Goal: Task Accomplishment & Management: Manage account settings

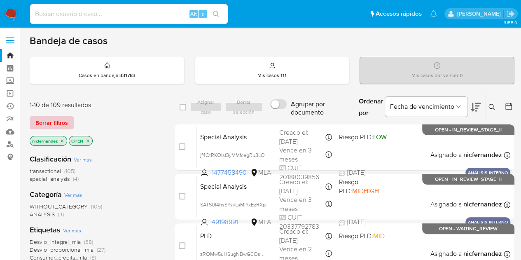
click at [64, 120] on span "Borrar filtros" at bounding box center [51, 123] width 33 height 12
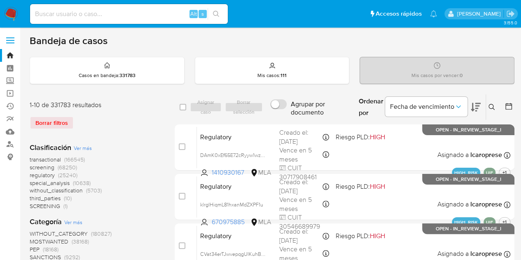
click at [489, 105] on icon at bounding box center [491, 107] width 7 height 7
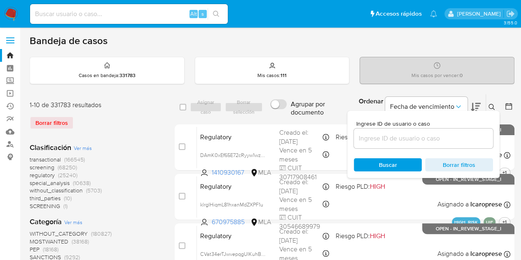
drag, startPoint x: 428, startPoint y: 130, endPoint x: 426, endPoint y: 139, distance: 9.0
click at [428, 130] on div at bounding box center [423, 138] width 139 height 20
drag, startPoint x: 426, startPoint y: 139, endPoint x: 430, endPoint y: 140, distance: 4.1
click at [426, 139] on input at bounding box center [423, 138] width 139 height 11
paste input "787468864"
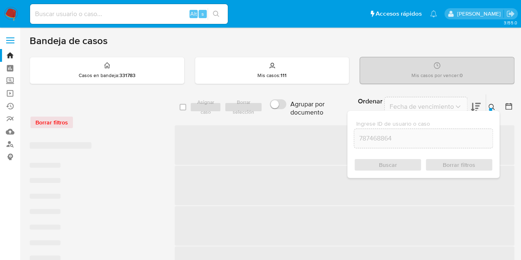
click at [492, 106] on icon at bounding box center [491, 107] width 7 height 7
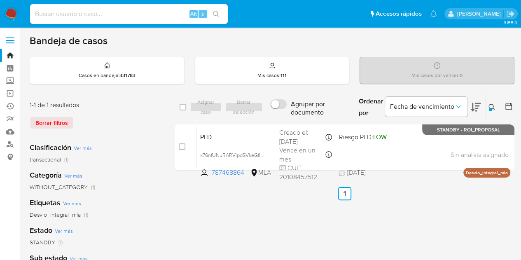
scroll to position [72, 0]
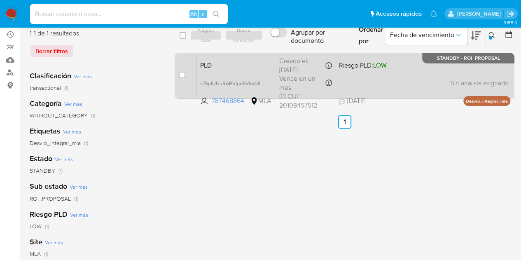
click at [232, 63] on span "PLD" at bounding box center [236, 64] width 72 height 11
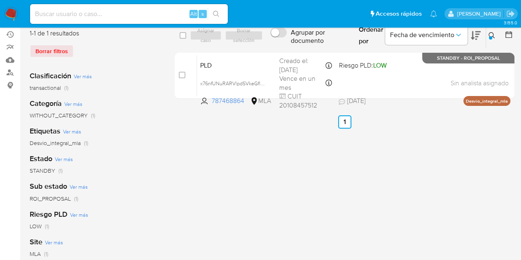
scroll to position [39, 0]
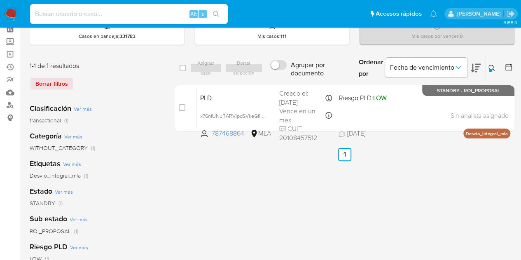
click at [491, 66] on icon at bounding box center [491, 68] width 7 height 7
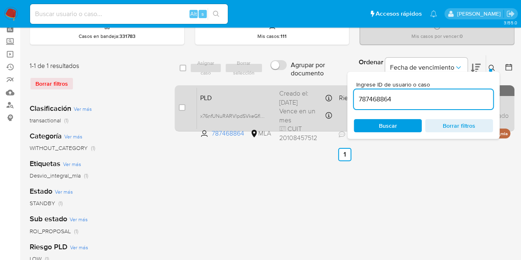
scroll to position [0, 0]
drag, startPoint x: 395, startPoint y: 102, endPoint x: 290, endPoint y: 89, distance: 105.4
click at [290, 89] on div "select-all-cases-checkbox Asignar caso Borrar selección Agrupar por documento O…" at bounding box center [345, 95] width 340 height 80
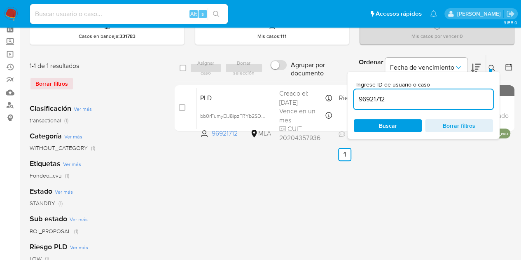
click at [493, 66] on button at bounding box center [493, 68] width 14 height 10
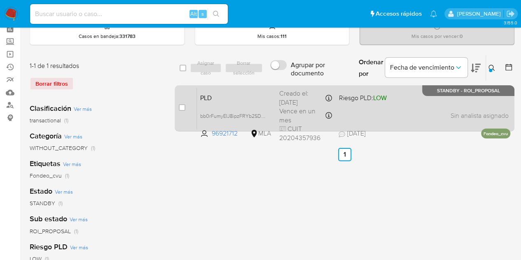
click at [217, 104] on div "PLD bb0rFumyEIJ8ipzFRYb2SD6a 96921712 MLA Riesgo PLD: LOW Creado el: 12/07/2025…" at bounding box center [353, 108] width 313 height 42
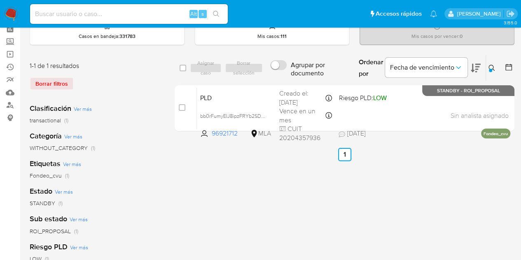
click at [495, 65] on button at bounding box center [493, 68] width 14 height 10
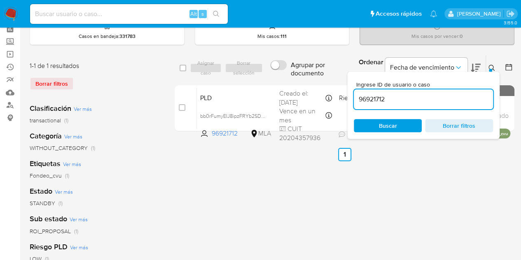
drag, startPoint x: 431, startPoint y: 102, endPoint x: 309, endPoint y: 81, distance: 124.4
click at [310, 81] on div "select-all-cases-checkbox Asignar caso Borrar selección Agrupar por documento O…" at bounding box center [345, 95] width 340 height 80
click at [491, 68] on icon at bounding box center [491, 68] width 7 height 7
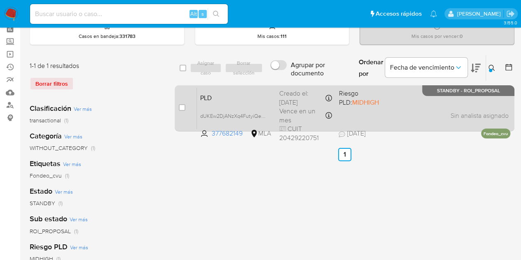
click at [249, 94] on span "PLD" at bounding box center [236, 97] width 72 height 11
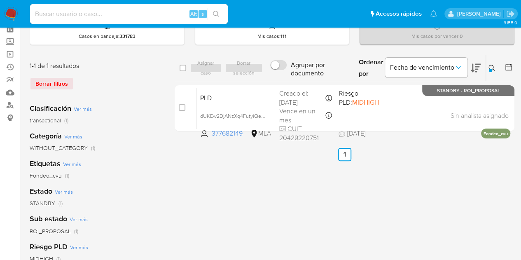
click at [490, 69] on div at bounding box center [490, 70] width 3 height 3
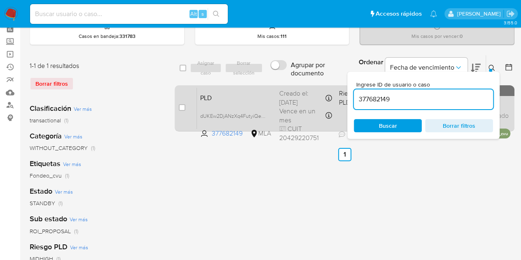
drag, startPoint x: 420, startPoint y: 93, endPoint x: 305, endPoint y: 88, distance: 115.8
click at [305, 88] on div "select-all-cases-checkbox Asignar caso Borrar selección Agrupar por documento O…" at bounding box center [345, 95] width 340 height 80
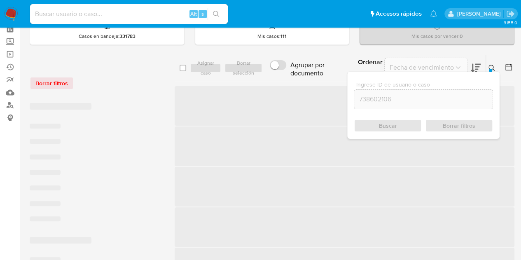
click at [491, 66] on icon at bounding box center [491, 68] width 7 height 7
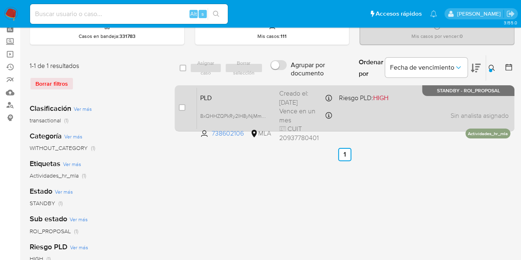
click at [218, 98] on span "PLD" at bounding box center [236, 97] width 72 height 11
click at [210, 104] on div "PLD 8xQHHZQPkRy2lH8yNjMmiGts 738602106 MLA Riesgo PLD: HIGH Creado el: 12/08/20…" at bounding box center [353, 108] width 313 height 42
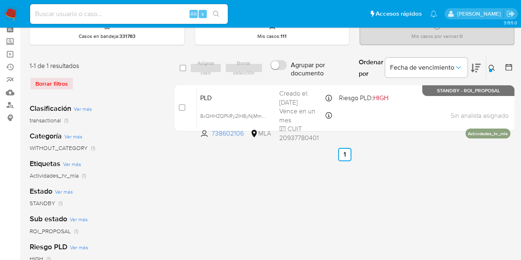
drag, startPoint x: 490, startPoint y: 68, endPoint x: 426, endPoint y: 109, distance: 76.5
click at [490, 68] on button at bounding box center [493, 68] width 14 height 10
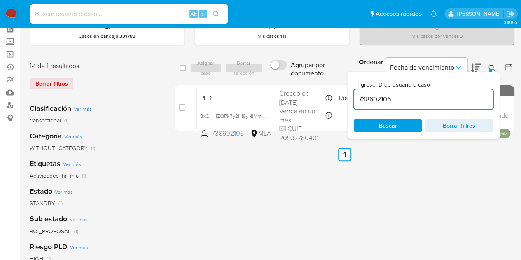
drag, startPoint x: 402, startPoint y: 100, endPoint x: 305, endPoint y: 84, distance: 98.9
click at [305, 84] on div "select-all-cases-checkbox Asignar caso Borrar selección Agrupar por documento O…" at bounding box center [345, 95] width 340 height 80
type input "168127554"
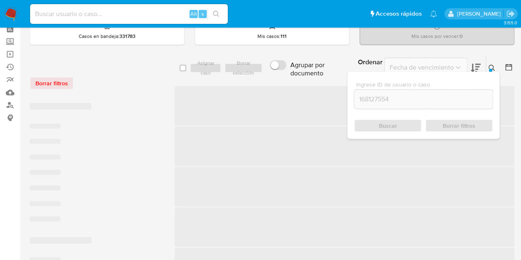
click at [489, 67] on icon at bounding box center [491, 68] width 7 height 7
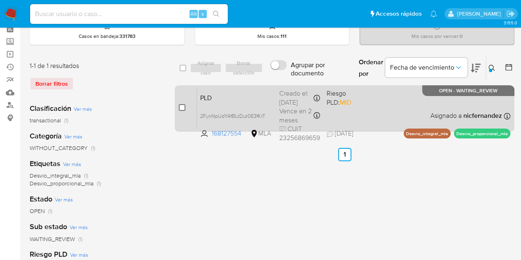
click at [181, 107] on input "checkbox" at bounding box center [182, 107] width 7 height 7
checkbox input "true"
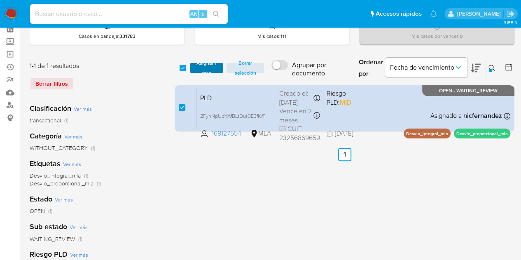
click at [207, 66] on span "Asignar 1 caso" at bounding box center [207, 68] width 26 height 8
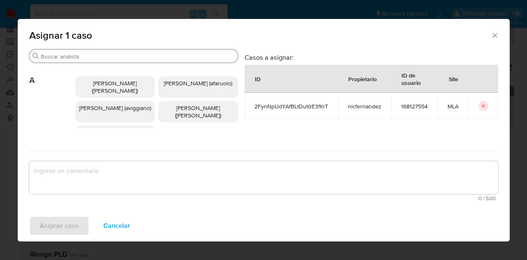
click at [100, 55] on input "Buscar" at bounding box center [138, 56] width 194 height 7
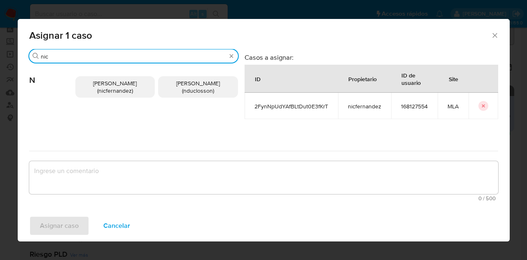
type input "nic"
click at [89, 92] on p "Nicolas Fernandez Allen (nicfernandez)" at bounding box center [115, 86] width 80 height 21
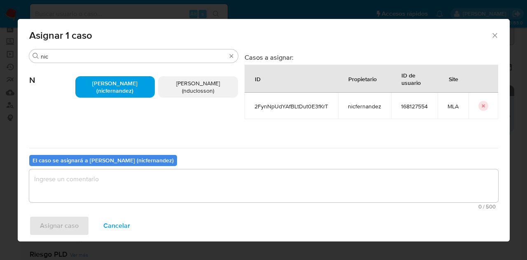
click at [133, 177] on textarea "assign-modal" at bounding box center [263, 185] width 469 height 33
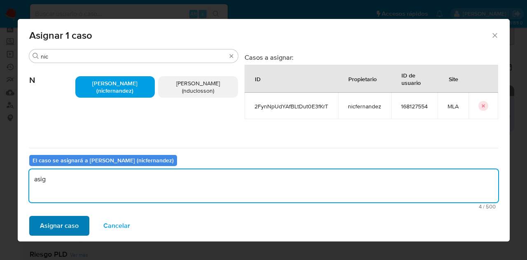
type textarea "asig"
click at [68, 226] on span "Asignar caso" at bounding box center [59, 226] width 39 height 18
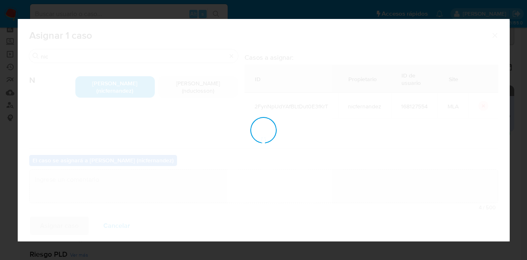
checkbox input "false"
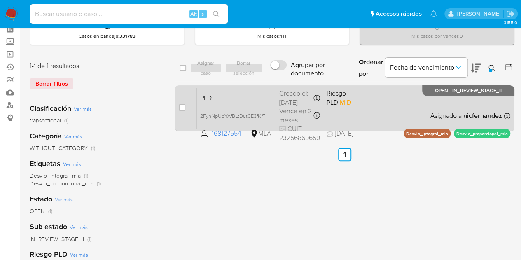
click at [229, 93] on span "PLD" at bounding box center [236, 97] width 72 height 11
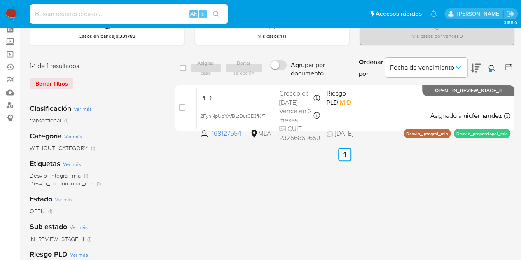
drag, startPoint x: 491, startPoint y: 64, endPoint x: 431, endPoint y: 95, distance: 68.1
click at [490, 65] on icon at bounding box center [491, 68] width 7 height 7
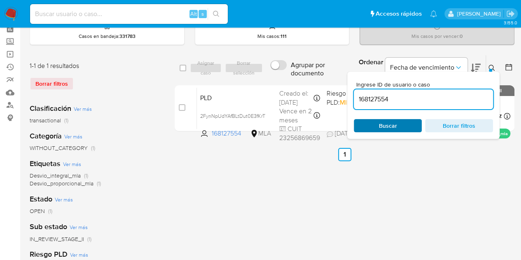
click at [396, 128] on span "Buscar" at bounding box center [388, 125] width 18 height 13
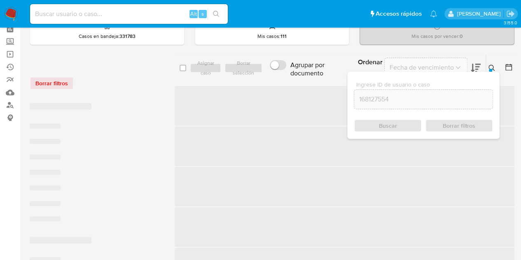
click at [491, 66] on icon at bounding box center [491, 68] width 7 height 7
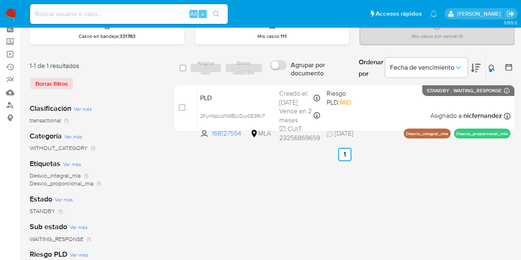
click at [488, 66] on icon at bounding box center [491, 68] width 6 height 6
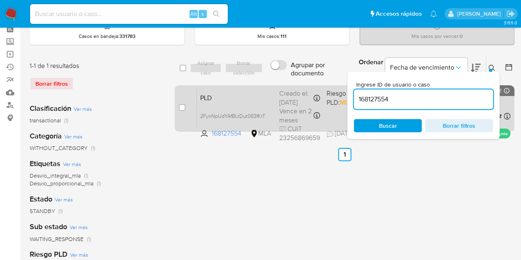
drag, startPoint x: 396, startPoint y: 99, endPoint x: 317, endPoint y: 84, distance: 80.8
click at [317, 84] on div "select-all-cases-checkbox Asignar caso Borrar selección Agrupar por documento O…" at bounding box center [345, 95] width 340 height 80
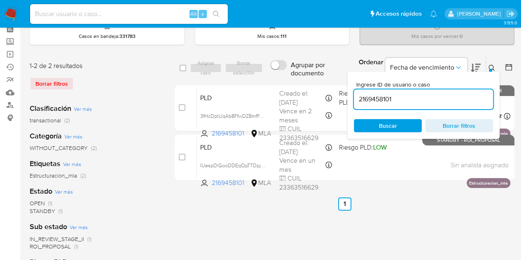
click at [491, 65] on icon at bounding box center [491, 68] width 7 height 7
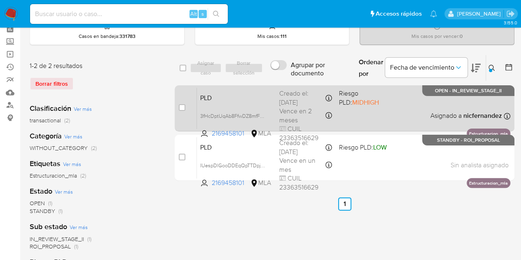
click at [246, 101] on div "PLD 3fHcDptUqAb8FfwDZ8mfF7SC 2169458101 MLA Riesgo PLD: MIDHIGH Creado el: 12/0…" at bounding box center [353, 108] width 313 height 42
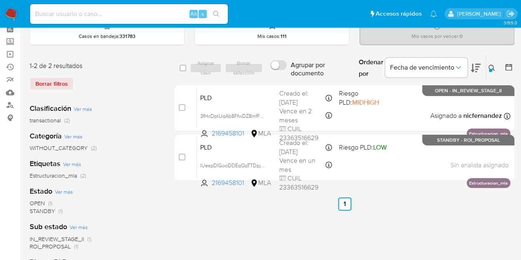
click at [493, 66] on icon at bounding box center [491, 68] width 6 height 6
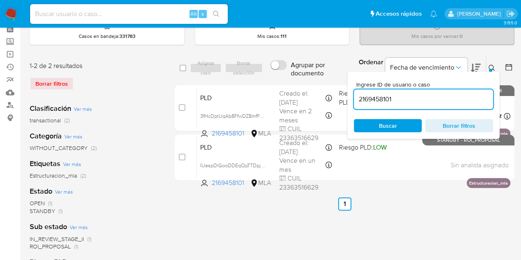
drag, startPoint x: 426, startPoint y: 98, endPoint x: 407, endPoint y: 92, distance: 20.7
click at [267, 75] on div "select-all-cases-checkbox Asignar caso Borrar selección Agrupar por documento O…" at bounding box center [345, 68] width 340 height 27
type input "270146349"
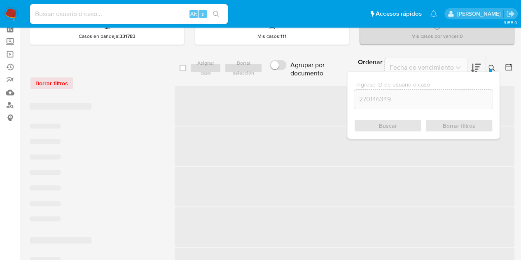
click at [490, 65] on icon at bounding box center [491, 68] width 7 height 7
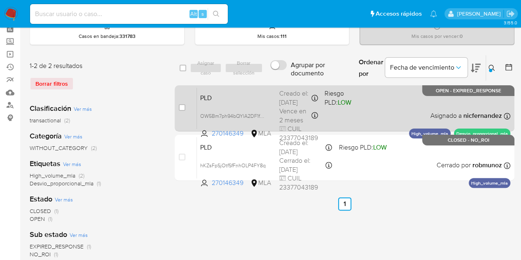
click at [250, 102] on div "PLD OW5Bm7ph94bQYlA2DF1fQpgU 270146349 MLA Riesgo PLD: LOW Creado el: 12/08/202…" at bounding box center [353, 108] width 313 height 42
click at [182, 104] on input "checkbox" at bounding box center [182, 107] width 7 height 7
checkbox input "true"
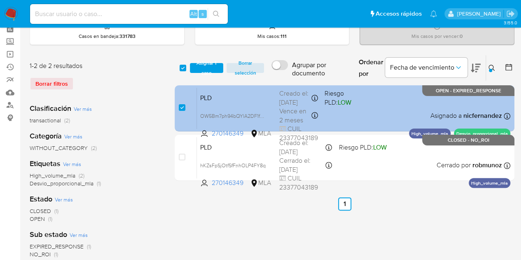
checkbox input "true"
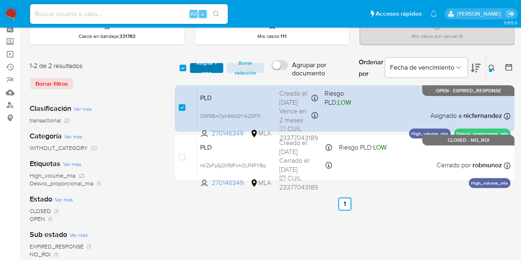
click at [203, 64] on span "Asignar 1 caso" at bounding box center [207, 68] width 26 height 8
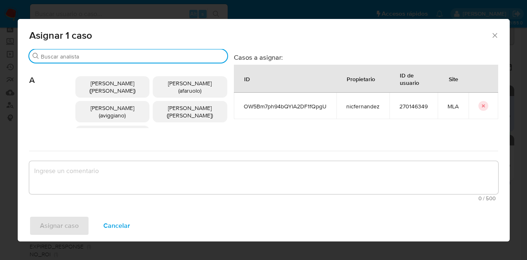
click at [86, 57] on input "Buscar" at bounding box center [132, 56] width 183 height 7
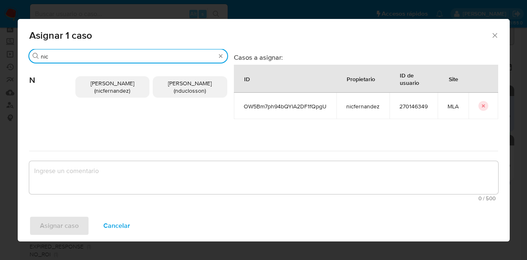
type input "nic"
click at [97, 83] on span "Nicolas Fernandez Allen (nicfernandez)" at bounding box center [113, 87] width 44 height 16
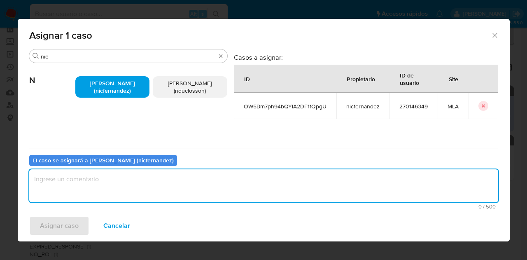
click at [137, 187] on textarea "assign-modal" at bounding box center [263, 185] width 469 height 33
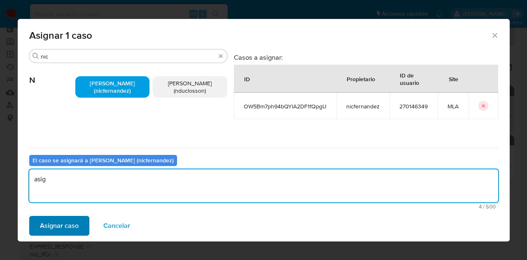
type textarea "asig"
click at [67, 222] on span "Asignar caso" at bounding box center [59, 226] width 39 height 18
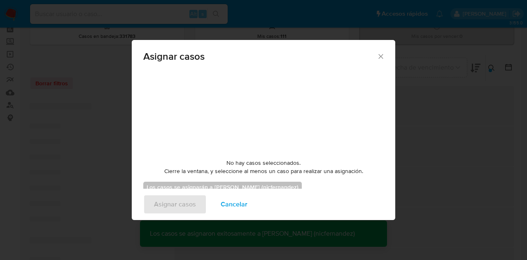
checkbox input "false"
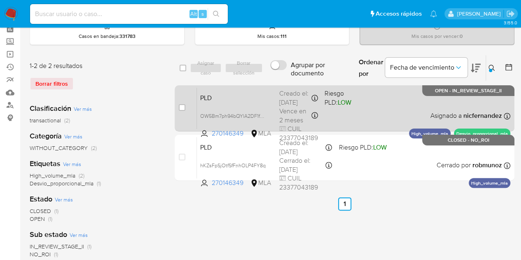
click at [223, 95] on span "PLD" at bounding box center [236, 97] width 72 height 11
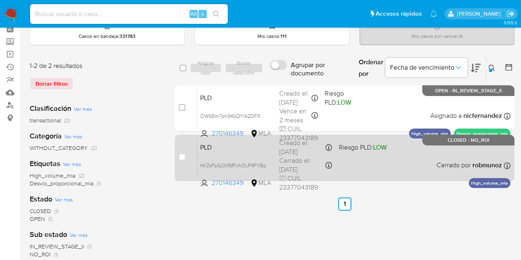
click at [243, 150] on span "PLD" at bounding box center [236, 146] width 72 height 11
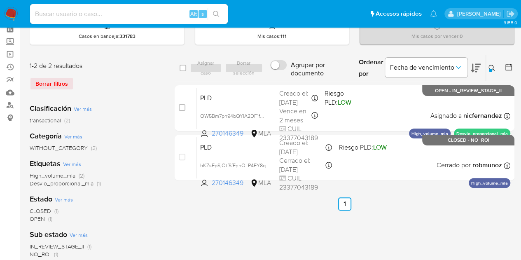
drag, startPoint x: 490, startPoint y: 68, endPoint x: 491, endPoint y: 73, distance: 5.6
click at [491, 71] on button at bounding box center [493, 68] width 14 height 10
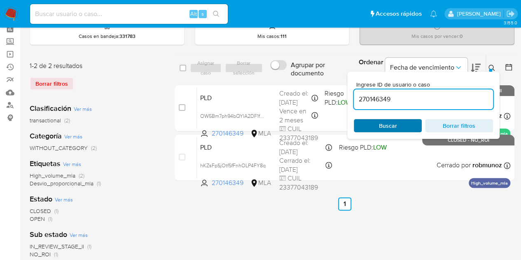
click at [401, 126] on span "Buscar" at bounding box center [387, 126] width 56 height 12
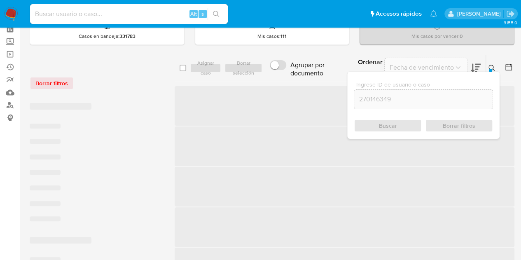
drag, startPoint x: 491, startPoint y: 65, endPoint x: 444, endPoint y: 82, distance: 50.4
click at [491, 66] on icon at bounding box center [491, 68] width 7 height 7
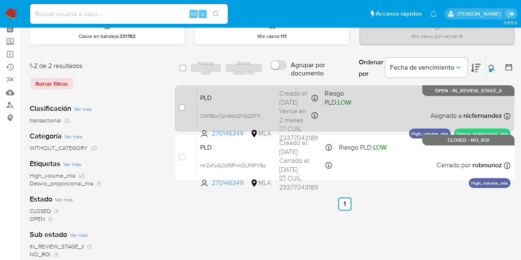
click at [249, 98] on span "PLD" at bounding box center [236, 97] width 72 height 11
click at [233, 93] on span "PLD" at bounding box center [236, 97] width 72 height 11
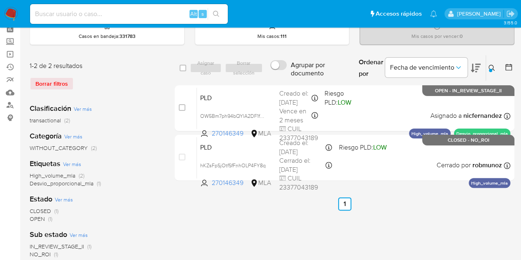
click at [489, 68] on icon at bounding box center [491, 68] width 7 height 7
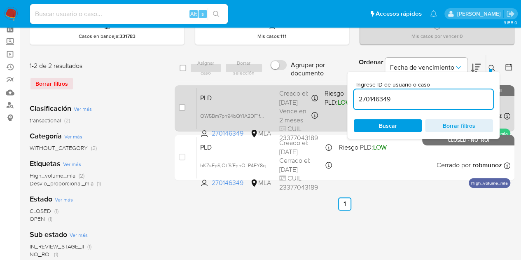
drag, startPoint x: 413, startPoint y: 99, endPoint x: 307, endPoint y: 85, distance: 107.1
click at [308, 85] on div "select-all-cases-checkbox Asignar caso Borrar selección Agrupar por documento O…" at bounding box center [345, 119] width 340 height 129
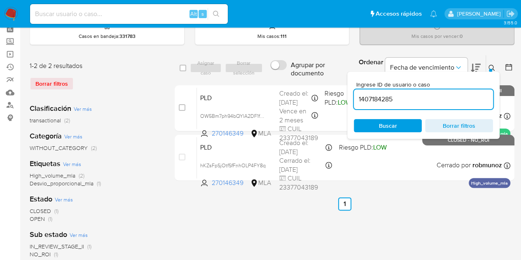
type input "1407184285"
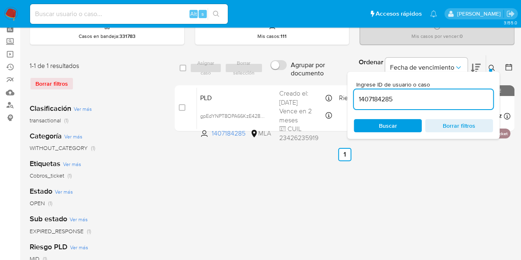
click at [487, 70] on div "Ingrese ID de usuario o caso 1407184285 Buscar Borrar filtros" at bounding box center [492, 68] width 14 height 26
click at [489, 67] on icon at bounding box center [491, 68] width 7 height 7
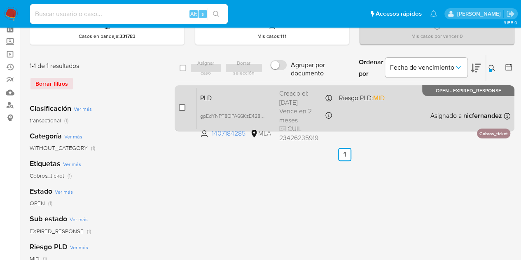
click at [184, 106] on input "checkbox" at bounding box center [182, 107] width 7 height 7
checkbox input "true"
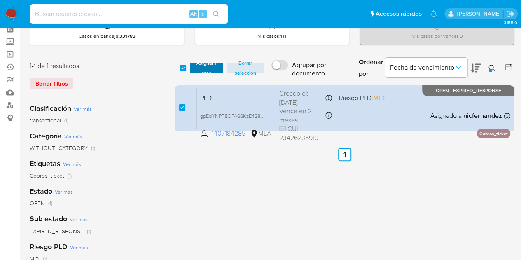
click at [200, 69] on span "Asignar 1 caso" at bounding box center [207, 68] width 26 height 8
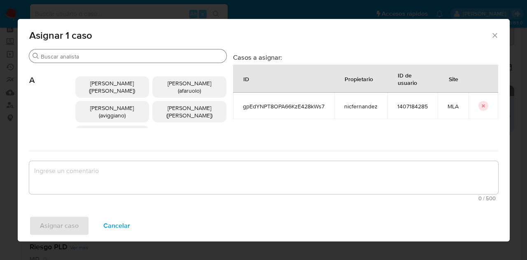
click at [110, 50] on div "Buscar" at bounding box center [127, 55] width 197 height 13
click at [107, 61] on div "Buscar" at bounding box center [127, 55] width 197 height 13
click at [107, 60] on input "Buscar" at bounding box center [132, 56] width 182 height 7
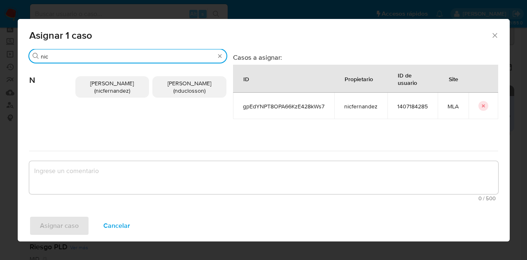
type input "nic"
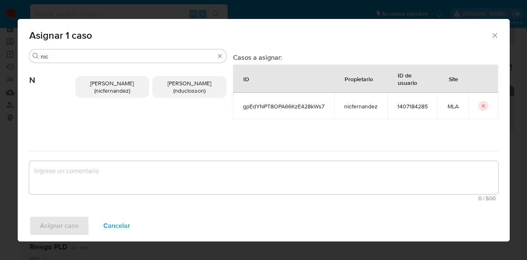
click at [117, 83] on span "Nicolas Fernandez Allen (nicfernandez)" at bounding box center [112, 87] width 44 height 16
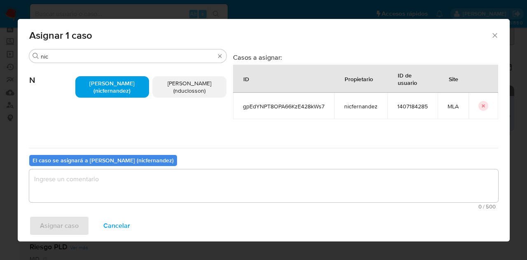
click at [102, 194] on textarea "assign-modal" at bounding box center [263, 185] width 469 height 33
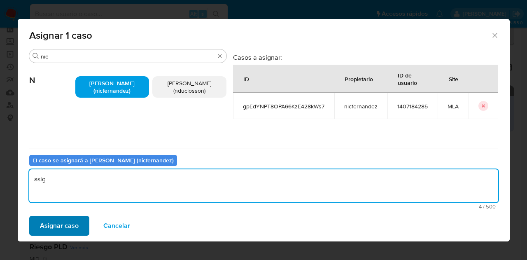
type textarea "asig"
click at [76, 217] on span "Asignar caso" at bounding box center [59, 226] width 39 height 18
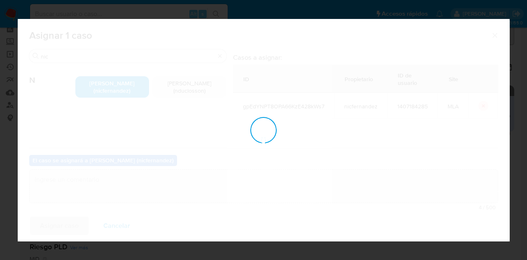
checkbox input "false"
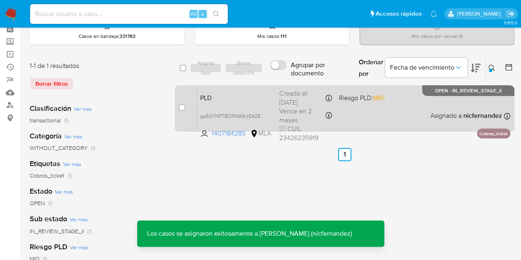
click at [231, 99] on span "PLD" at bounding box center [236, 97] width 72 height 11
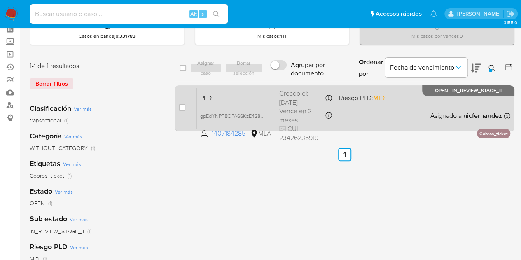
click at [214, 90] on div "PLD gpEdYNPT8OPA66KzE428kWs7 1407184285 MLA Riesgo PLD: MID Creado el: 12/08/20…" at bounding box center [353, 108] width 313 height 42
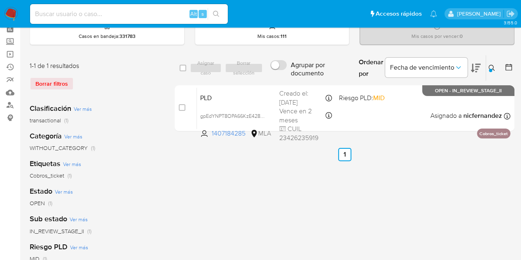
click at [494, 66] on icon at bounding box center [491, 68] width 7 height 7
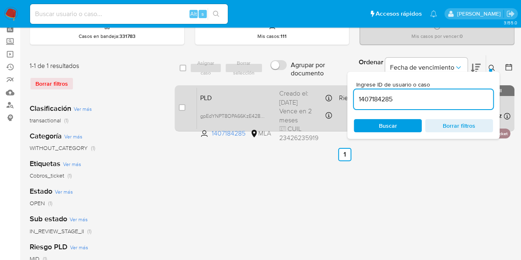
drag, startPoint x: 440, startPoint y: 102, endPoint x: 291, endPoint y: 93, distance: 149.2
click at [293, 95] on div "select-all-cases-checkbox Asignar caso Borrar selección Agrupar por documento O…" at bounding box center [345, 95] width 340 height 80
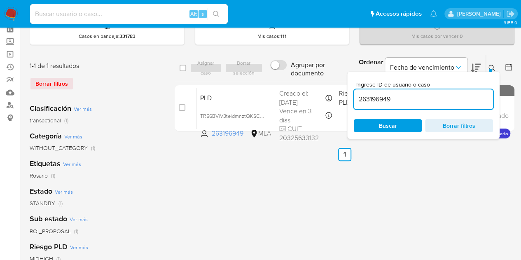
click at [490, 66] on icon at bounding box center [491, 68] width 7 height 7
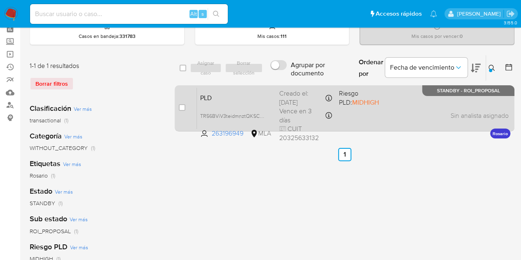
click at [267, 93] on span "PLD" at bounding box center [236, 97] width 72 height 11
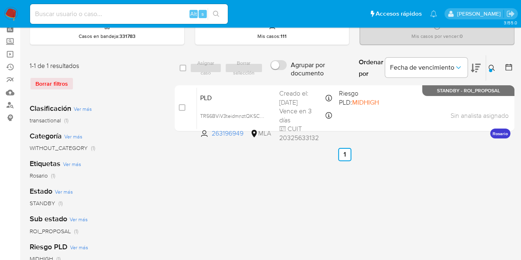
click at [186, 244] on div "select-all-cases-checkbox Asignar caso Borrar selección Agrupar por documento O…" at bounding box center [345, 235] width 340 height 361
click at [495, 65] on button at bounding box center [493, 68] width 14 height 10
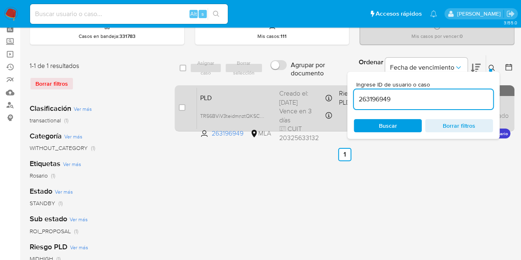
drag, startPoint x: 422, startPoint y: 99, endPoint x: 316, endPoint y: 100, distance: 106.6
click at [316, 100] on div "select-all-cases-checkbox Asignar caso Borrar selección Agrupar por documento O…" at bounding box center [345, 95] width 340 height 80
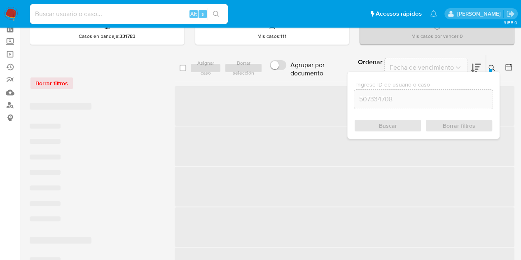
click at [492, 69] on button at bounding box center [493, 68] width 14 height 10
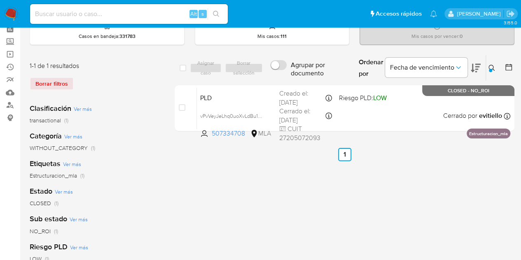
click at [340, 233] on div "select-all-cases-checkbox Asignar caso Borrar selección Agrupar por documento O…" at bounding box center [345, 235] width 340 height 361
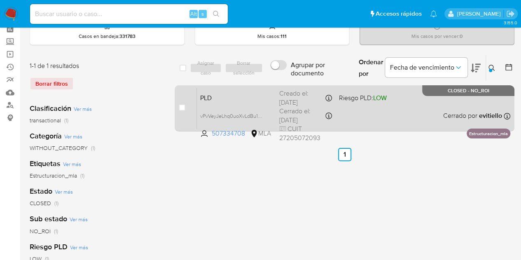
click at [259, 100] on span "PLD" at bounding box center [236, 97] width 72 height 11
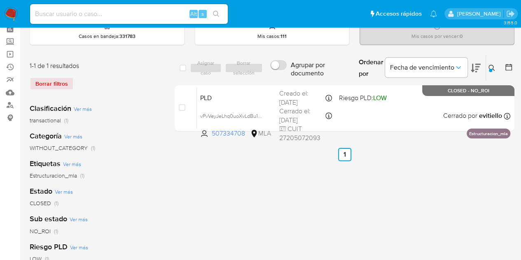
click at [493, 70] on button at bounding box center [493, 68] width 14 height 10
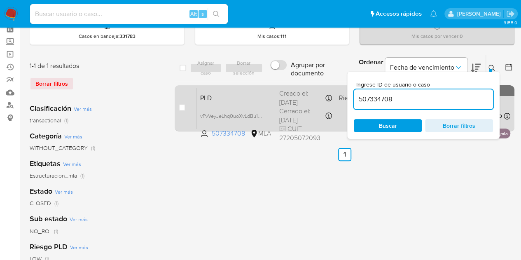
drag, startPoint x: 403, startPoint y: 99, endPoint x: 301, endPoint y: 86, distance: 102.1
click at [302, 86] on div "select-all-cases-checkbox Asignar caso Borrar selección Agrupar por documento O…" at bounding box center [345, 95] width 340 height 80
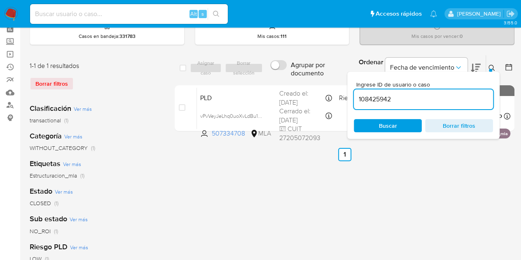
type input "108425942"
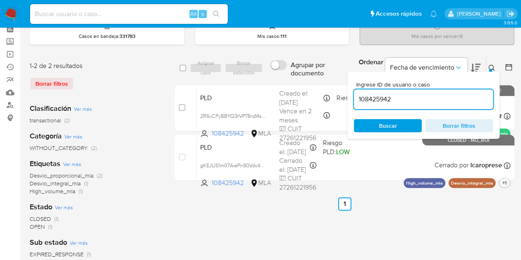
click at [492, 66] on icon at bounding box center [491, 68] width 7 height 7
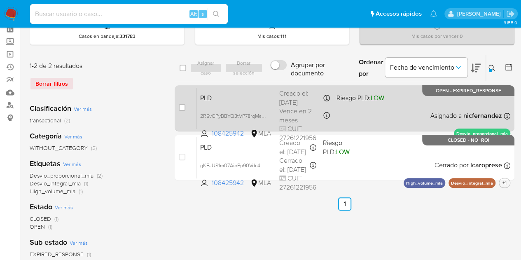
click at [184, 102] on div "case-item-checkbox No es posible asignar el caso" at bounding box center [188, 108] width 18 height 42
click at [181, 105] on input "checkbox" at bounding box center [182, 107] width 7 height 7
checkbox input "true"
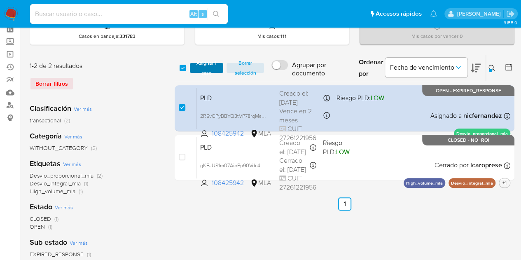
click at [205, 70] on span "Asignar 1 caso" at bounding box center [207, 68] width 26 height 8
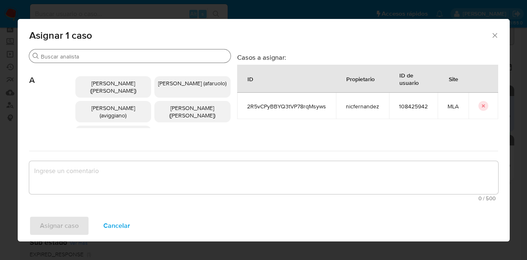
click at [104, 56] on input "Buscar" at bounding box center [134, 56] width 186 height 7
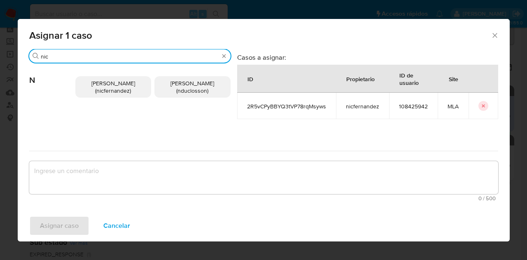
type input "nic"
click at [107, 87] on span "Nicolas Fernandez Allen (nicfernandez)" at bounding box center [113, 87] width 44 height 16
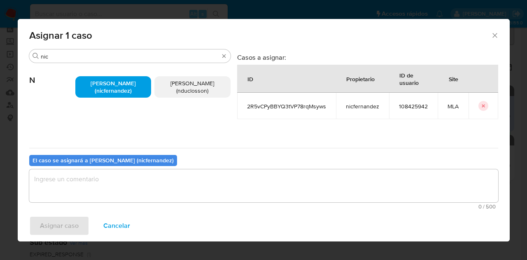
click at [128, 199] on textarea "assign-modal" at bounding box center [263, 185] width 469 height 33
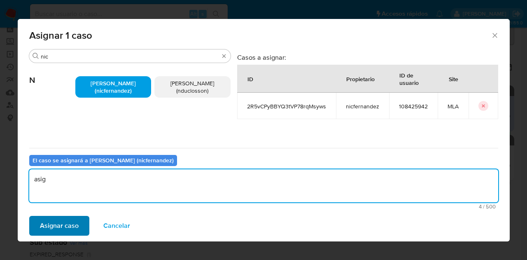
type textarea "asig"
click at [63, 231] on span "Asignar caso" at bounding box center [59, 226] width 39 height 18
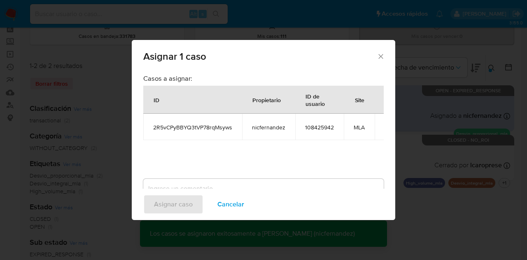
checkbox input "false"
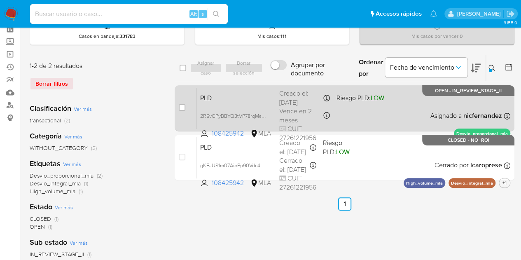
click at [247, 87] on div "PLD 2R5vCPyBBYQ3tVP78rqMsyws 108425942 MLA Riesgo PLD: LOW Creado el: 12/08/202…" at bounding box center [353, 108] width 313 height 42
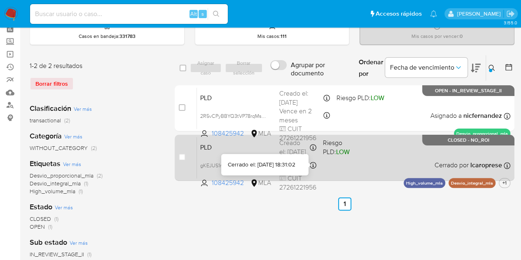
click at [249, 152] on div "PLD gKEJUS1m07AiePn90Vdc4JFm 108425942 MLA Riesgo PLD: LOW Creado el: 12/07/202…" at bounding box center [353, 158] width 313 height 42
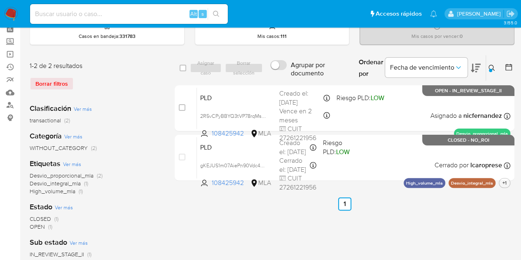
click at [494, 69] on icon at bounding box center [491, 68] width 7 height 7
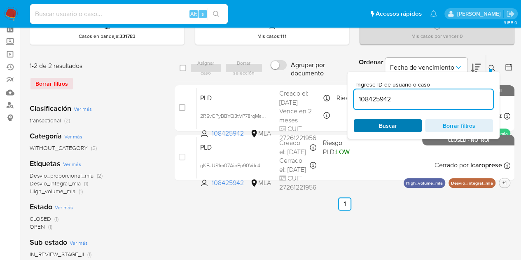
click at [400, 126] on span "Buscar" at bounding box center [387, 126] width 56 height 12
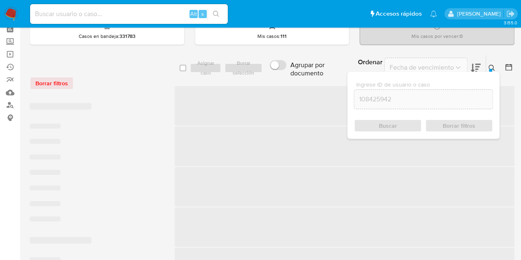
click at [490, 69] on div at bounding box center [490, 70] width 3 height 3
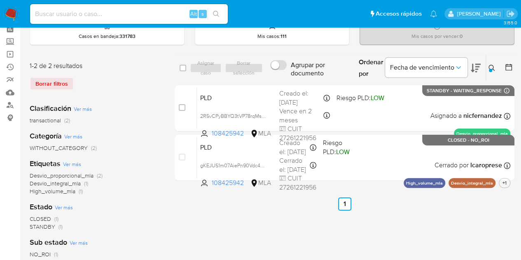
click at [493, 66] on icon at bounding box center [491, 68] width 7 height 7
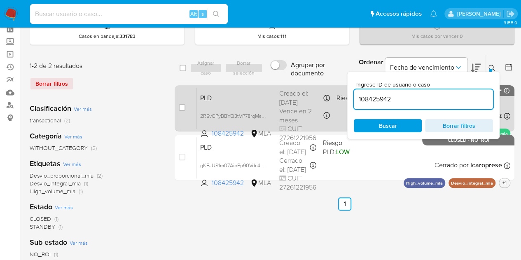
drag, startPoint x: 402, startPoint y: 98, endPoint x: 328, endPoint y: 91, distance: 74.1
click at [328, 91] on div "select-all-cases-checkbox Asignar caso Borrar selección Agrupar por documento O…" at bounding box center [345, 119] width 340 height 129
type input "202751690"
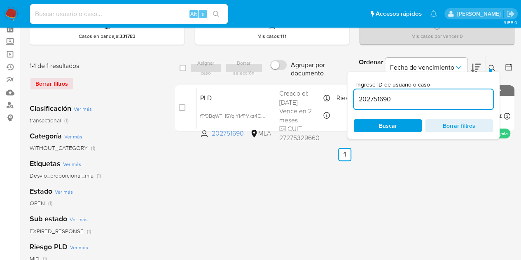
click at [378, 128] on span "Buscar" at bounding box center [387, 126] width 56 height 12
click at [491, 65] on icon at bounding box center [491, 68] width 6 height 6
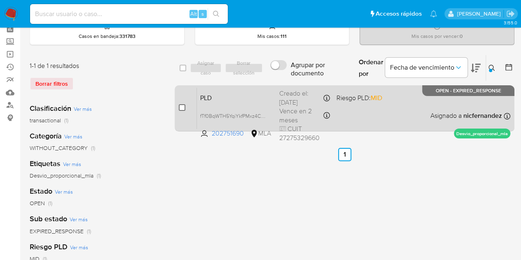
click at [183, 105] on input "checkbox" at bounding box center [182, 107] width 7 height 7
checkbox input "true"
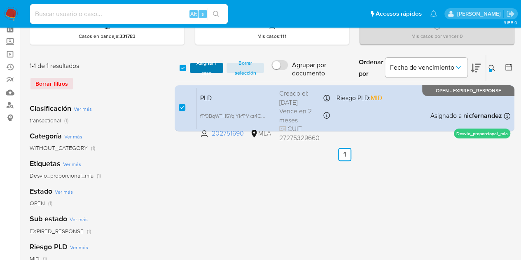
click at [204, 72] on span "Asignar 1 caso" at bounding box center [207, 68] width 26 height 8
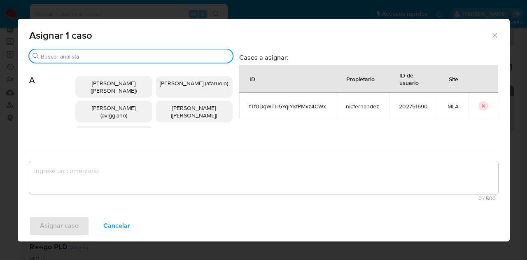
click at [93, 56] on input "Buscar" at bounding box center [135, 56] width 189 height 7
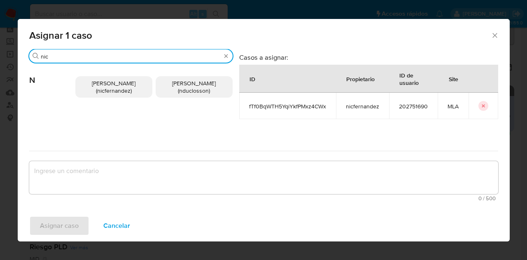
type input "nic"
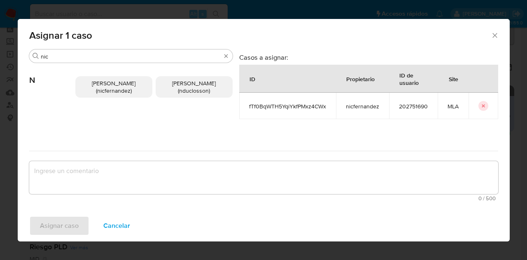
click at [100, 80] on span "Nicolas Fernandez Allen (nicfernandez)" at bounding box center [114, 87] width 44 height 16
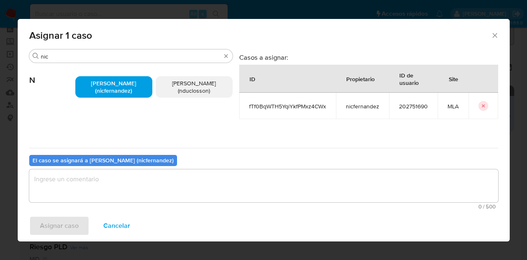
click at [141, 203] on div "0 / 500 500 caracteres restantes" at bounding box center [263, 189] width 469 height 40
click at [139, 190] on textarea "assign-modal" at bounding box center [263, 185] width 469 height 33
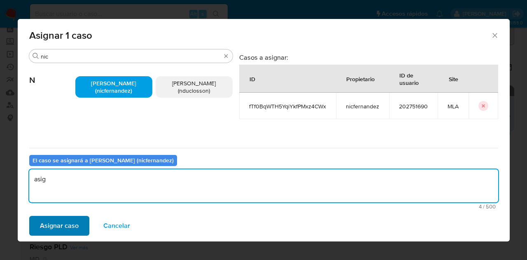
type textarea "asig"
click at [60, 224] on span "Asignar caso" at bounding box center [59, 226] width 39 height 18
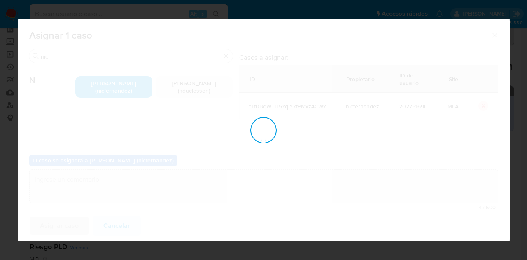
checkbox input "false"
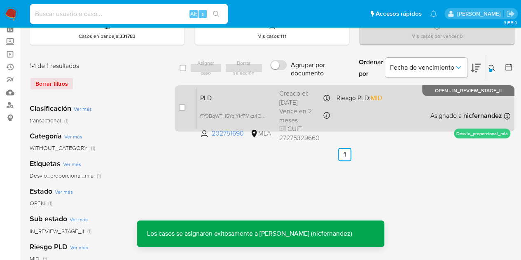
click at [228, 102] on div "PLD fTf0BqWTH5YqiYkfPMxz4CWx 202751690 MLA Riesgo PLD: MID Creado el: 12/08/202…" at bounding box center [353, 108] width 313 height 42
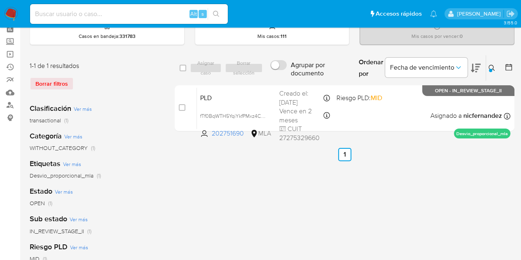
click at [493, 70] on icon at bounding box center [491, 68] width 7 height 7
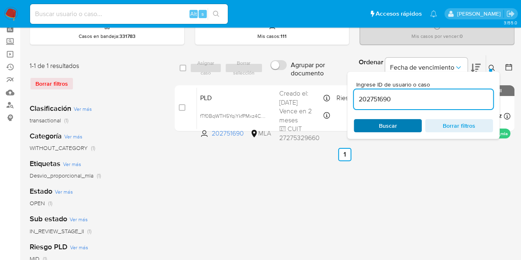
click at [370, 120] on span "Buscar" at bounding box center [387, 126] width 56 height 12
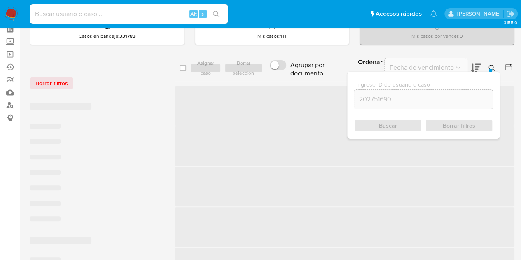
click at [494, 66] on icon at bounding box center [491, 68] width 7 height 7
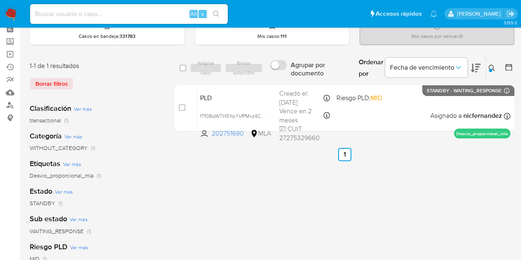
click at [494, 66] on icon at bounding box center [491, 68] width 7 height 7
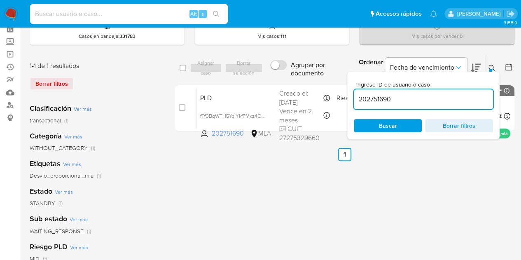
drag, startPoint x: 449, startPoint y: 99, endPoint x: 310, endPoint y: 83, distance: 140.1
click at [311, 84] on div "select-all-cases-checkbox Asignar caso Borrar selección Agrupar por documento O…" at bounding box center [345, 95] width 340 height 80
type input "132433465"
click at [491, 69] on icon at bounding box center [491, 68] width 7 height 7
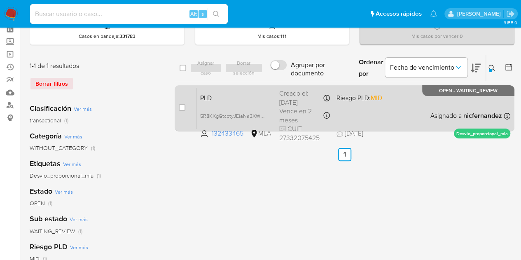
click at [181, 103] on div "case-item-checkbox" at bounding box center [182, 107] width 7 height 8
click at [180, 112] on div "case-item-checkbox" at bounding box center [182, 108] width 7 height 10
click at [180, 109] on input "checkbox" at bounding box center [182, 107] width 7 height 7
checkbox input "true"
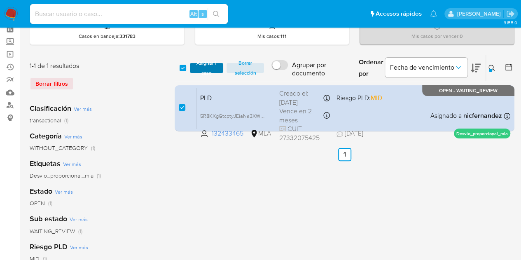
click at [207, 69] on span "Asignar 1 caso" at bounding box center [207, 68] width 26 height 8
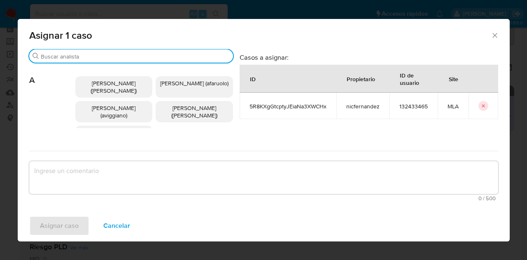
click at [89, 57] on input "Buscar" at bounding box center [135, 56] width 189 height 7
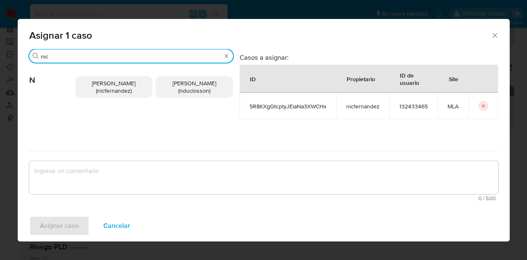
type input "nic"
drag, startPoint x: 118, startPoint y: 88, endPoint x: 125, endPoint y: 140, distance: 53.1
click at [118, 88] on span "Nicolas Fernandez Allen (nicfernandez)" at bounding box center [114, 87] width 44 height 16
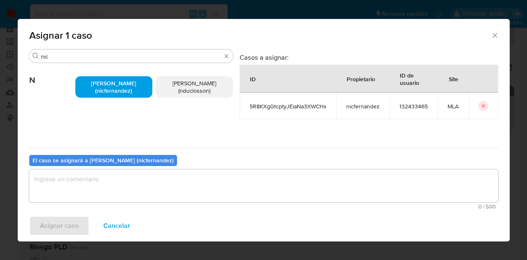
click at [141, 198] on textarea "assign-modal" at bounding box center [263, 185] width 469 height 33
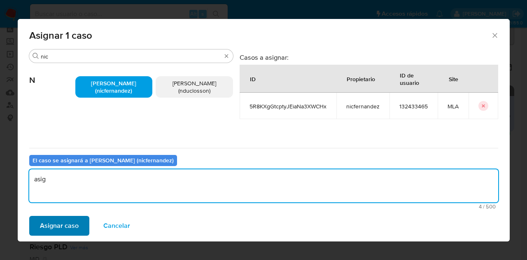
type textarea "asig"
click at [57, 222] on span "Asignar caso" at bounding box center [59, 226] width 39 height 18
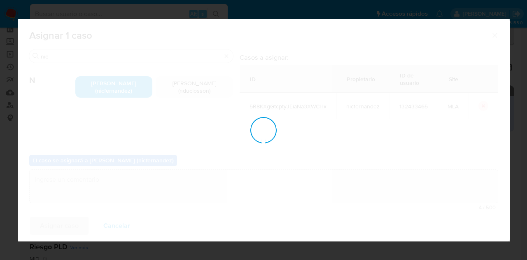
checkbox input "false"
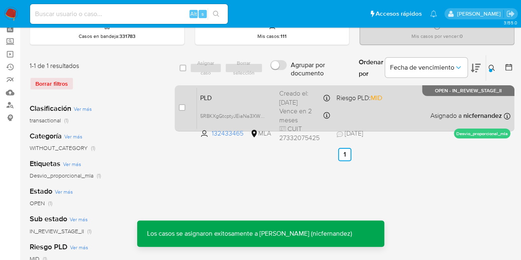
click at [231, 99] on span "PLD" at bounding box center [236, 97] width 72 height 11
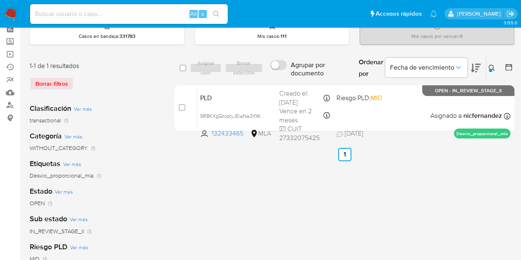
click at [493, 65] on icon at bounding box center [491, 68] width 7 height 7
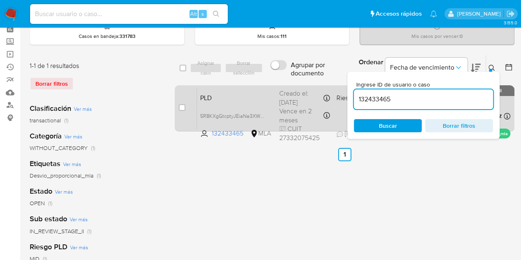
click at [275, 91] on div "PLD 5R8KXgGtcptyJEiaNa3XWCHx 132433465 MLA Riesgo PLD: MID Creado el: 12/08/202…" at bounding box center [353, 108] width 313 height 42
drag, startPoint x: 405, startPoint y: 99, endPoint x: 338, endPoint y: 92, distance: 67.9
click at [338, 92] on div "select-all-cases-checkbox Asignar caso Borrar selección Agrupar por documento O…" at bounding box center [345, 95] width 340 height 80
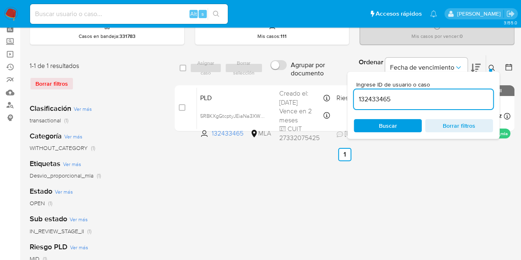
paste input "942633222"
type input "1942633222"
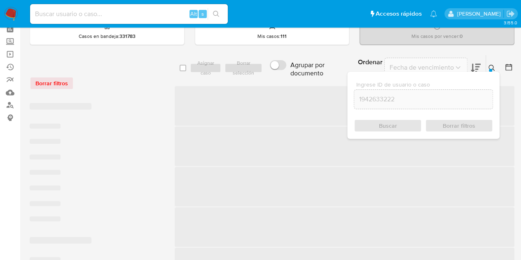
click at [491, 67] on icon at bounding box center [491, 68] width 7 height 7
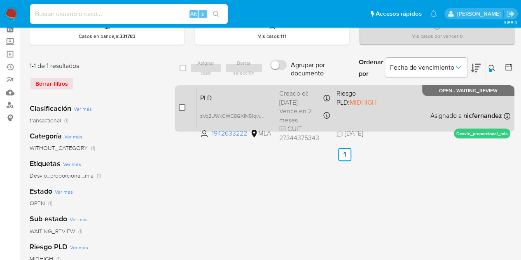
click at [184, 104] on input "checkbox" at bounding box center [182, 107] width 7 height 7
checkbox input "true"
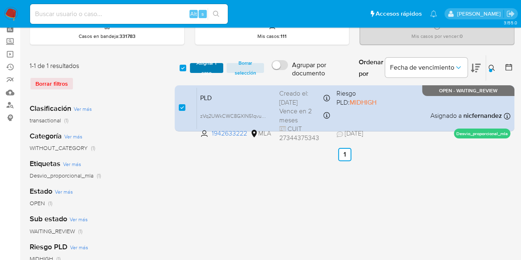
click at [206, 70] on span "Asignar 1 caso" at bounding box center [207, 68] width 26 height 8
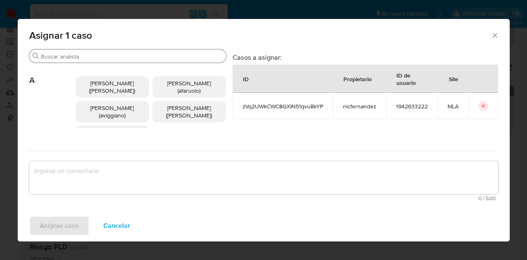
click at [95, 58] on input "Buscar" at bounding box center [132, 56] width 182 height 7
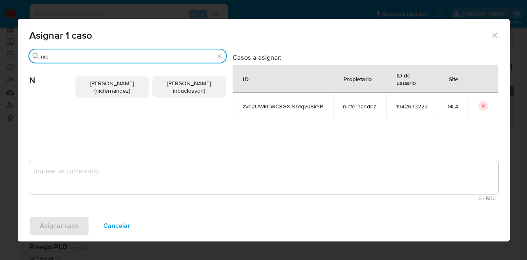
type input "nic"
click at [100, 78] on p "Nicolas Fernandez Allen (nicfernandez)" at bounding box center [112, 86] width 74 height 21
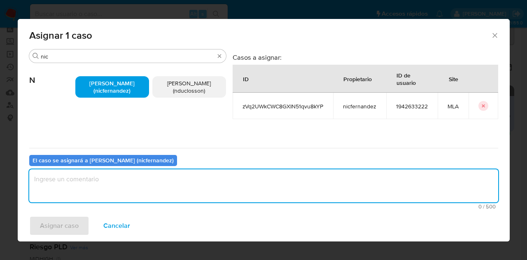
click at [141, 184] on textarea "assign-modal" at bounding box center [263, 185] width 469 height 33
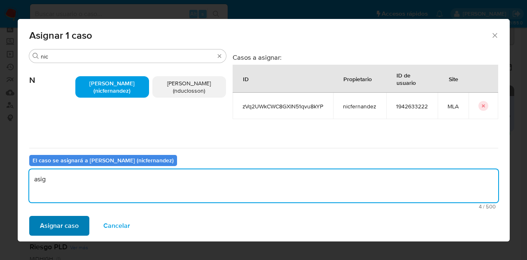
type textarea "asig"
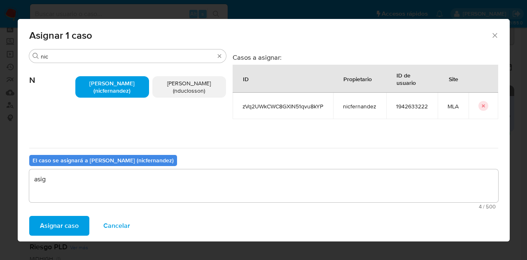
click at [61, 228] on span "Asignar caso" at bounding box center [59, 226] width 39 height 18
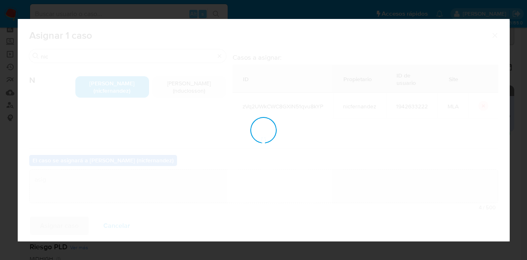
checkbox input "false"
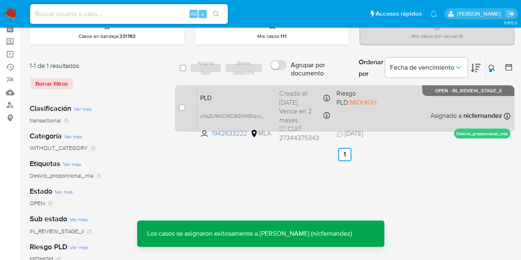
click at [231, 100] on span "PLD" at bounding box center [236, 97] width 72 height 11
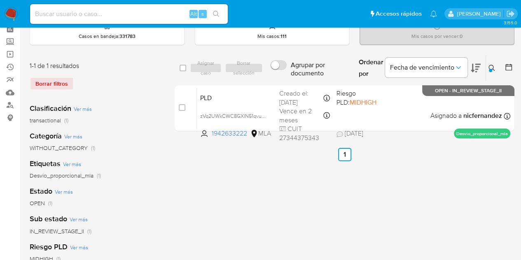
click at [495, 69] on button at bounding box center [493, 68] width 14 height 10
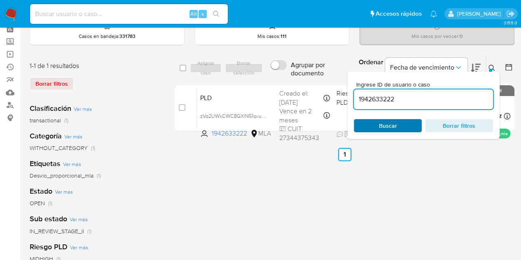
click at [405, 122] on span "Buscar" at bounding box center [387, 126] width 56 height 12
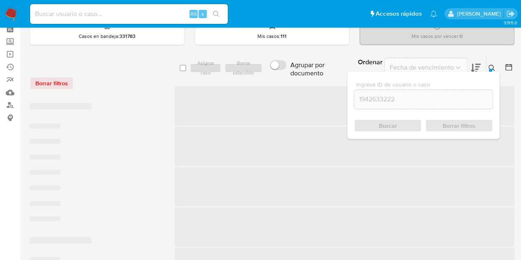
click at [494, 70] on div "Ingrese ID de usuario o caso 1942633222 Buscar Borrar filtros" at bounding box center [492, 68] width 14 height 26
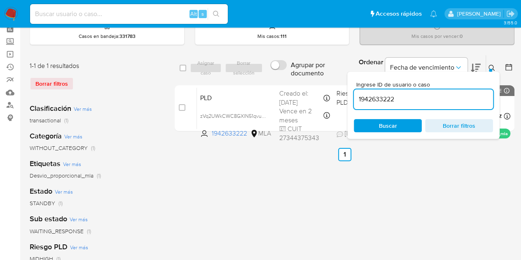
click at [491, 68] on icon at bounding box center [491, 68] width 6 height 6
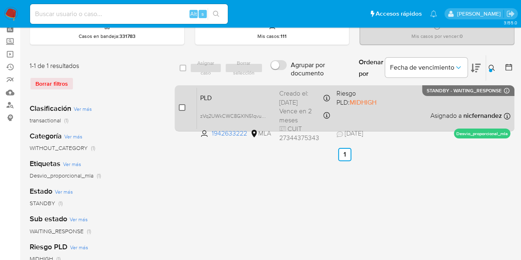
click at [184, 105] on input "checkbox" at bounding box center [182, 107] width 7 height 7
checkbox input "true"
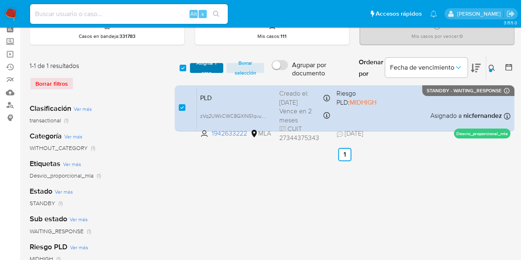
click at [203, 70] on span "Asignar 1 caso" at bounding box center [207, 68] width 26 height 8
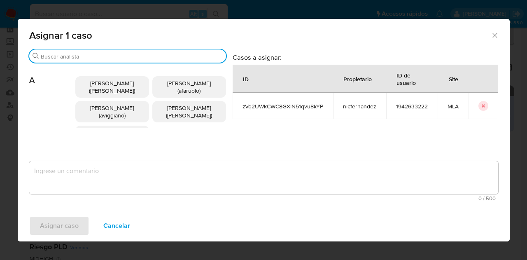
click at [102, 56] on input "Buscar" at bounding box center [132, 56] width 182 height 7
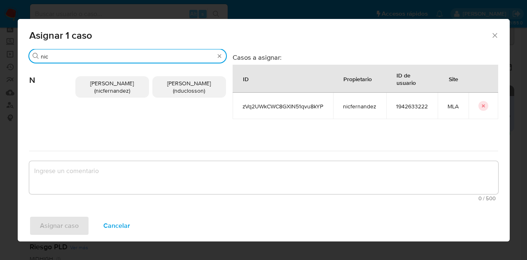
type input "nic"
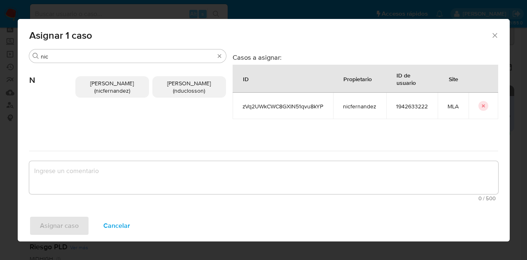
drag, startPoint x: 90, startPoint y: 81, endPoint x: 91, endPoint y: 87, distance: 6.3
click at [91, 81] on span "Nicolas Fernandez Allen (nicfernandez)" at bounding box center [112, 87] width 44 height 16
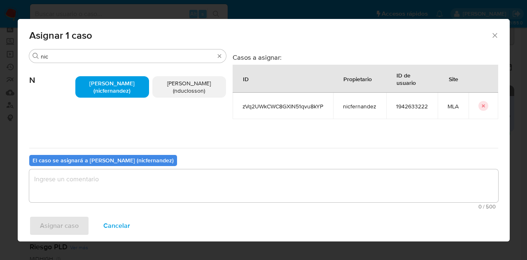
click at [96, 189] on textarea "assign-modal" at bounding box center [263, 185] width 469 height 33
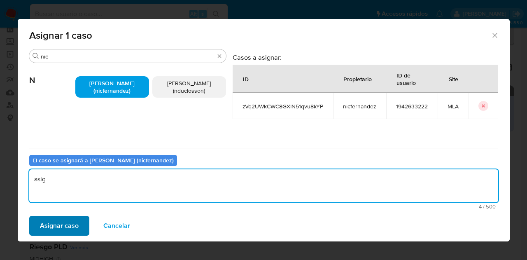
type textarea "asig"
click at [75, 224] on span "Asignar caso" at bounding box center [59, 226] width 39 height 18
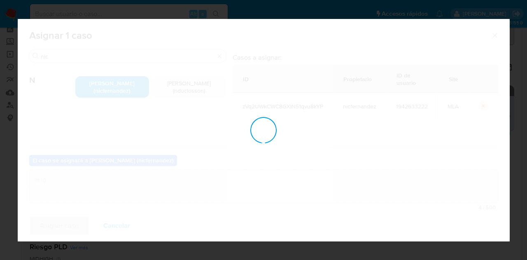
checkbox input "false"
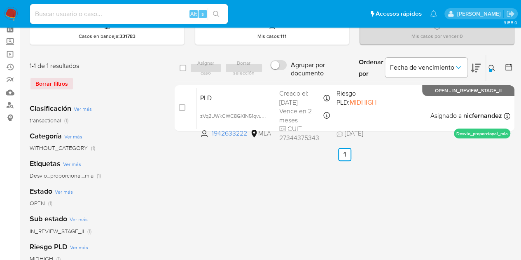
click at [489, 65] on icon at bounding box center [491, 68] width 7 height 7
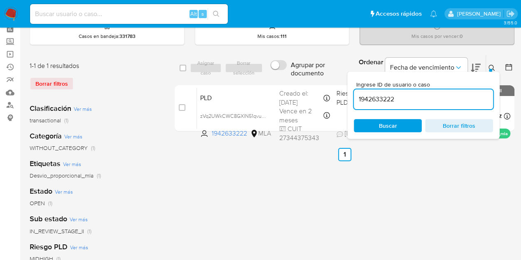
drag, startPoint x: 340, startPoint y: 89, endPoint x: 238, endPoint y: 79, distance: 102.9
click at [238, 79] on div "select-all-cases-checkbox Asignar caso Borrar selección Agrupar por documento O…" at bounding box center [345, 68] width 340 height 27
type input "155003232"
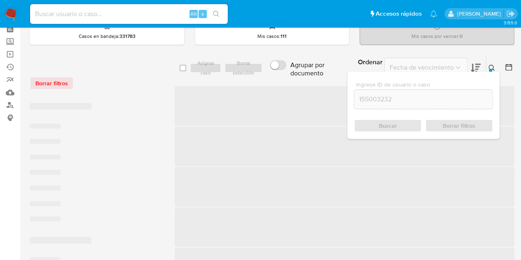
click at [491, 66] on icon at bounding box center [491, 68] width 7 height 7
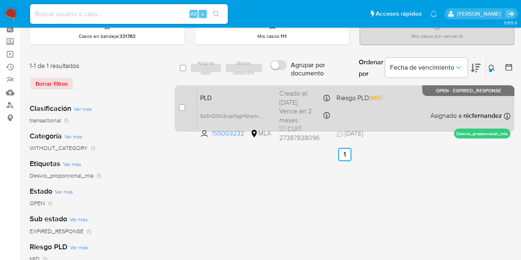
click at [183, 104] on input "checkbox" at bounding box center [182, 107] width 7 height 7
checkbox input "true"
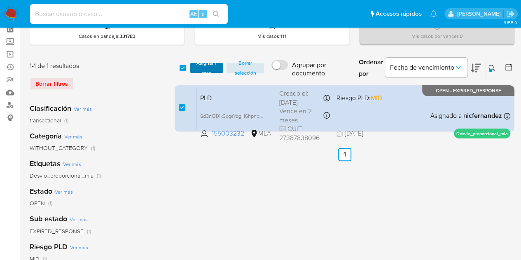
click at [203, 64] on span "Asignar 1 caso" at bounding box center [207, 68] width 26 height 8
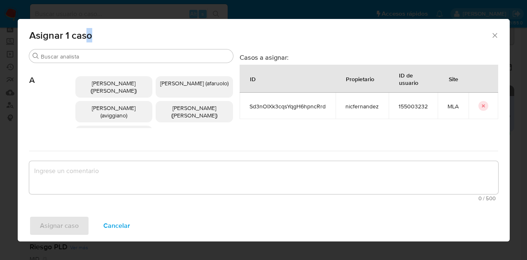
click at [89, 48] on div "Asignar 1 caso" at bounding box center [264, 34] width 492 height 30
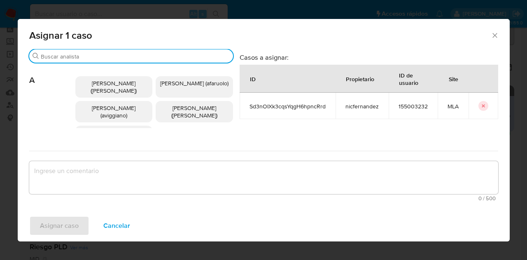
click at [88, 54] on input "Buscar" at bounding box center [135, 56] width 189 height 7
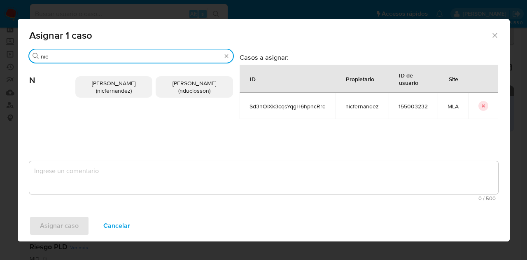
type input "nic"
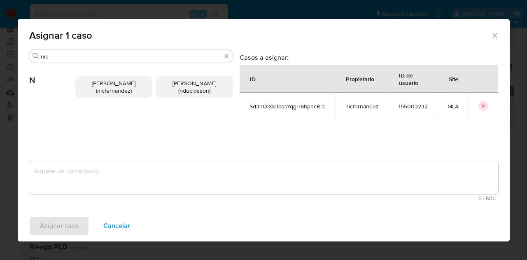
drag, startPoint x: 102, startPoint y: 90, endPoint x: 109, endPoint y: 98, distance: 11.1
click at [102, 90] on span "Nicolas Fernandez Allen (nicfernandez)" at bounding box center [114, 87] width 44 height 16
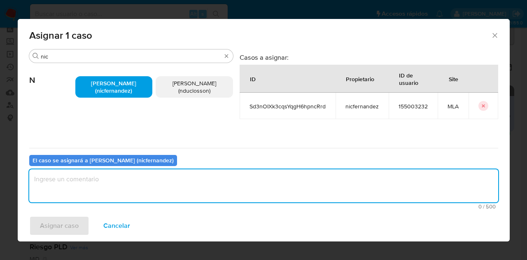
click at [150, 184] on textarea "assign-modal" at bounding box center [263, 185] width 469 height 33
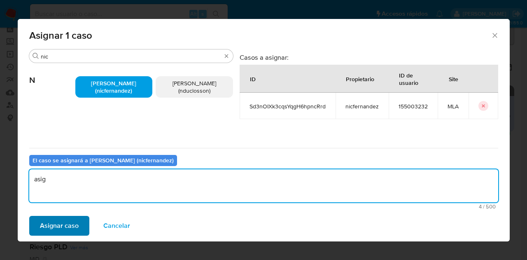
type textarea "asig"
click at [73, 225] on span "Asignar caso" at bounding box center [59, 226] width 39 height 18
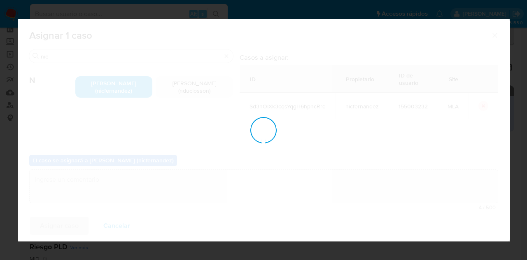
checkbox input "false"
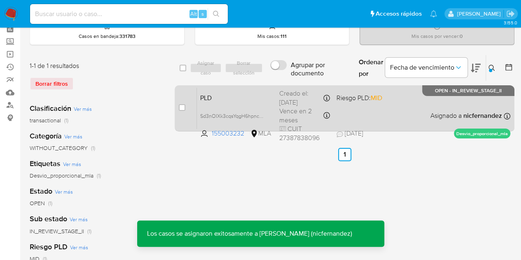
click at [236, 101] on span "PLD" at bounding box center [236, 97] width 72 height 11
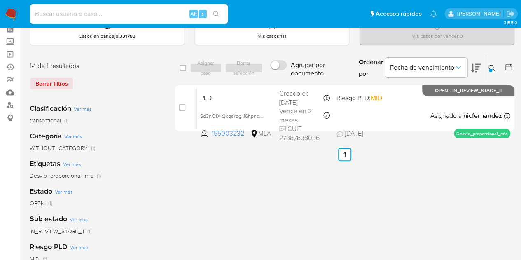
click at [495, 68] on button at bounding box center [493, 68] width 14 height 10
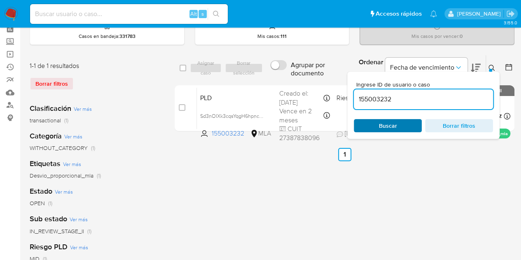
click at [408, 120] on span "Buscar" at bounding box center [387, 126] width 56 height 12
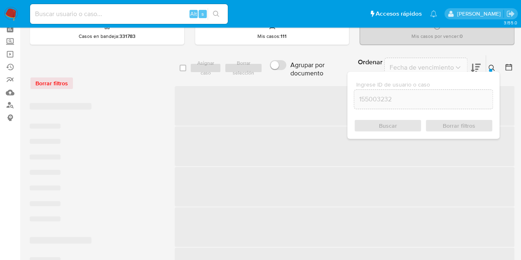
click at [489, 63] on button at bounding box center [493, 68] width 14 height 10
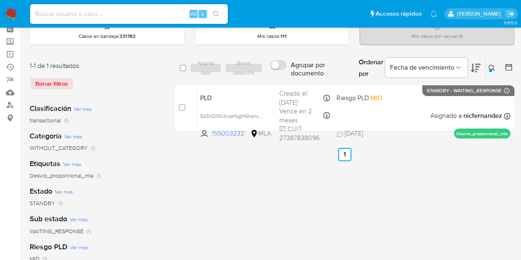
click at [492, 69] on icon at bounding box center [491, 68] width 7 height 7
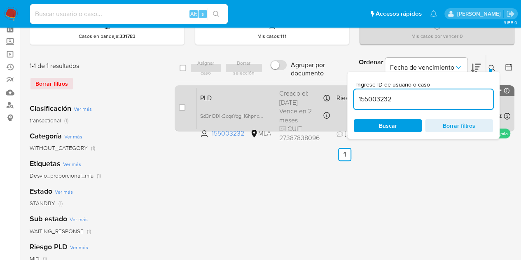
drag, startPoint x: 355, startPoint y: 96, endPoint x: 289, endPoint y: 87, distance: 66.5
click at [289, 87] on div "select-all-cases-checkbox Asignar caso Borrar selección Agrupar por documento O…" at bounding box center [345, 95] width 340 height 80
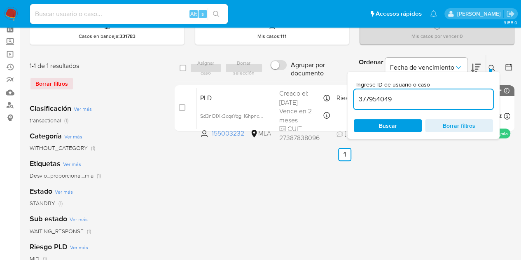
type input "377954049"
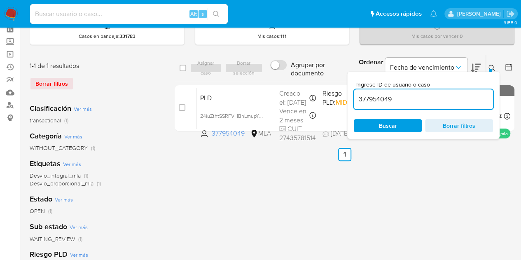
click at [493, 66] on icon at bounding box center [491, 68] width 6 height 6
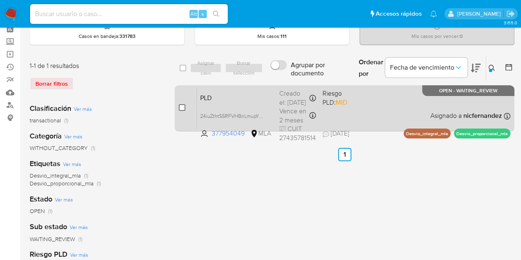
click at [182, 106] on input "checkbox" at bounding box center [182, 107] width 7 height 7
checkbox input "true"
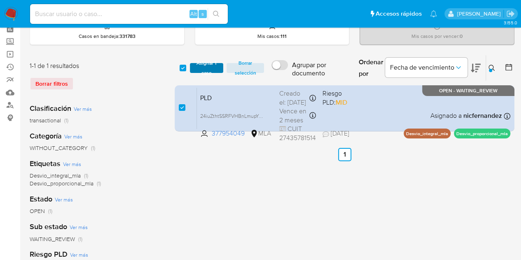
click at [205, 66] on span "Asignar 1 caso" at bounding box center [207, 68] width 26 height 8
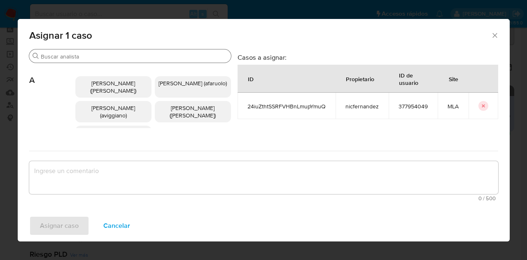
click at [85, 50] on div "Buscar" at bounding box center [130, 55] width 202 height 13
click at [82, 60] on input "Buscar" at bounding box center [134, 56] width 187 height 7
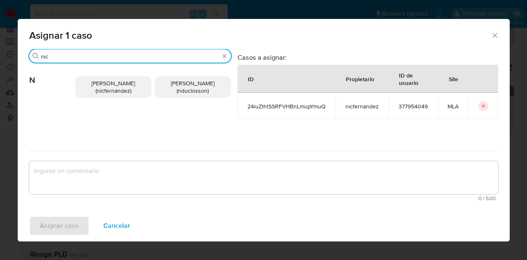
type input "nic"
click at [97, 77] on p "Nicolas Fernandez Allen (nicfernandez)" at bounding box center [113, 86] width 76 height 21
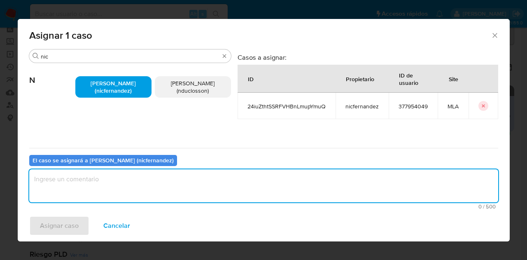
click at [158, 181] on textarea "assign-modal" at bounding box center [263, 185] width 469 height 33
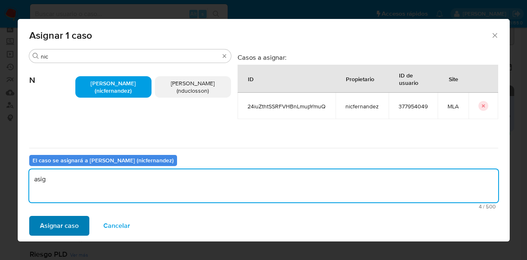
type textarea "asig"
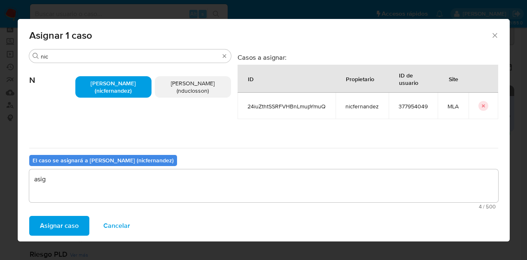
click at [70, 222] on span "Asignar caso" at bounding box center [59, 226] width 39 height 18
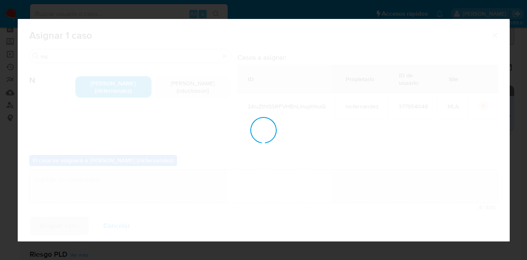
checkbox input "false"
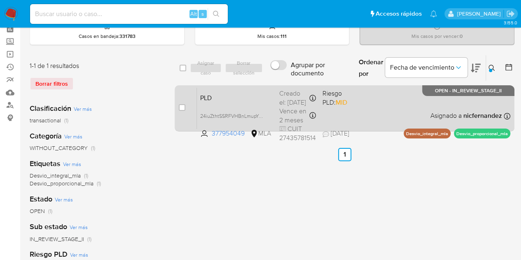
click at [244, 98] on span "PLD" at bounding box center [236, 97] width 72 height 11
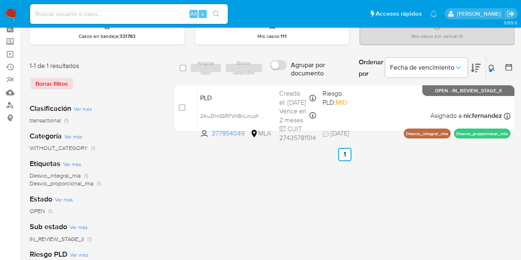
click at [498, 68] on button at bounding box center [493, 68] width 14 height 10
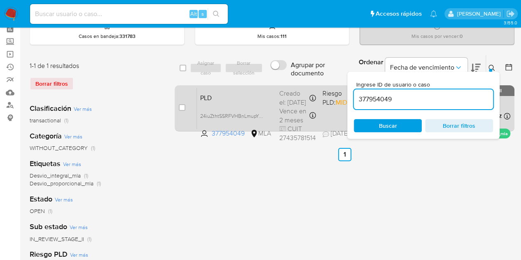
drag, startPoint x: 403, startPoint y: 101, endPoint x: 284, endPoint y: 85, distance: 119.6
click at [284, 86] on div "select-all-cases-checkbox Asignar caso Borrar selección Agrupar por documento O…" at bounding box center [345, 95] width 340 height 80
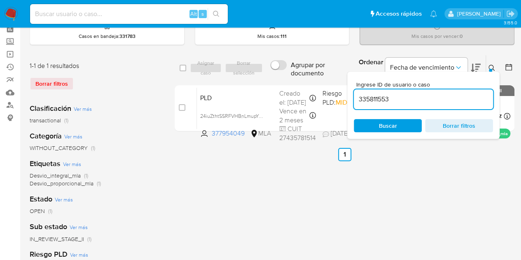
type input "335811553"
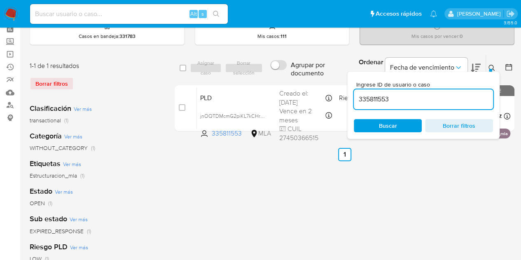
click at [491, 65] on icon at bounding box center [491, 68] width 7 height 7
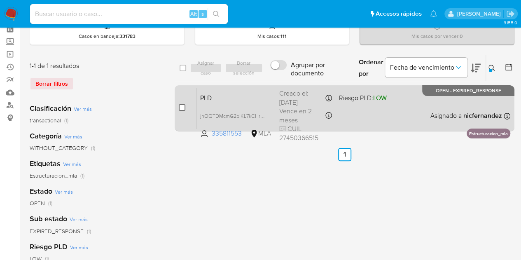
click at [183, 105] on input "checkbox" at bounding box center [182, 107] width 7 height 7
checkbox input "true"
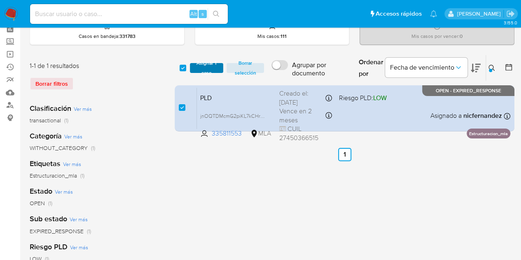
click at [202, 70] on span "Asignar 1 caso" at bounding box center [207, 68] width 26 height 8
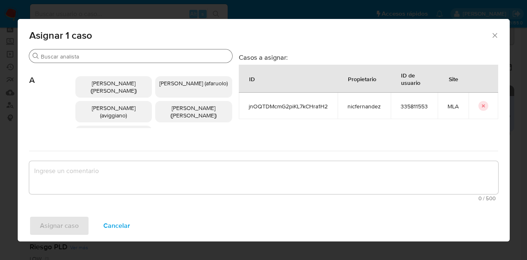
click at [101, 54] on input "Buscar" at bounding box center [135, 56] width 188 height 7
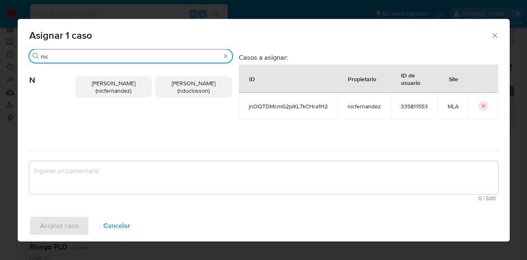
type input "nic"
drag, startPoint x: 102, startPoint y: 82, endPoint x: 109, endPoint y: 113, distance: 32.5
click at [102, 82] on span "Nicolas Fernandez Allen (nicfernandez)" at bounding box center [114, 87] width 44 height 16
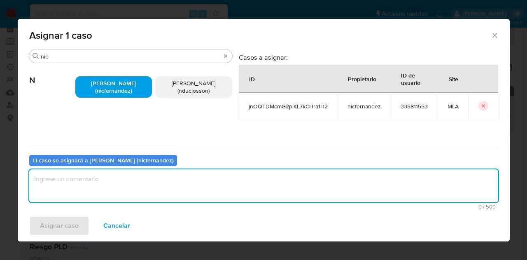
click at [133, 179] on textarea "assign-modal" at bounding box center [263, 185] width 469 height 33
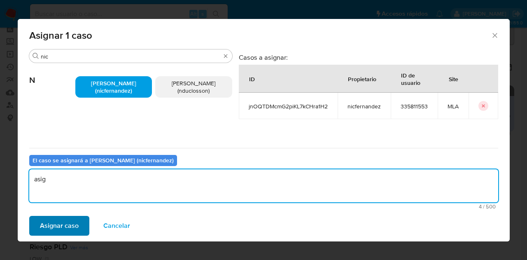
type textarea "asig"
click at [78, 224] on button "Asignar caso" at bounding box center [59, 226] width 60 height 20
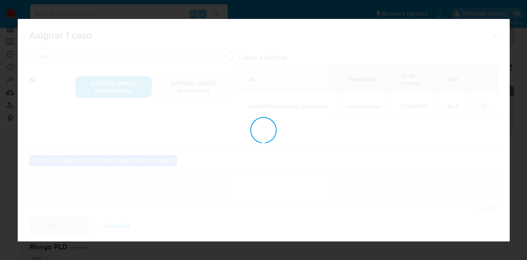
checkbox input "false"
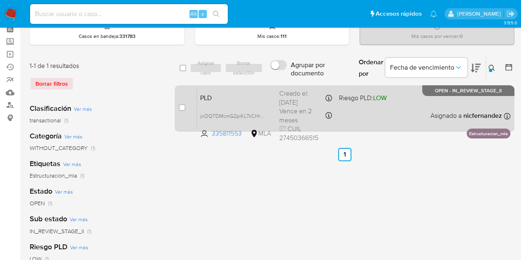
click at [211, 100] on span "PLD" at bounding box center [236, 97] width 72 height 11
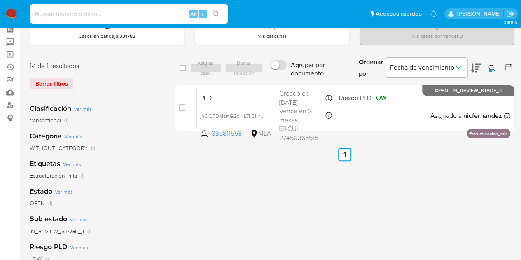
click at [189, 179] on div "select-all-cases-checkbox Asignar caso Borrar selección Agrupar por documento O…" at bounding box center [345, 235] width 340 height 361
click at [495, 69] on button at bounding box center [493, 68] width 14 height 10
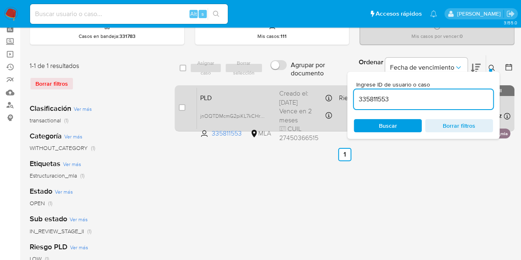
drag, startPoint x: 408, startPoint y: 97, endPoint x: 320, endPoint y: 102, distance: 88.2
click at [320, 102] on div "select-all-cases-checkbox Asignar caso Borrar selección Agrupar por documento O…" at bounding box center [345, 95] width 340 height 80
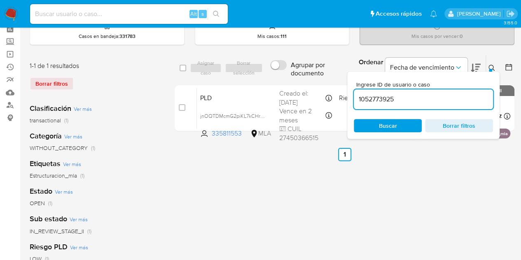
type input "1052773925"
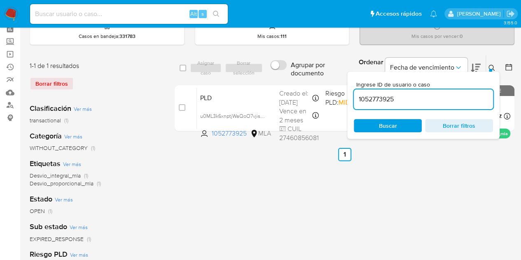
click at [491, 70] on div at bounding box center [490, 70] width 3 height 3
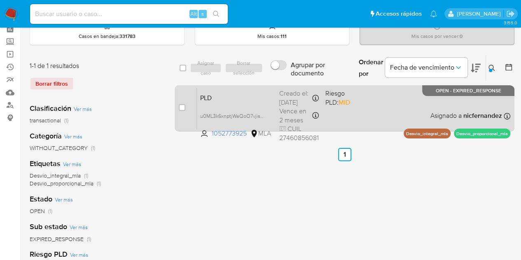
click at [178, 105] on div "case-item-checkbox No es posible asignar el caso PLD u0ML3k6xnptjWaQoO7vjisN6 1…" at bounding box center [345, 108] width 340 height 46
click at [179, 106] on input "checkbox" at bounding box center [182, 107] width 7 height 7
checkbox input "true"
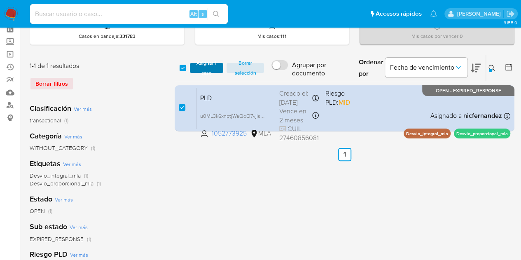
click at [201, 64] on span "Asignar 1 caso" at bounding box center [207, 68] width 26 height 8
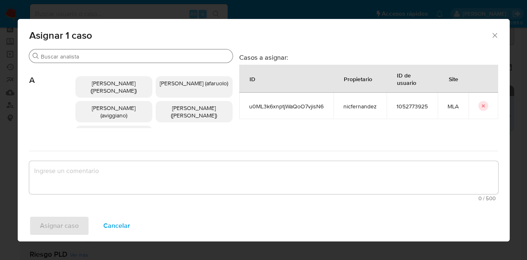
click at [112, 59] on input "Buscar" at bounding box center [135, 56] width 189 height 7
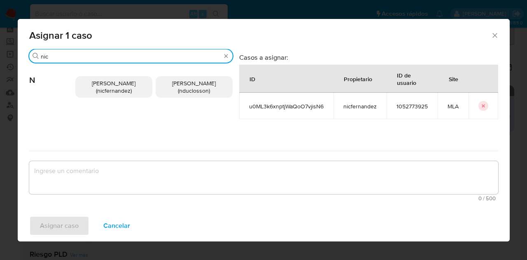
type input "nic"
click at [97, 95] on p "Nicolas Fernandez Allen (nicfernandez)" at bounding box center [113, 86] width 77 height 21
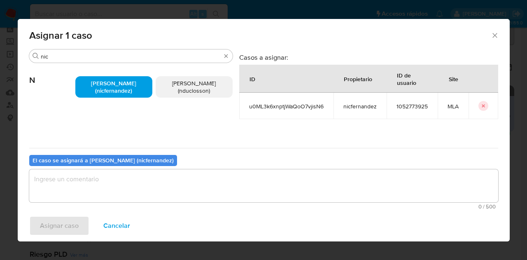
click at [121, 191] on textarea "assign-modal" at bounding box center [263, 185] width 469 height 33
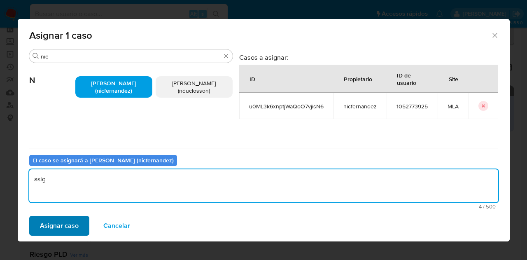
type textarea "asig"
click at [63, 226] on span "Asignar caso" at bounding box center [59, 226] width 39 height 18
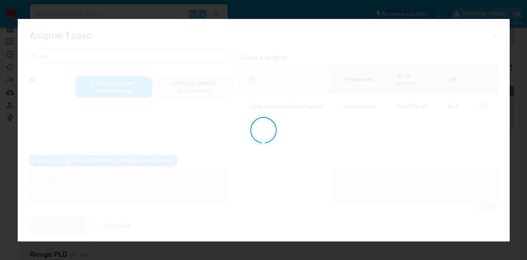
checkbox input "false"
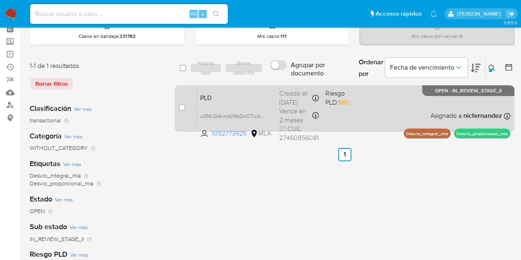
click at [242, 100] on span "PLD" at bounding box center [236, 97] width 72 height 11
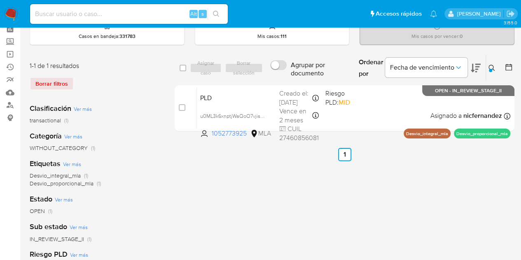
click at [492, 68] on icon at bounding box center [491, 68] width 7 height 7
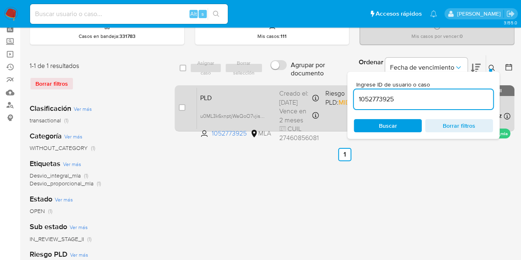
click at [231, 101] on span "PLD" at bounding box center [236, 97] width 72 height 11
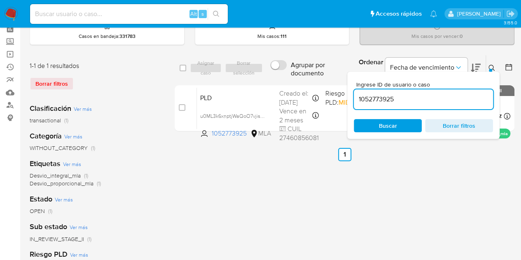
drag, startPoint x: 418, startPoint y: 98, endPoint x: 296, endPoint y: 79, distance: 123.4
click at [296, 79] on div "select-all-cases-checkbox Asignar caso Borrar selección Agrupar por documento O…" at bounding box center [345, 68] width 340 height 27
paste input "743033417"
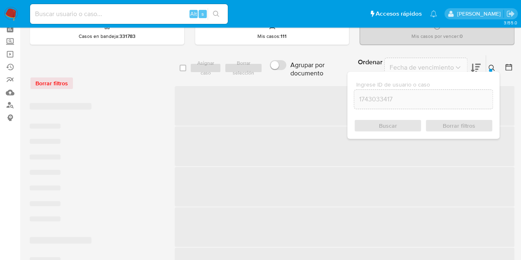
click at [489, 65] on icon at bounding box center [491, 68] width 7 height 7
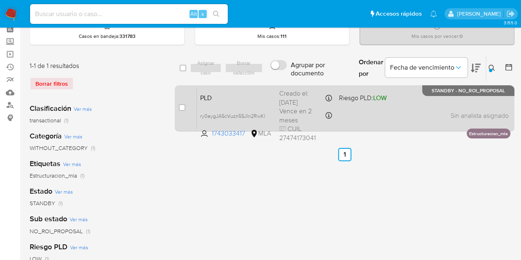
click at [246, 97] on span "PLD" at bounding box center [236, 97] width 72 height 11
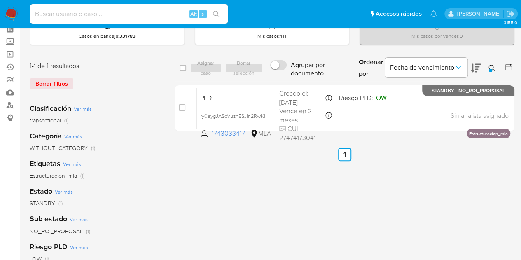
click at [496, 68] on button at bounding box center [493, 68] width 14 height 10
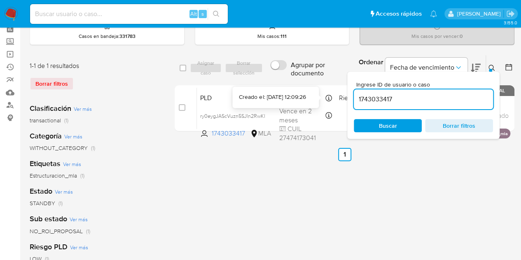
drag, startPoint x: 326, startPoint y: 98, endPoint x: 270, endPoint y: 91, distance: 56.7
click at [270, 91] on body "Pausado Ver notificaciones Alt s Accesos rápidos Presiona las siguientes teclas…" at bounding box center [260, 191] width 521 height 460
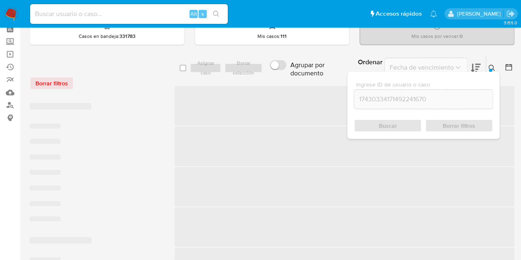
click at [372, 95] on input "17430334171492241670" at bounding box center [423, 99] width 138 height 11
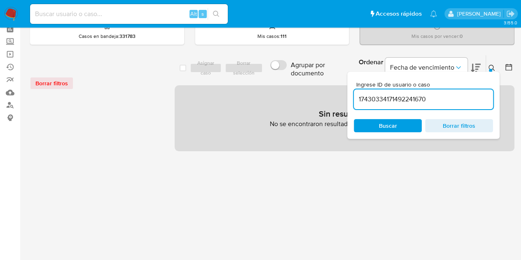
click at [372, 95] on input "17430334171492241670" at bounding box center [423, 99] width 139 height 11
paste input
type input "1492241670"
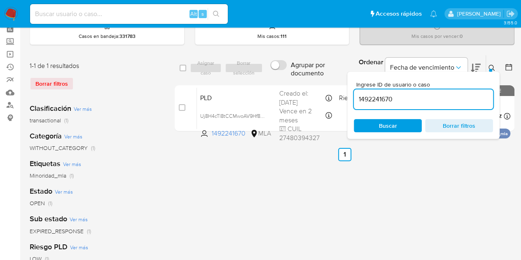
click at [487, 68] on button at bounding box center [493, 68] width 14 height 10
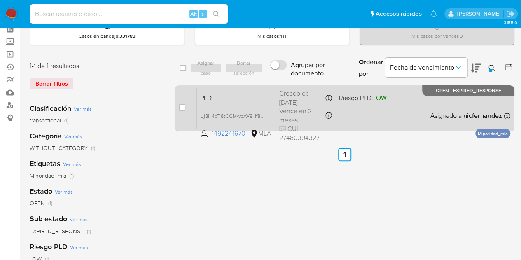
click at [180, 111] on div "case-item-checkbox" at bounding box center [182, 107] width 7 height 8
drag, startPoint x: 181, startPoint y: 107, endPoint x: 190, endPoint y: 97, distance: 13.8
click at [181, 107] on input "checkbox" at bounding box center [182, 107] width 7 height 7
checkbox input "true"
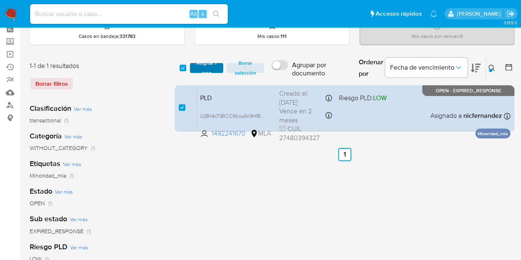
click at [204, 72] on span "Asignar 1 caso" at bounding box center [207, 68] width 26 height 8
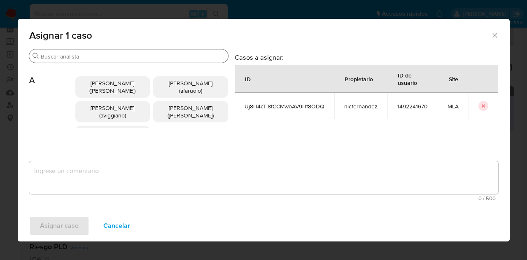
click at [98, 53] on input "Buscar" at bounding box center [133, 56] width 184 height 7
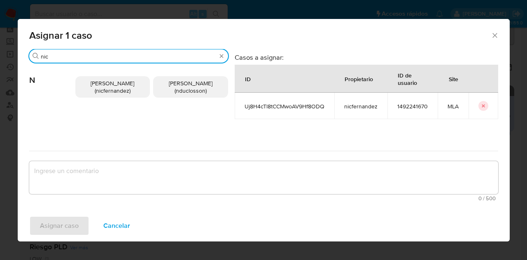
type input "nic"
click at [112, 84] on span "Nicolas Fernandez Allen (nicfernandez)" at bounding box center [113, 87] width 44 height 16
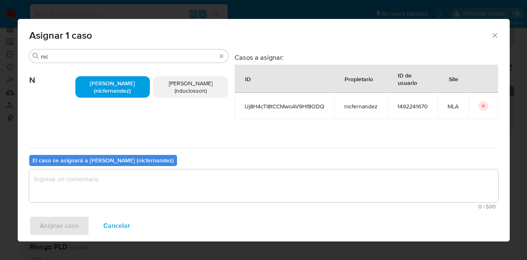
click at [142, 179] on textarea "assign-modal" at bounding box center [263, 185] width 469 height 33
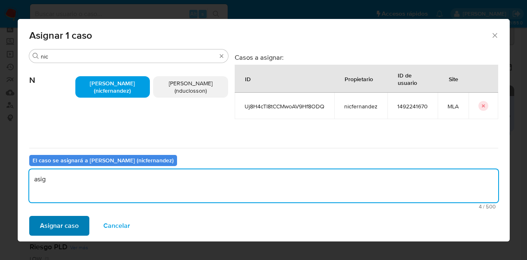
type textarea "asig"
click at [64, 229] on span "Asignar caso" at bounding box center [59, 226] width 39 height 18
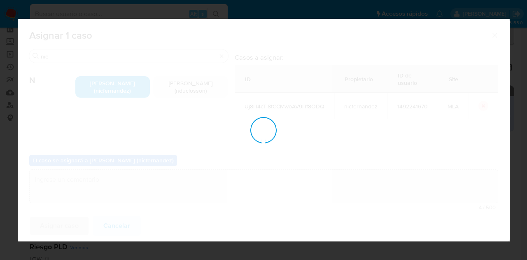
checkbox input "false"
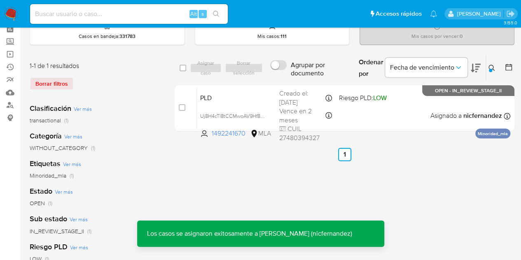
drag, startPoint x: 194, startPoint y: 161, endPoint x: 197, endPoint y: 154, distance: 8.1
click at [194, 161] on div "select-all-cases-checkbox Asignar caso Borrar selección Agrupar por documento O…" at bounding box center [345, 235] width 340 height 361
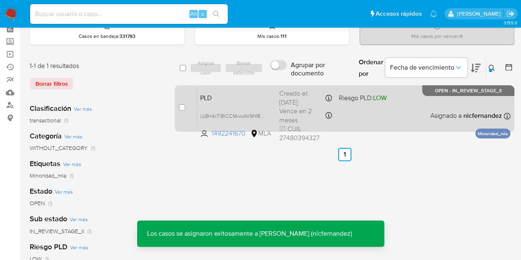
click at [221, 99] on span "PLD" at bounding box center [236, 97] width 72 height 11
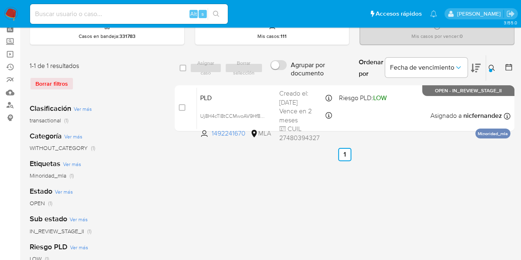
click at [496, 66] on button at bounding box center [493, 68] width 14 height 10
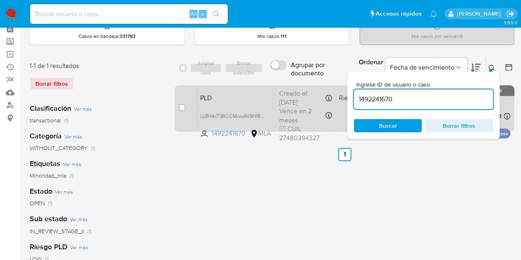
drag, startPoint x: 436, startPoint y: 99, endPoint x: 270, endPoint y: 88, distance: 166.7
click at [270, 88] on div "select-all-cases-checkbox Asignar caso Borrar selección Agrupar por documento O…" at bounding box center [345, 95] width 340 height 80
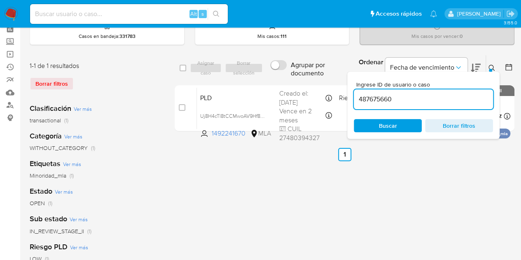
type input "487675660"
click at [489, 66] on icon at bounding box center [491, 68] width 7 height 7
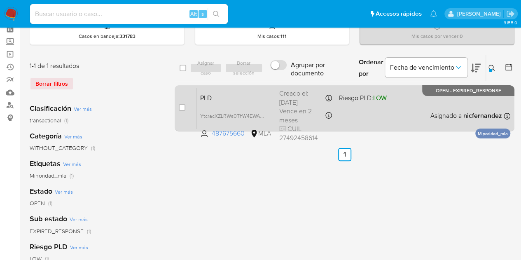
drag, startPoint x: 180, startPoint y: 105, endPoint x: 183, endPoint y: 101, distance: 4.7
click at [181, 105] on input "checkbox" at bounding box center [182, 107] width 7 height 7
checkbox input "true"
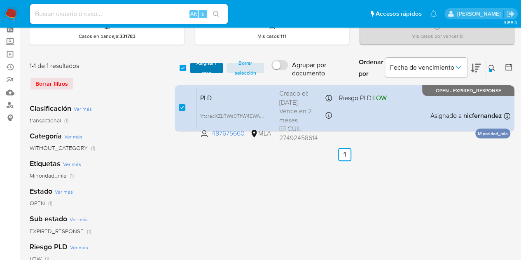
click at [205, 67] on span "Asignar 1 caso" at bounding box center [207, 68] width 26 height 8
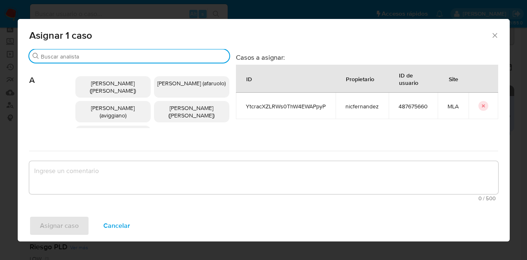
click at [116, 58] on input "Buscar" at bounding box center [133, 56] width 185 height 7
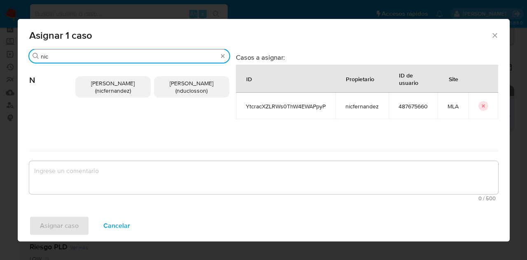
type input "nic"
click at [95, 87] on span "Nicolas Fernandez Allen (nicfernandez)" at bounding box center [113, 87] width 44 height 16
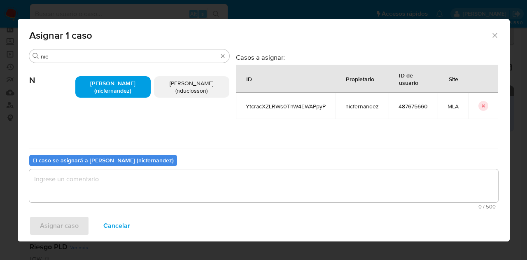
click at [113, 167] on div "El caso se asignará a Nicolas Fernandez Allen (nicfernandez) 0 / 500 500 caract…" at bounding box center [263, 180] width 469 height 65
click at [118, 180] on textarea "assign-modal" at bounding box center [263, 185] width 469 height 33
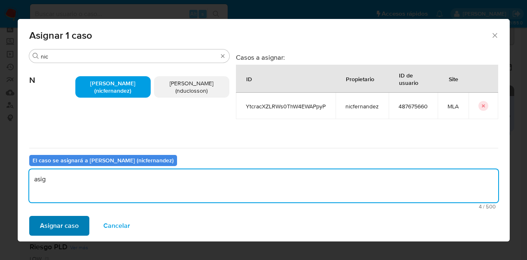
type textarea "asig"
click at [76, 218] on span "Asignar caso" at bounding box center [59, 226] width 39 height 18
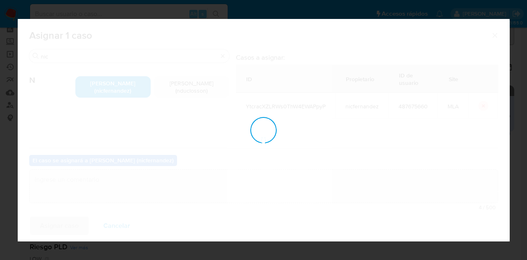
checkbox input "false"
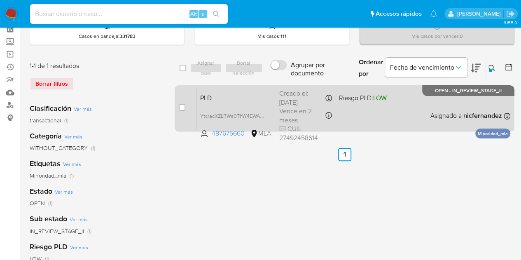
click at [241, 95] on span "PLD" at bounding box center [236, 97] width 72 height 11
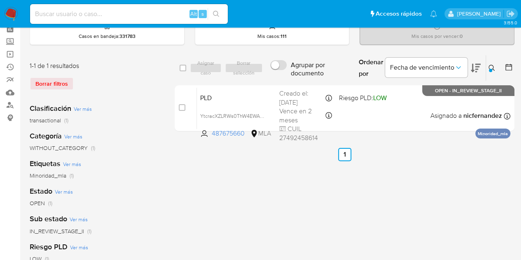
click at [496, 68] on button at bounding box center [493, 68] width 14 height 10
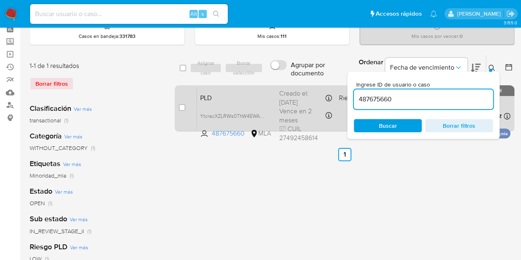
drag, startPoint x: 427, startPoint y: 98, endPoint x: 259, endPoint y: 86, distance: 168.4
click at [259, 86] on div "select-all-cases-checkbox Asignar caso Borrar selección Agrupar por documento O…" at bounding box center [345, 95] width 340 height 80
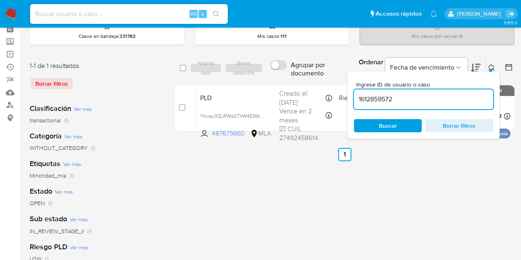
type input "1612859572"
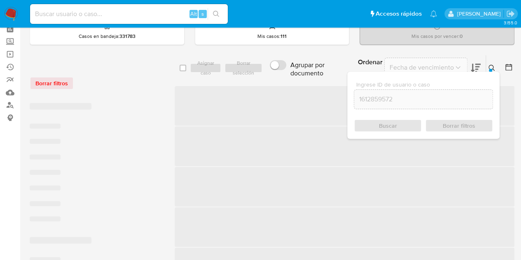
click at [487, 64] on div "Ordenar por Fecha de vencimiento No es posible ordenar los resultados mientras …" at bounding box center [432, 68] width 163 height 26
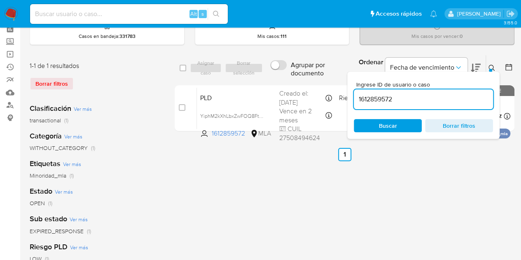
click at [487, 64] on button at bounding box center [493, 68] width 14 height 10
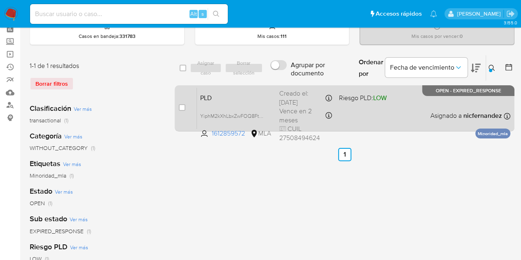
click at [180, 102] on div "case-item-checkbox No es posible asignar el caso" at bounding box center [188, 108] width 18 height 42
click at [180, 107] on input "checkbox" at bounding box center [182, 107] width 7 height 7
checkbox input "true"
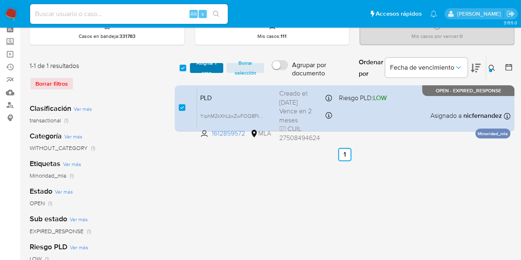
click at [202, 64] on span "Asignar 1 caso" at bounding box center [207, 68] width 26 height 8
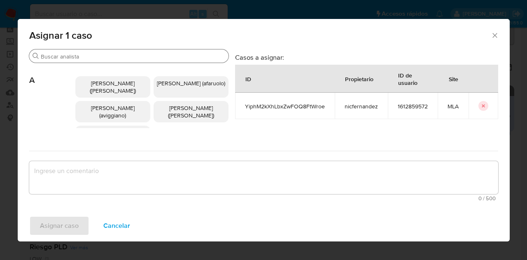
click at [97, 49] on div "Buscar A Abril Karina Medzovich (amedzovich) Agostina Dinora Faruolo (afaruolo)…" at bounding box center [128, 98] width 199 height 99
click at [97, 50] on div "Buscar" at bounding box center [128, 55] width 199 height 13
click at [98, 59] on input "Buscar" at bounding box center [133, 56] width 184 height 7
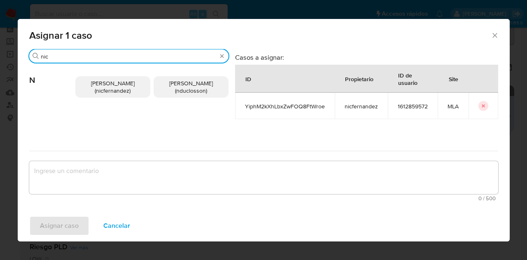
type input "nic"
click at [104, 82] on span "Nicolas Fernandez Allen (nicfernandez)" at bounding box center [113, 87] width 44 height 16
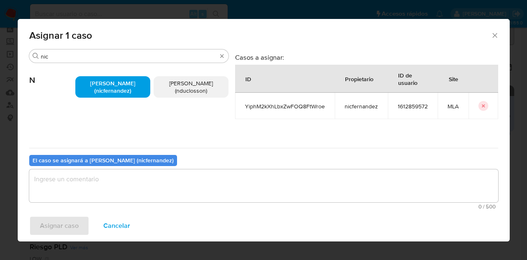
click at [131, 204] on span "0 / 500" at bounding box center [264, 206] width 464 height 5
click at [133, 189] on textarea "assign-modal" at bounding box center [263, 185] width 469 height 33
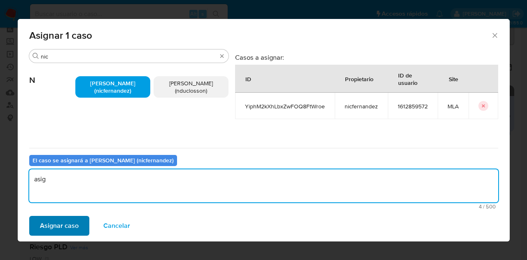
type textarea "asig"
click at [79, 219] on button "Asignar caso" at bounding box center [59, 226] width 60 height 20
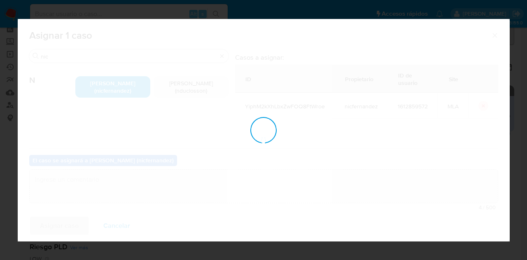
checkbox input "false"
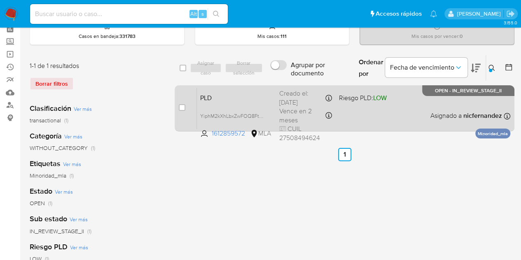
click at [247, 89] on div "PLD YiphM2kXhLbxZwFOQ8FtWroe 1612859572 MLA Riesgo PLD: LOW Creado el: 12/08/20…" at bounding box center [353, 108] width 313 height 42
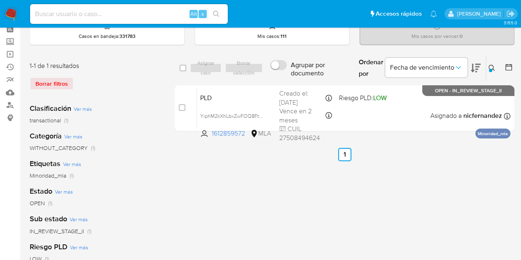
click at [491, 65] on icon at bounding box center [491, 68] width 7 height 7
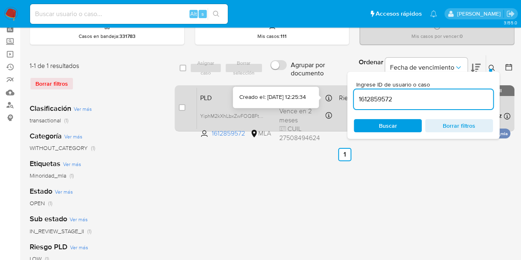
drag, startPoint x: 416, startPoint y: 101, endPoint x: 313, endPoint y: 100, distance: 103.3
click at [293, 99] on body "Pausado Ver notificaciones Alt s Accesos rápidos Presiona las siguientes teclas…" at bounding box center [260, 191] width 521 height 460
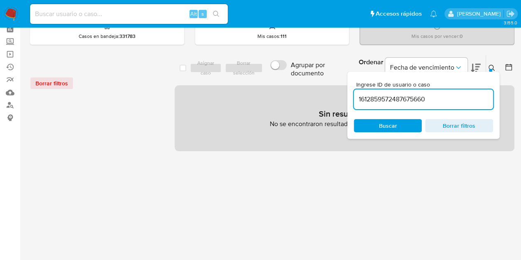
click at [367, 94] on input "1612859572487675660" at bounding box center [423, 99] width 139 height 11
paste input
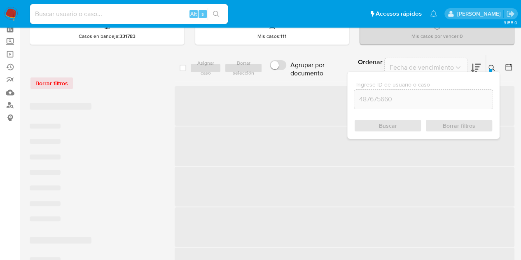
click at [490, 65] on icon at bounding box center [491, 68] width 7 height 7
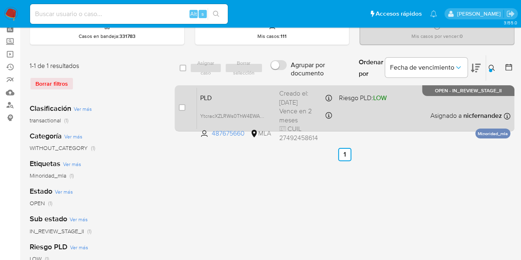
click at [266, 100] on span "PLD" at bounding box center [236, 97] width 72 height 11
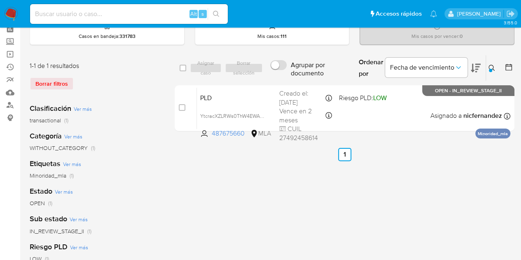
click at [493, 65] on icon at bounding box center [491, 68] width 7 height 7
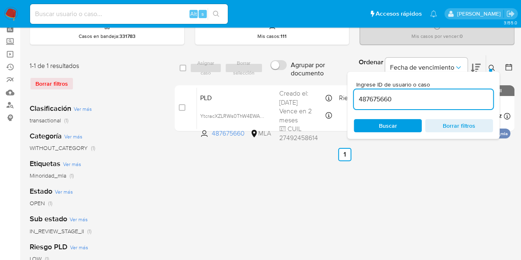
drag, startPoint x: 403, startPoint y: 97, endPoint x: 306, endPoint y: 74, distance: 100.2
click at [306, 74] on div "select-all-cases-checkbox Asignar caso Borrar selección Agrupar por documento O…" at bounding box center [345, 68] width 340 height 27
type input "67650124"
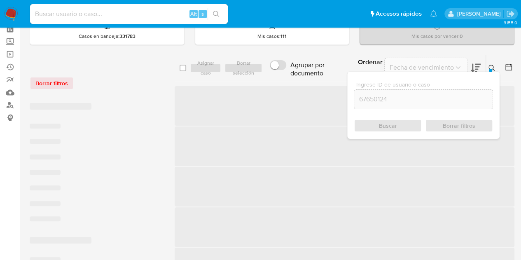
click at [495, 67] on button at bounding box center [493, 68] width 14 height 10
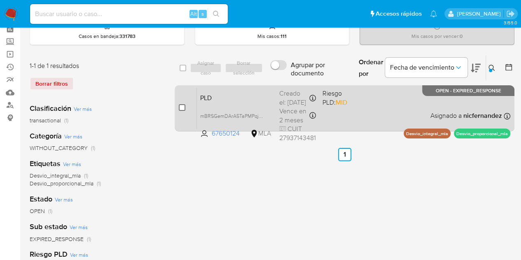
click at [181, 106] on input "checkbox" at bounding box center [182, 107] width 7 height 7
checkbox input "true"
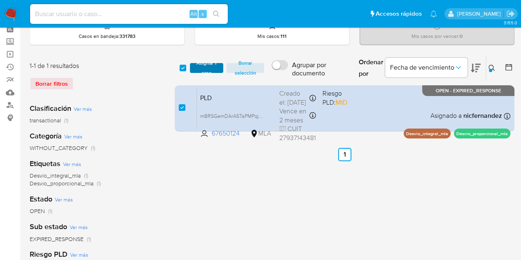
click at [199, 64] on span "Asignar 1 caso" at bounding box center [207, 68] width 26 height 8
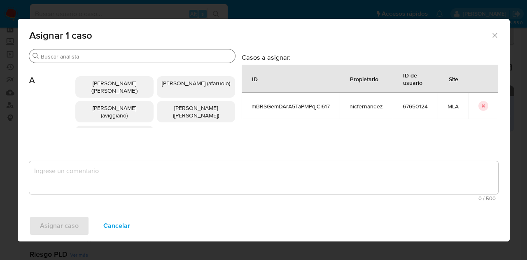
click at [105, 54] on input "Buscar" at bounding box center [136, 56] width 191 height 7
type input "i"
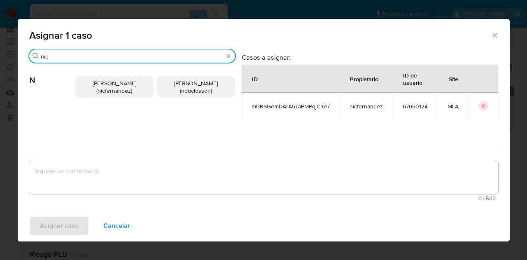
type input "nic"
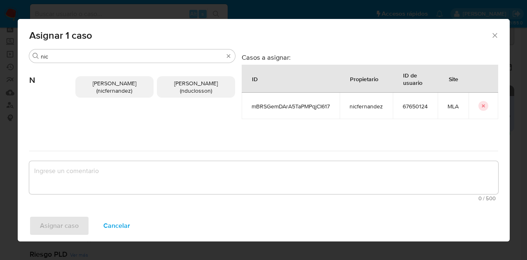
click at [95, 95] on p "Nicolas Fernandez Allen (nicfernandez)" at bounding box center [114, 86] width 78 height 21
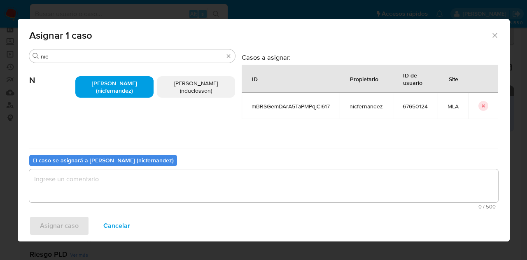
click at [118, 188] on textarea "assign-modal" at bounding box center [263, 185] width 469 height 33
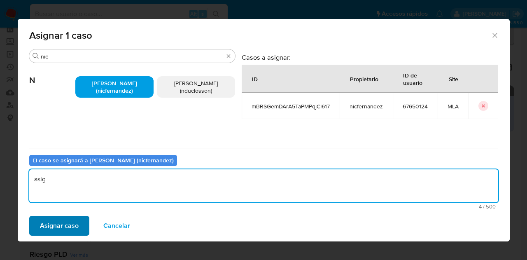
type textarea "asig"
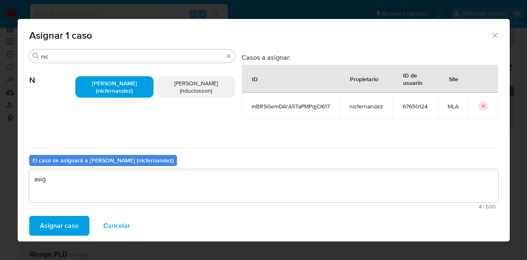
click at [54, 218] on span "Asignar caso" at bounding box center [59, 226] width 39 height 18
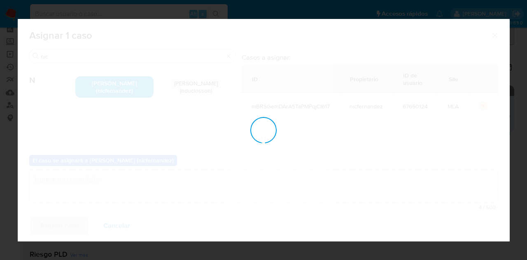
checkbox input "false"
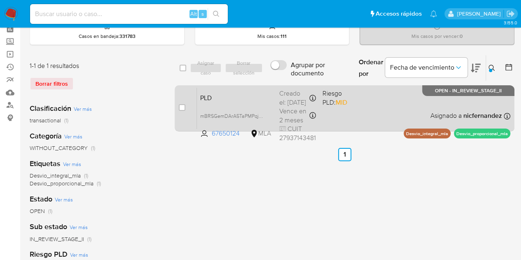
click at [235, 98] on span "PLD" at bounding box center [236, 97] width 72 height 11
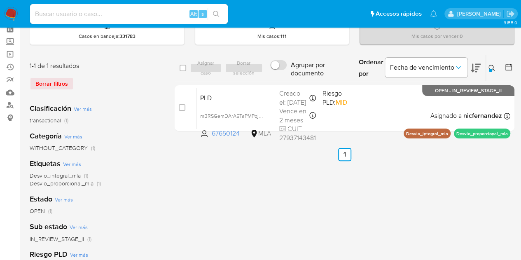
click at [494, 65] on icon at bounding box center [491, 68] width 7 height 7
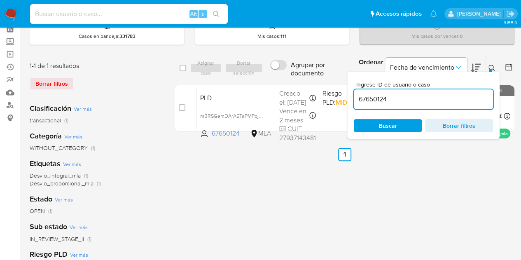
drag, startPoint x: 409, startPoint y: 101, endPoint x: 300, endPoint y: 83, distance: 110.6
click at [300, 83] on div "select-all-cases-checkbox Asignar caso Borrar selección Agrupar por documento O…" at bounding box center [345, 95] width 340 height 80
type input "357889767"
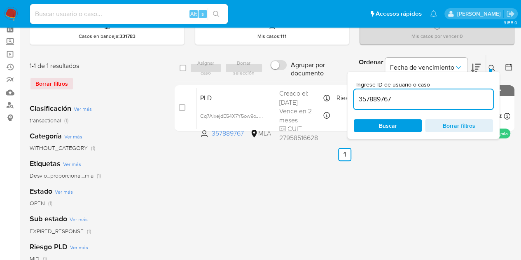
click at [486, 67] on button at bounding box center [493, 68] width 14 height 10
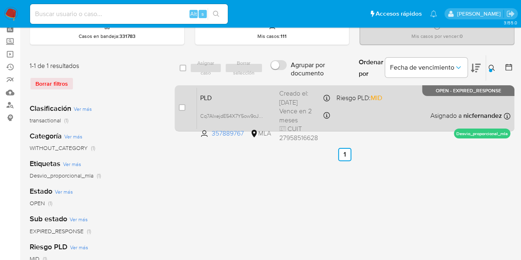
click at [180, 102] on div "case-item-checkbox No es posible asignar el caso" at bounding box center [188, 108] width 18 height 42
click at [179, 107] on input "checkbox" at bounding box center [182, 107] width 7 height 7
checkbox input "true"
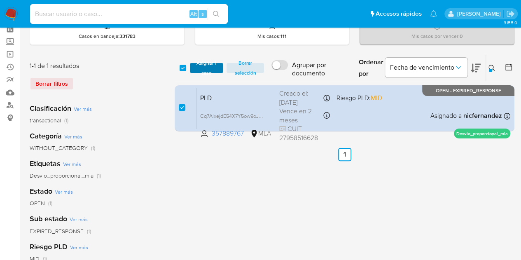
click at [202, 72] on span "Asignar 1 caso" at bounding box center [207, 68] width 26 height 8
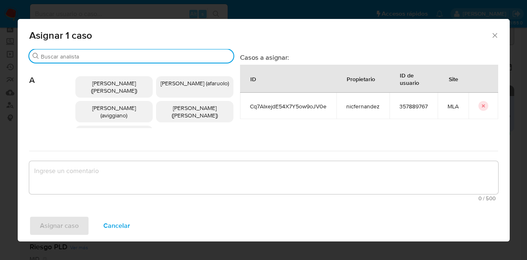
click at [89, 56] on input "Buscar" at bounding box center [135, 56] width 189 height 7
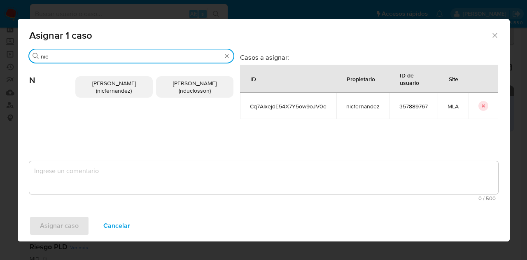
type input "nic"
click at [92, 82] on span "Nicolas Fernandez Allen (nicfernandez)" at bounding box center [114, 87] width 44 height 16
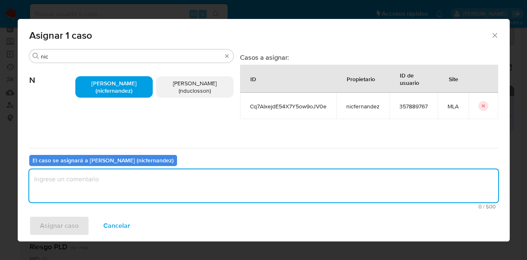
click at [151, 173] on textarea "assign-modal" at bounding box center [263, 185] width 469 height 33
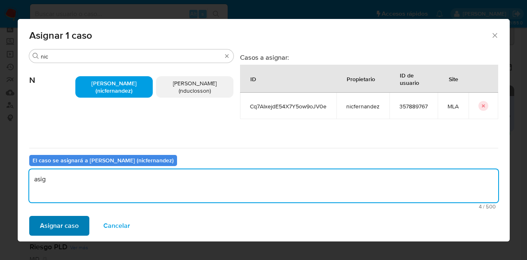
type textarea "asig"
click at [79, 221] on button "Asignar caso" at bounding box center [59, 226] width 60 height 20
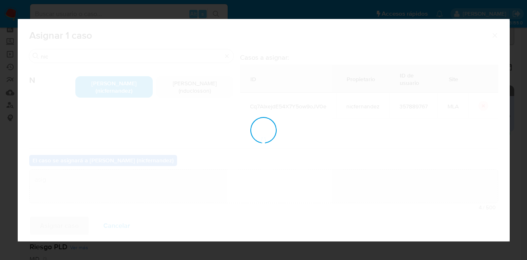
checkbox input "false"
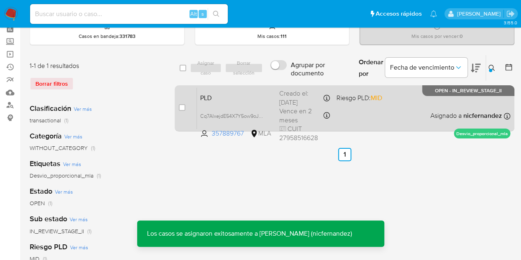
click at [236, 100] on span "PLD" at bounding box center [236, 97] width 72 height 11
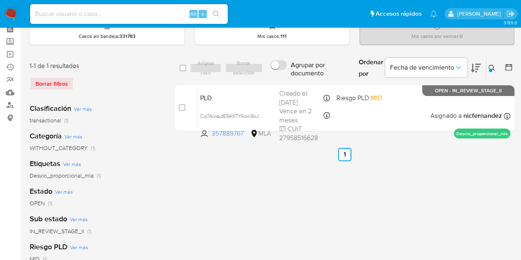
click at [492, 63] on button at bounding box center [493, 68] width 14 height 10
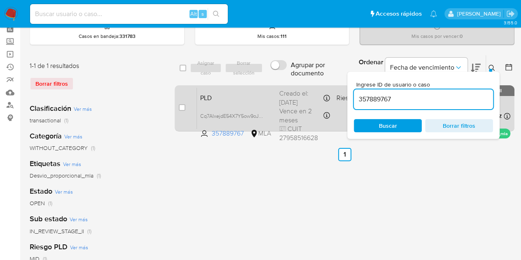
click at [291, 89] on body "Pausado Ver notificaciones Alt s Accesos rápidos Presiona las siguientes teclas…" at bounding box center [260, 191] width 521 height 460
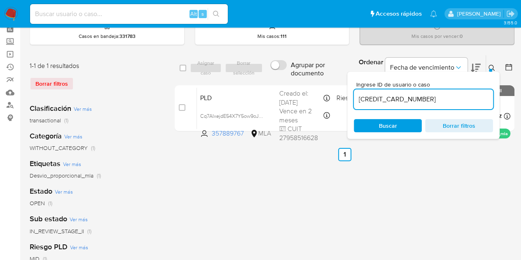
click at [379, 102] on input "357889767172332888" at bounding box center [423, 99] width 139 height 11
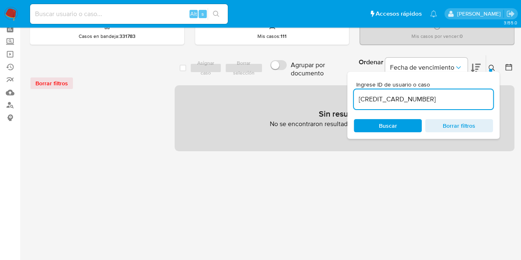
click at [379, 99] on input "357889767172332888" at bounding box center [423, 99] width 139 height 11
click at [379, 98] on input "357889767172332888" at bounding box center [423, 99] width 139 height 11
paste input
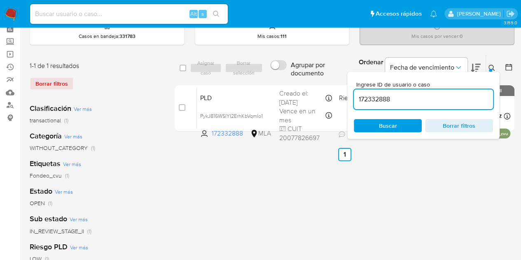
click at [494, 68] on icon at bounding box center [491, 68] width 7 height 7
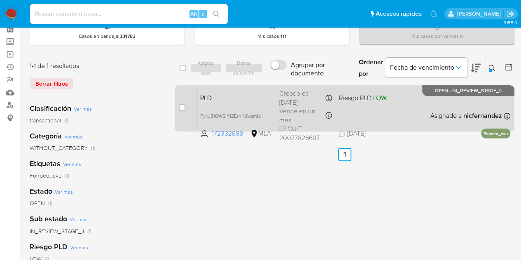
click at [228, 104] on div "PLD PykJ816WSIYI2ErhKbVqmIo1 172332888 MLA Riesgo PLD: LOW Creado el: 12/07/202…" at bounding box center [353, 108] width 313 height 42
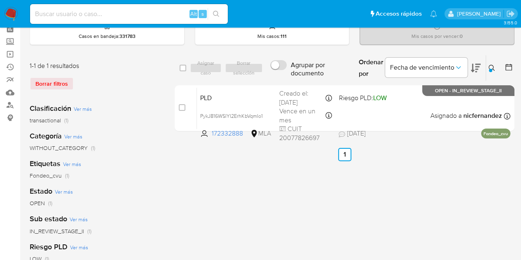
drag, startPoint x: 489, startPoint y: 67, endPoint x: 412, endPoint y: 103, distance: 85.1
click at [489, 68] on icon at bounding box center [491, 68] width 7 height 7
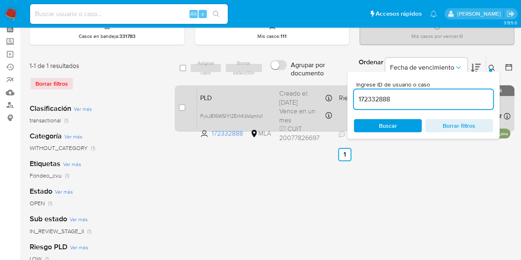
drag, startPoint x: 403, startPoint y: 93, endPoint x: 268, endPoint y: 98, distance: 135.9
click at [268, 98] on div "select-all-cases-checkbox Asignar caso Borrar selección Agrupar por documento O…" at bounding box center [345, 95] width 340 height 80
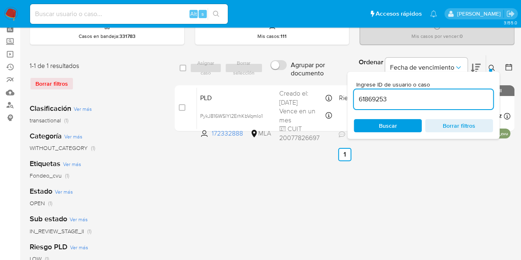
type input "61869253"
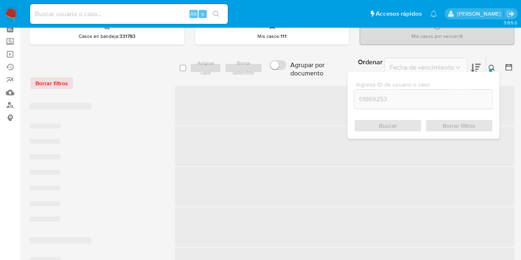
click at [492, 65] on icon at bounding box center [491, 68] width 6 height 6
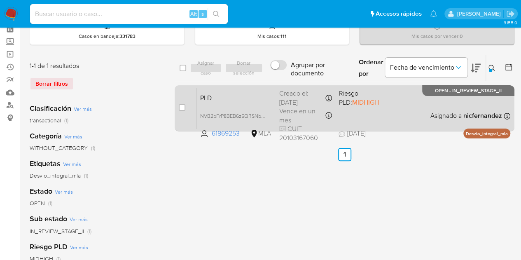
click at [272, 92] on span "PLD" at bounding box center [236, 97] width 72 height 11
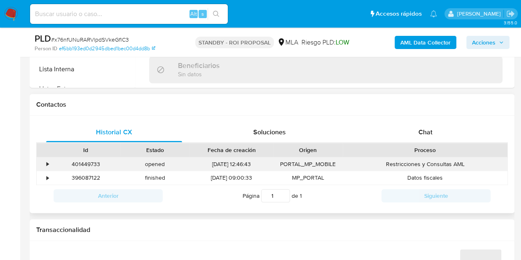
scroll to position [339, 0]
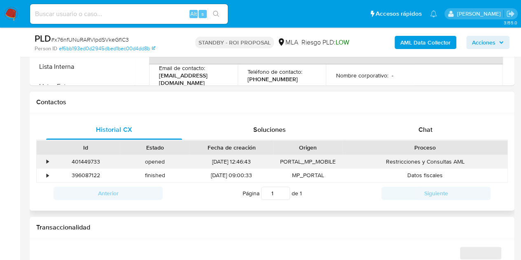
select select "10"
click at [84, 158] on div "401449733" at bounding box center [85, 162] width 69 height 14
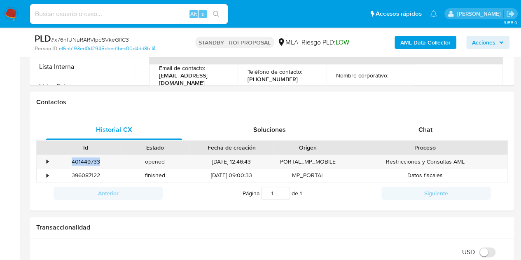
copy div "401449733"
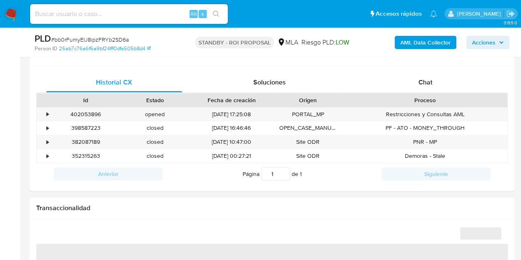
select select "10"
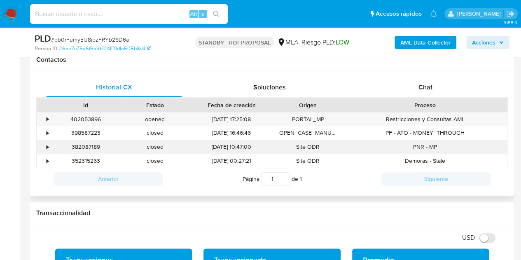
scroll to position [375, 0]
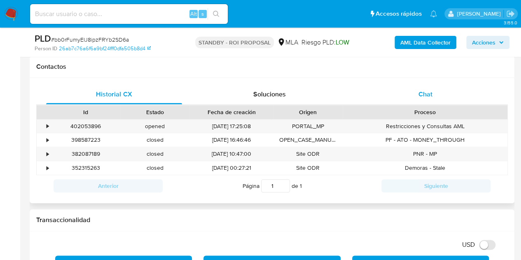
click at [418, 95] on span "Chat" at bounding box center [425, 93] width 14 height 9
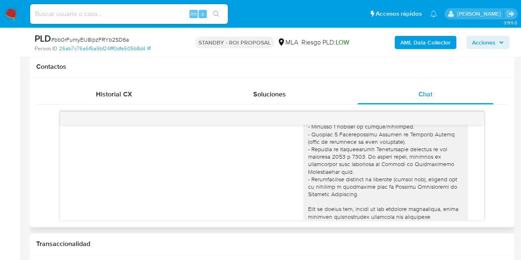
scroll to position [0, 0]
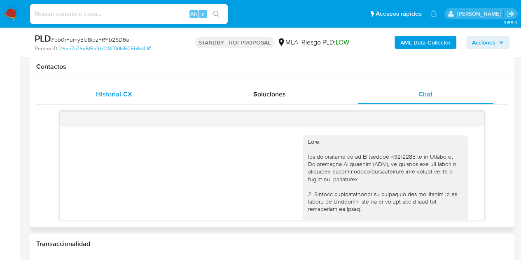
click at [106, 93] on span "Historial CX" at bounding box center [114, 93] width 36 height 9
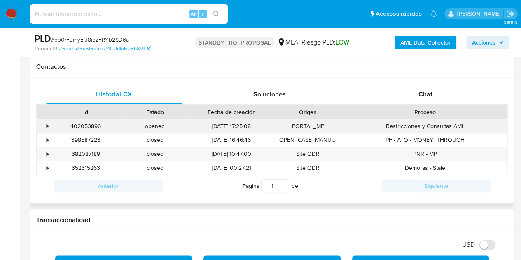
click at [93, 123] on div "402053896" at bounding box center [85, 126] width 69 height 14
copy div "402053896"
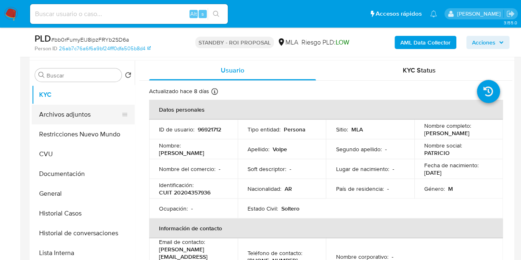
click at [86, 116] on button "Archivos adjuntos" at bounding box center [80, 115] width 96 height 20
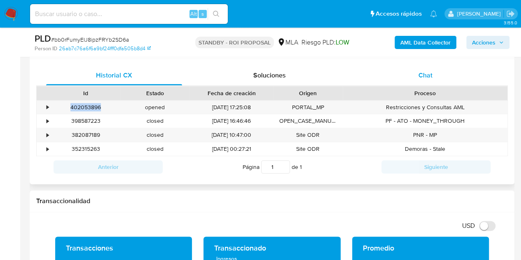
scroll to position [383, 0]
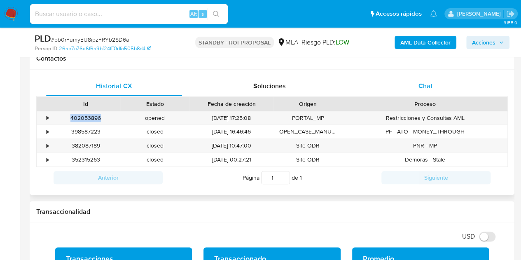
click at [426, 84] on span "Chat" at bounding box center [425, 85] width 14 height 9
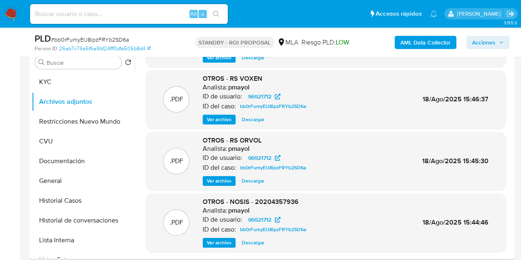
scroll to position [69, 0]
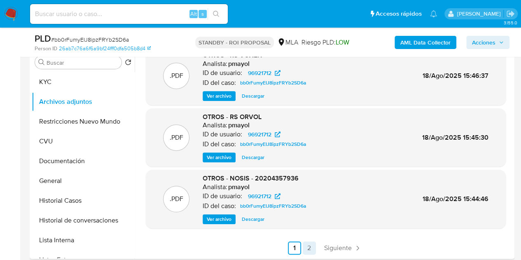
click at [303, 249] on link "2" at bounding box center [309, 247] width 13 height 13
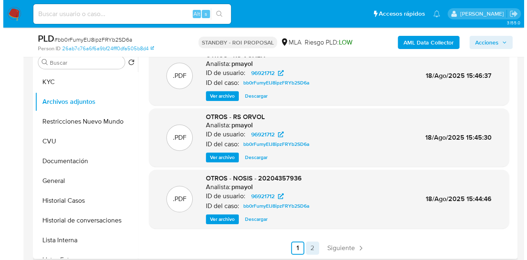
scroll to position [0, 0]
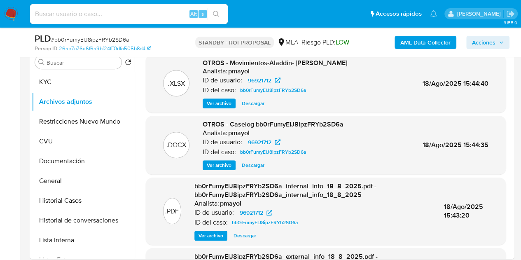
click at [219, 162] on span "Ver archivo" at bounding box center [219, 165] width 25 height 8
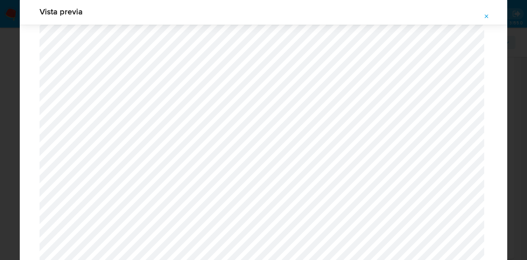
scroll to position [360, 0]
click at [484, 20] on span "Attachment preview" at bounding box center [486, 17] width 7 height 12
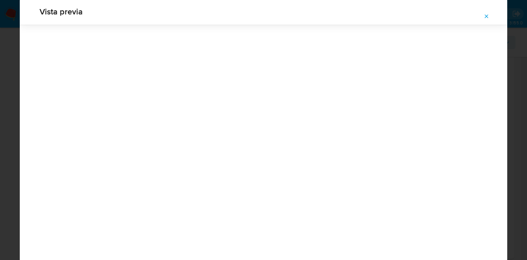
scroll to position [26, 0]
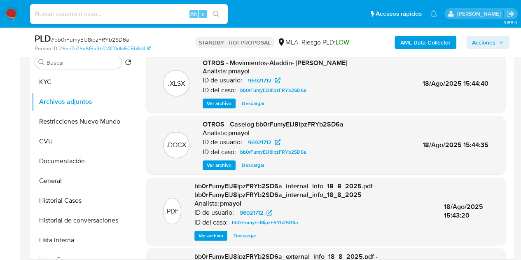
click at [218, 163] on span "Ver archivo" at bounding box center [219, 165] width 25 height 8
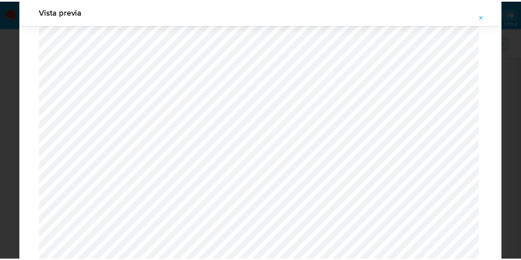
scroll to position [0, 0]
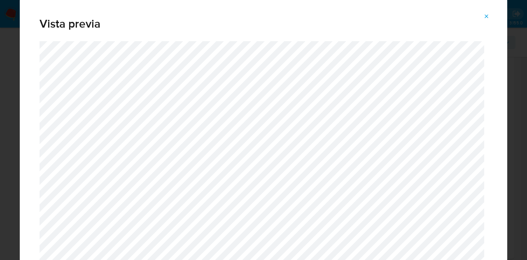
click at [484, 18] on icon "Attachment preview" at bounding box center [486, 16] width 7 height 7
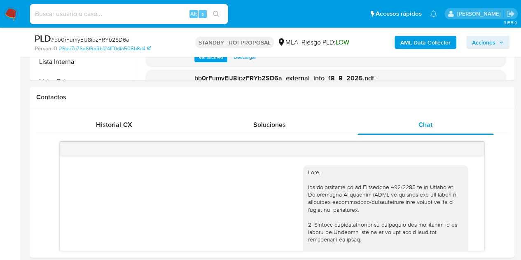
scroll to position [324, 0]
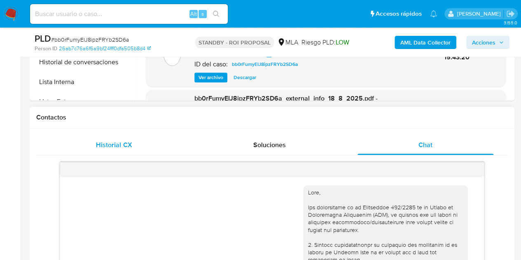
click at [143, 152] on div "Historial CX" at bounding box center [114, 145] width 136 height 20
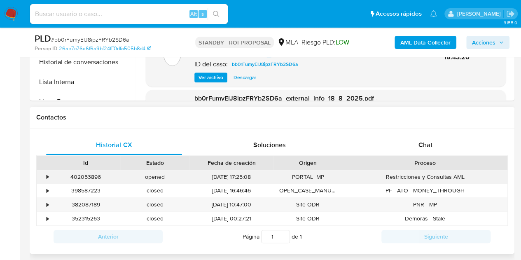
drag, startPoint x: 188, startPoint y: 185, endPoint x: 150, endPoint y: 182, distance: 38.0
click at [186, 185] on div "closed" at bounding box center [154, 191] width 69 height 14
click at [98, 172] on div "402053896" at bounding box center [85, 177] width 69 height 14
copy div "402053896"
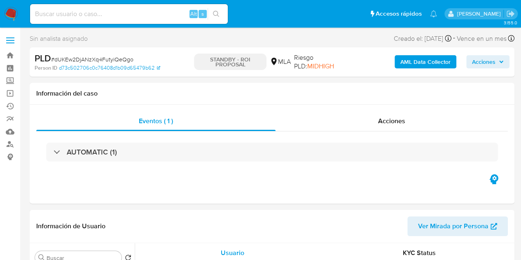
select select "10"
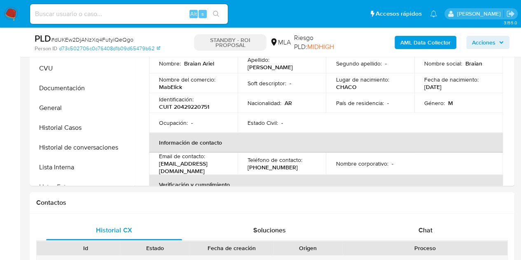
scroll to position [352, 0]
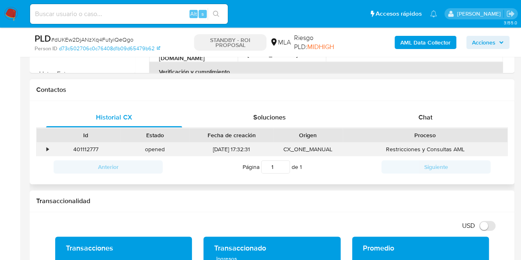
click at [93, 146] on div "401112777" at bounding box center [85, 149] width 69 height 14
copy div "401112777"
click at [431, 126] on div "Historial CX Soluciones Chat" at bounding box center [271, 117] width 471 height 20
click at [428, 120] on span "Chat" at bounding box center [425, 116] width 14 height 9
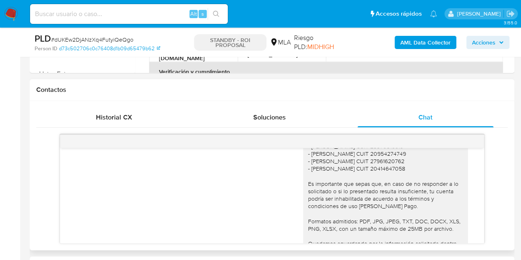
scroll to position [1459, 0]
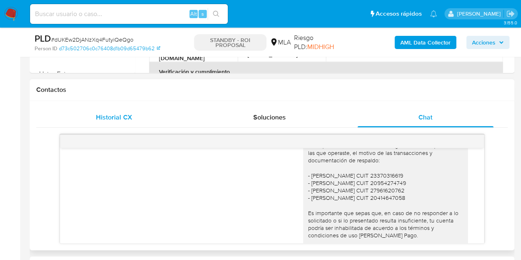
click at [130, 119] on span "Historial CX" at bounding box center [114, 116] width 36 height 9
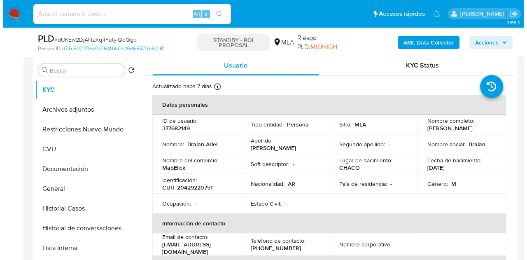
scroll to position [160, 0]
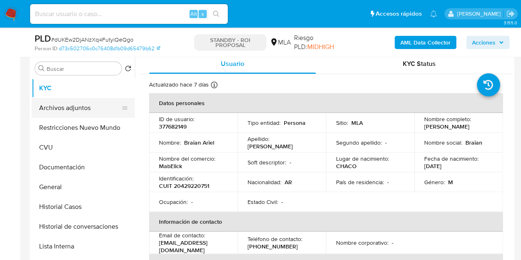
click at [72, 103] on button "Archivos adjuntos" at bounding box center [80, 108] width 96 height 20
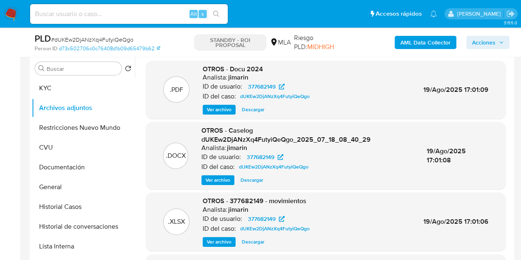
click at [212, 179] on span "Ver archivo" at bounding box center [217, 180] width 25 height 8
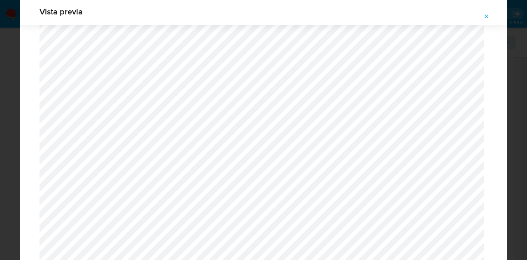
scroll to position [884, 0]
click at [485, 18] on icon "Attachment preview" at bounding box center [487, 16] width 4 height 4
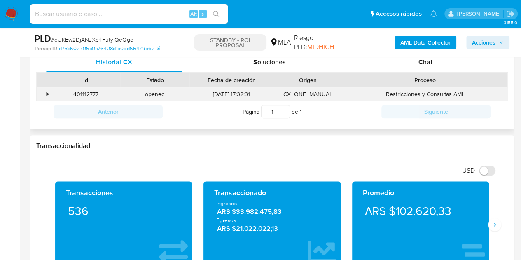
scroll to position [403, 0]
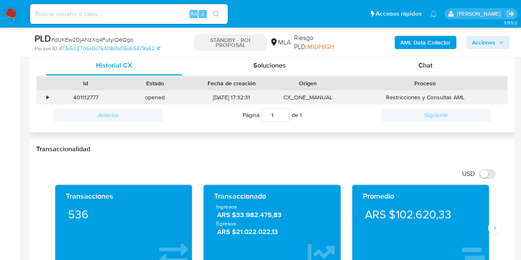
click at [91, 93] on div "401112777" at bounding box center [85, 98] width 69 height 14
copy div "401112777"
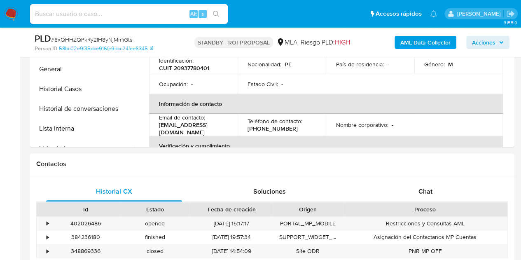
select select "10"
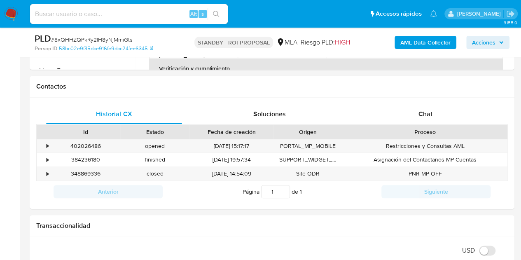
scroll to position [342, 0]
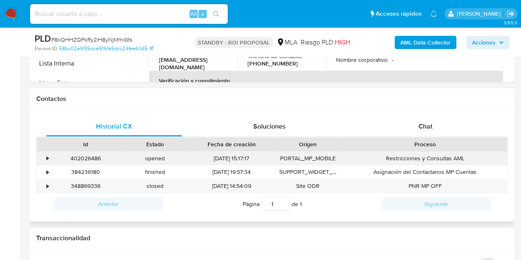
click at [83, 156] on div "402026486" at bounding box center [85, 158] width 69 height 14
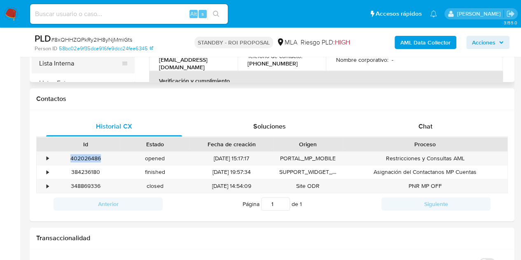
copy div "402026486"
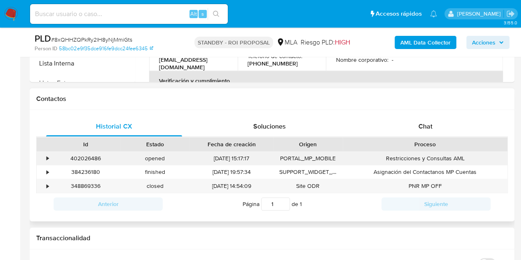
click at [240, 161] on div "[DATE] 15:17:17" at bounding box center [231, 158] width 84 height 14
click at [445, 123] on div "Chat" at bounding box center [425, 126] width 136 height 20
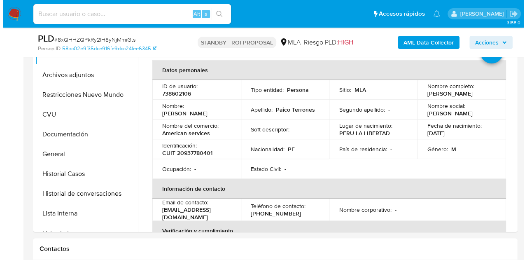
scroll to position [157, 0]
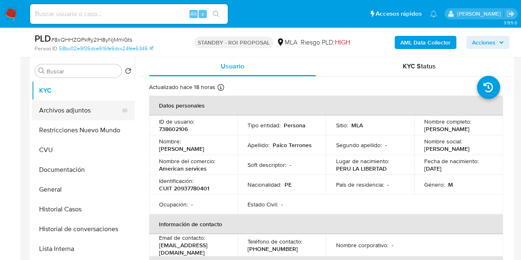
click at [70, 109] on button "Archivos adjuntos" at bounding box center [80, 110] width 96 height 20
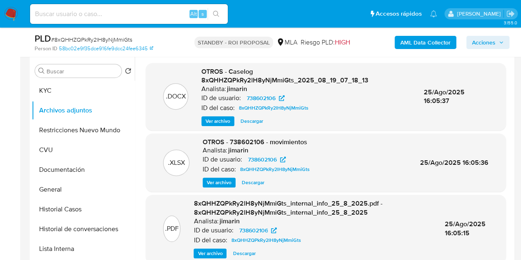
click at [217, 117] on span "Ver archivo" at bounding box center [217, 121] width 25 height 8
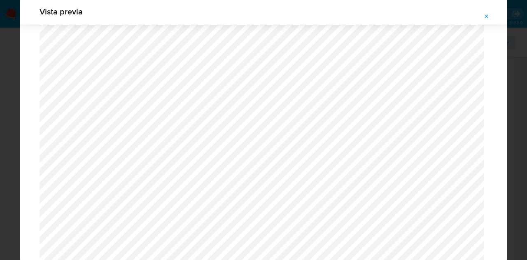
scroll to position [619, 0]
click at [484, 18] on icon "Attachment preview" at bounding box center [486, 16] width 7 height 7
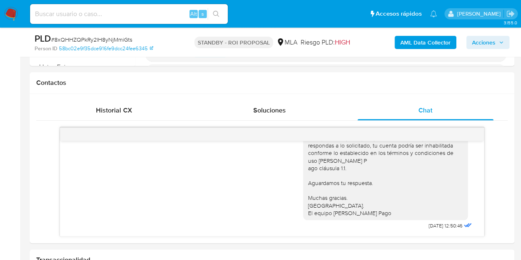
scroll to position [378, 0]
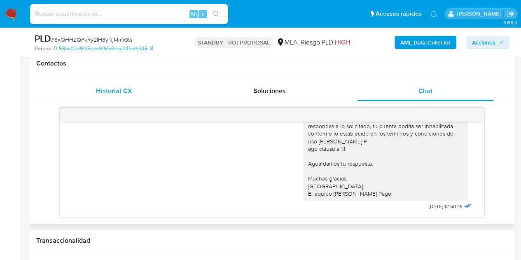
click at [129, 93] on span "Historial CX" at bounding box center [114, 90] width 36 height 9
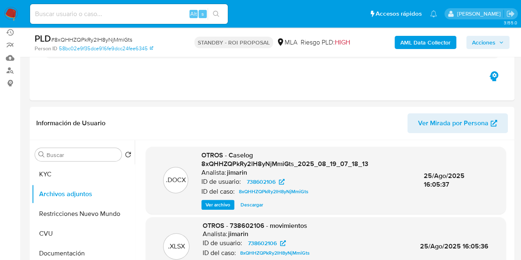
scroll to position [0, 0]
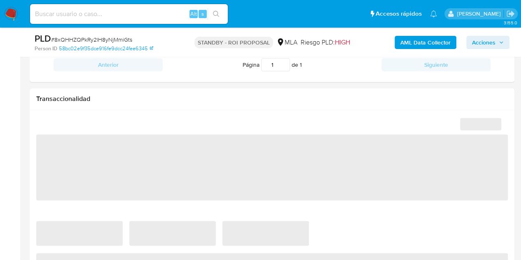
select select "10"
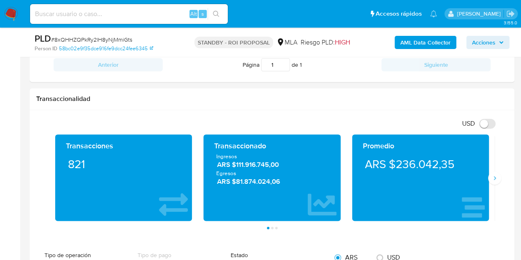
scroll to position [370, 0]
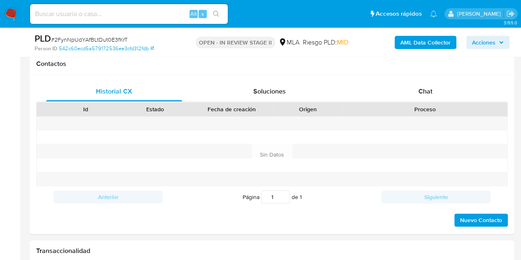
select select "10"
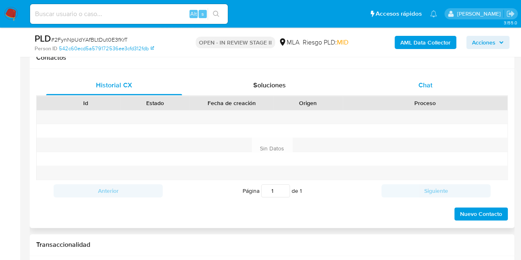
click at [446, 81] on div "Chat" at bounding box center [425, 85] width 136 height 20
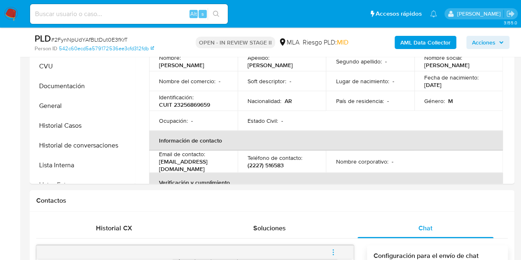
scroll to position [176, 0]
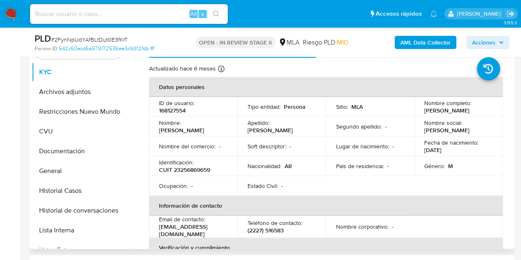
drag, startPoint x: 184, startPoint y: 126, endPoint x: 231, endPoint y: 122, distance: 46.3
click at [231, 122] on td "Nombre : Javier Eduardo" at bounding box center [193, 126] width 88 height 20
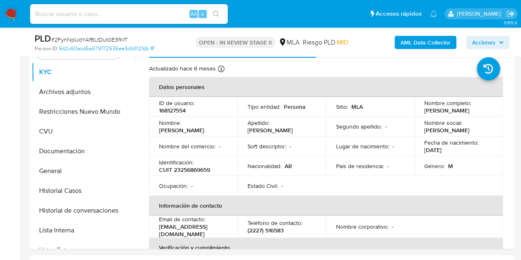
copy p "Javier Eduardo"
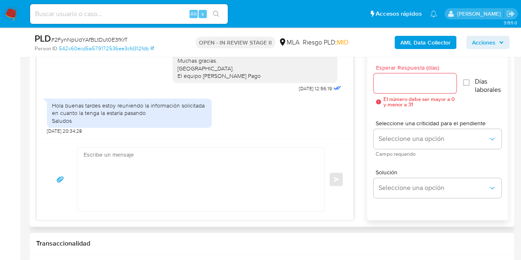
scroll to position [458, 0]
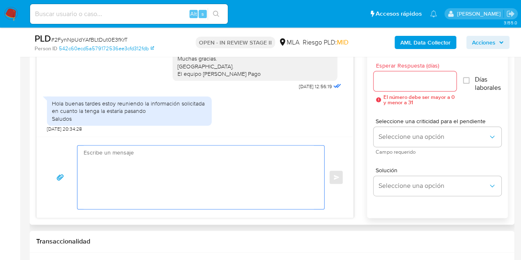
click at [209, 187] on textarea at bounding box center [199, 176] width 230 height 63
paste textarea "Hola Javier Eduardo, Esperamos que te encuentres muy bien. Necesitamos por favo…"
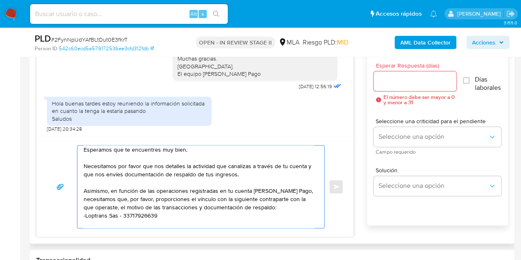
scroll to position [80, 0]
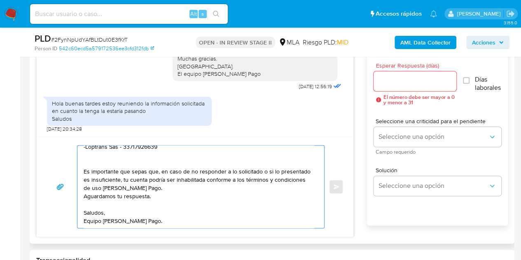
type textarea "Hola Javier Eduardo, Esperamos que te encuentres muy bien. Necesitamos por favo…"
click at [391, 83] on input "Esperar Respuesta (días)" at bounding box center [414, 81] width 83 height 11
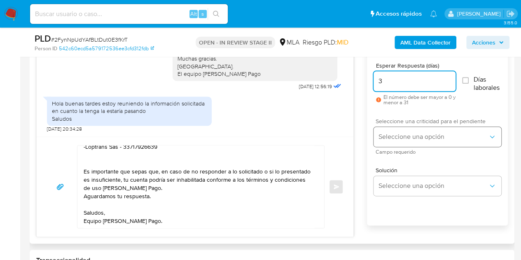
type input "3"
click at [401, 130] on button "Seleccione una opción" at bounding box center [437, 137] width 128 height 20
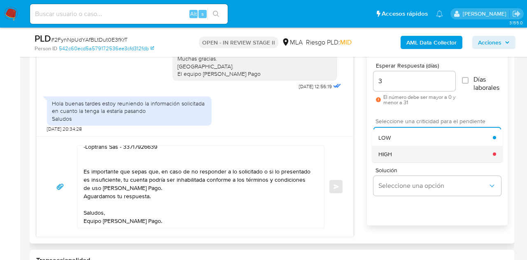
click at [404, 149] on div "HIGH" at bounding box center [435, 154] width 114 height 16
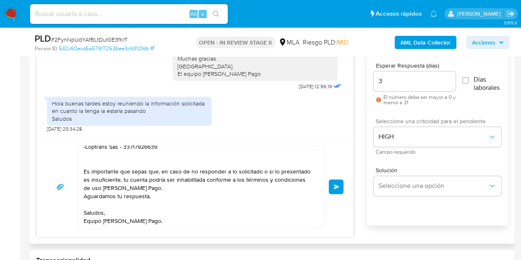
click at [165, 234] on div "Hola Javier Eduardo, Esperamos que te encuentres muy bien. Necesitamos por favo…" at bounding box center [195, 186] width 317 height 100
click at [204, 225] on textarea "Hola Javier Eduardo, Esperamos que te encuentres muy bien. Necesitamos por favo…" at bounding box center [199, 186] width 230 height 82
click at [338, 184] on span "Enviar" at bounding box center [336, 186] width 6 height 5
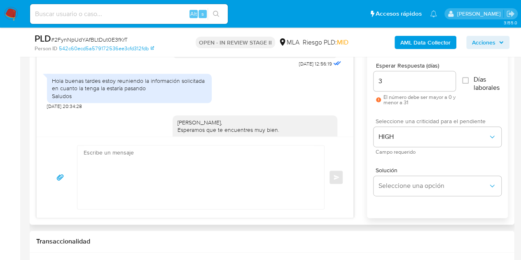
scroll to position [0, 0]
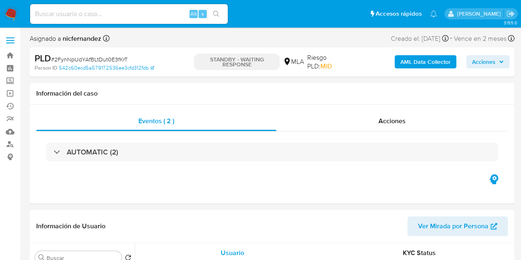
select select "10"
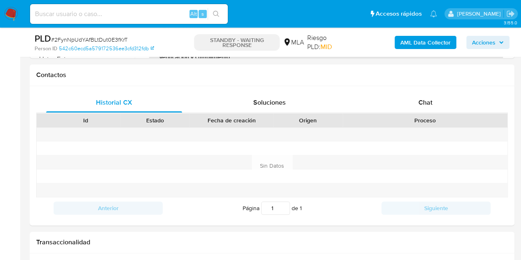
scroll to position [399, 0]
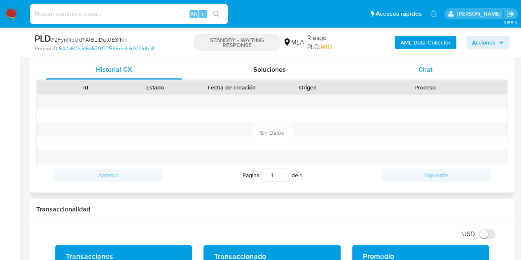
click at [419, 74] on div "Chat" at bounding box center [425, 70] width 136 height 20
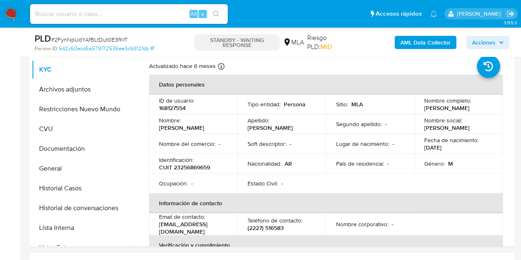
scroll to position [155, 0]
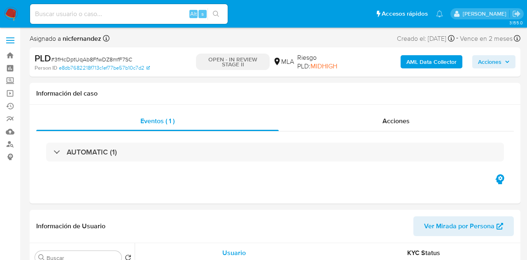
select select "10"
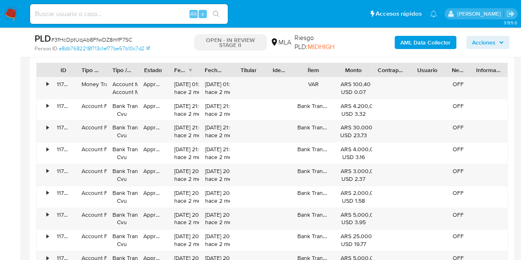
scroll to position [898, 0]
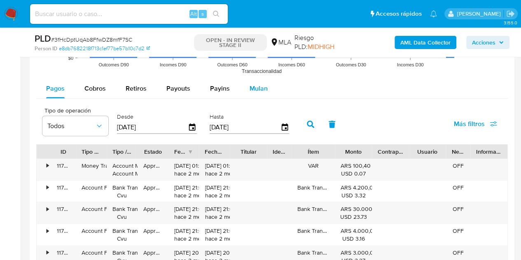
click at [249, 84] on span "Mulan" at bounding box center [258, 88] width 18 height 9
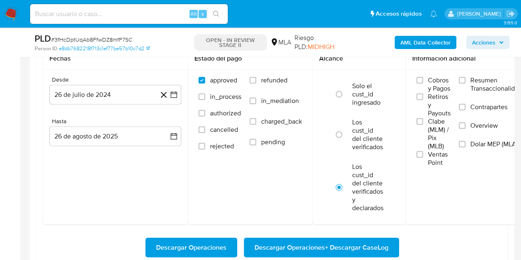
scroll to position [978, 0]
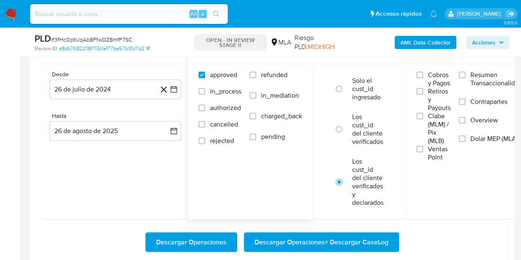
click at [274, 73] on span "refunded" at bounding box center [274, 75] width 26 height 8
click at [256, 73] on input "refunded" at bounding box center [252, 75] width 7 height 7
checkbox input "true"
click at [475, 137] on span "Dolar MEP (MLA)" at bounding box center [494, 139] width 48 height 8
click at [465, 137] on input "Dolar MEP (MLA)" at bounding box center [462, 138] width 7 height 7
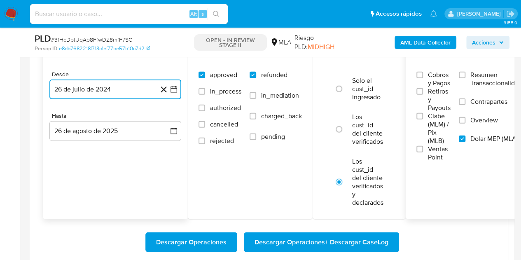
click at [95, 86] on button "26 de julio de 2024" at bounding box center [115, 89] width 132 height 20
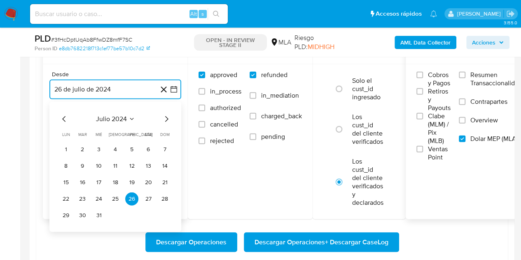
click at [165, 114] on icon "Mes siguiente" at bounding box center [166, 119] width 10 height 10
click at [164, 114] on icon "Mes siguiente" at bounding box center [166, 119] width 10 height 10
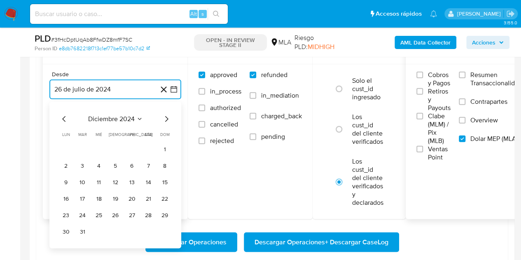
click at [164, 114] on icon "Mes siguiente" at bounding box center [166, 119] width 10 height 10
click at [149, 147] on button "1" at bounding box center [148, 149] width 13 height 13
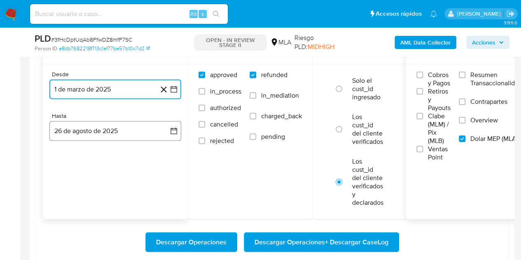
click at [115, 130] on button "26 de agosto de 2025" at bounding box center [115, 131] width 132 height 20
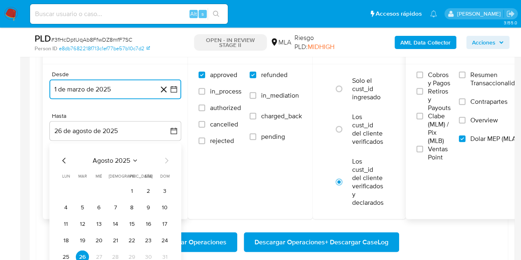
click at [64, 158] on icon "Mes anterior" at bounding box center [64, 161] width 10 height 10
click at [115, 254] on button "31" at bounding box center [115, 256] width 13 height 13
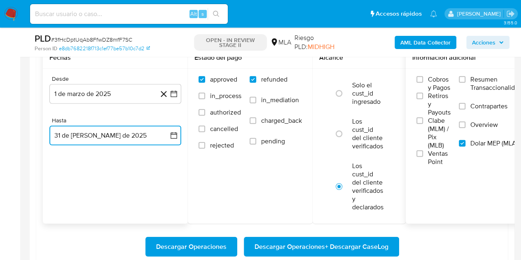
scroll to position [989, 0]
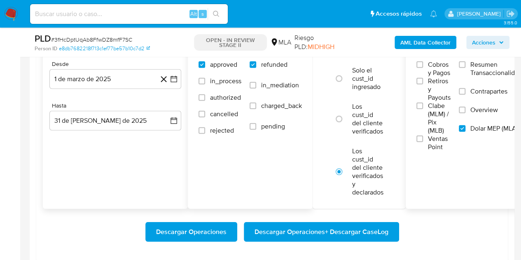
click at [200, 202] on div "Estado del pago approved in_process authorized cancelled rejected refunded in_m…" at bounding box center [250, 120] width 125 height 177
click at [299, 231] on span "Descargar Operaciones + Descargar CaseLog" at bounding box center [321, 232] width 134 height 18
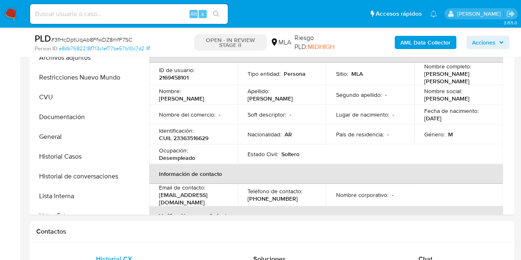
scroll to position [156, 0]
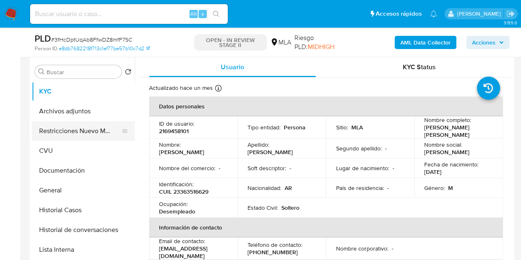
click at [56, 135] on button "Restricciones Nuevo Mundo" at bounding box center [80, 131] width 96 height 20
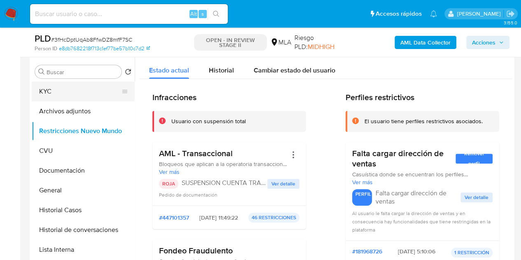
click at [73, 91] on button "KYC" at bounding box center [80, 92] width 96 height 20
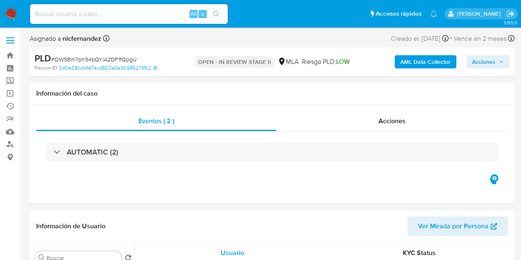
select select "10"
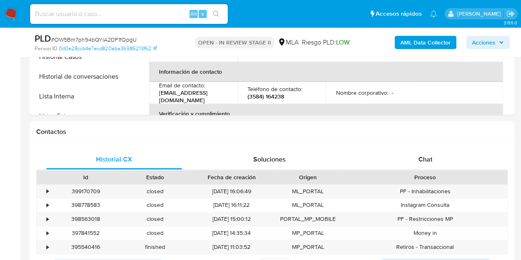
scroll to position [343, 0]
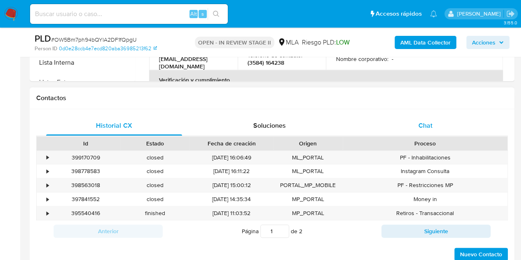
click at [425, 130] on div "Chat" at bounding box center [425, 126] width 136 height 20
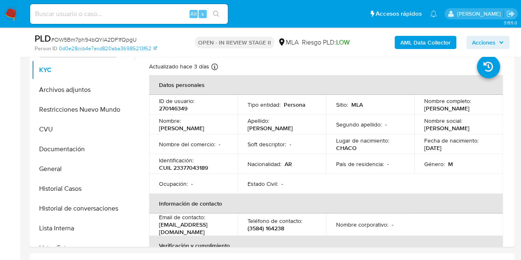
scroll to position [166, 0]
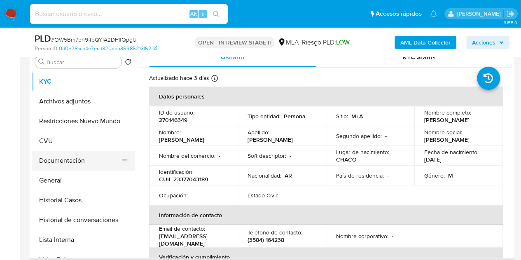
click at [64, 158] on button "Documentación" at bounding box center [80, 161] width 96 height 20
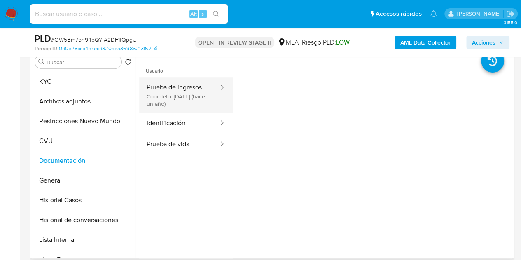
click at [196, 97] on button "Prueba de ingresos Completo: 04/08/2024 (hace un año)" at bounding box center [179, 94] width 80 height 35
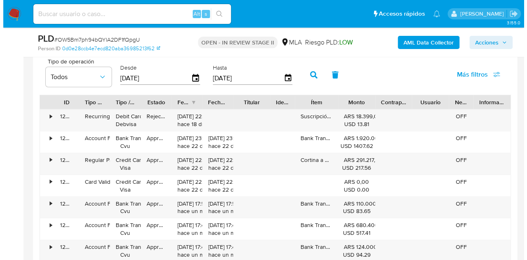
scroll to position [1473, 0]
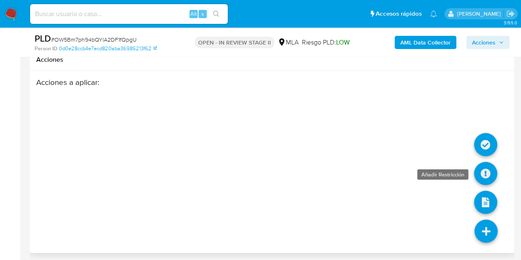
click at [487, 172] on icon at bounding box center [485, 173] width 23 height 23
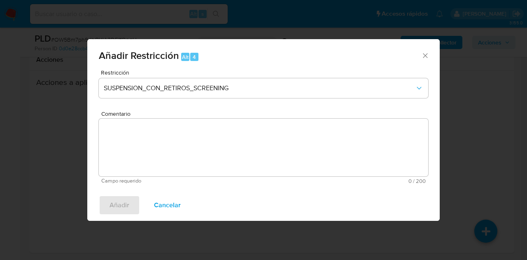
click at [424, 56] on icon "Cerrar ventana" at bounding box center [425, 55] width 5 height 5
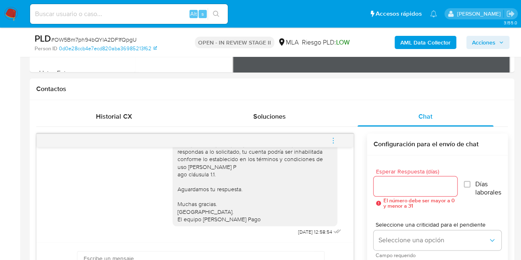
scroll to position [347, 0]
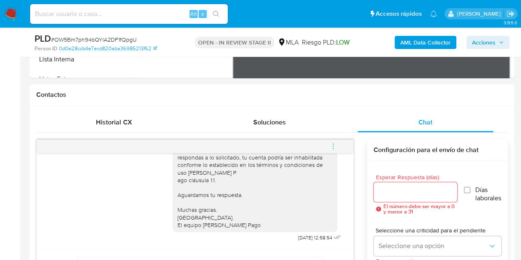
click at [338, 147] on button "menu-action" at bounding box center [332, 146] width 27 height 20
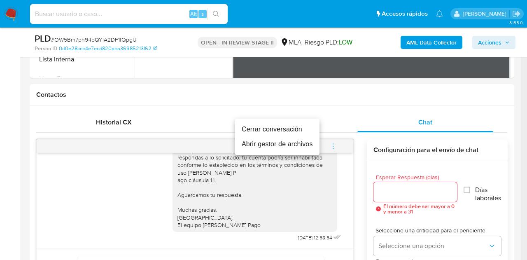
click at [287, 123] on li "Cerrar conversación" at bounding box center [277, 129] width 84 height 15
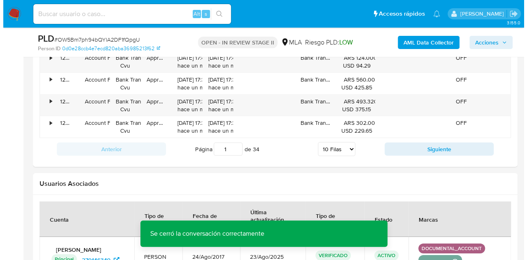
scroll to position [1473, 0]
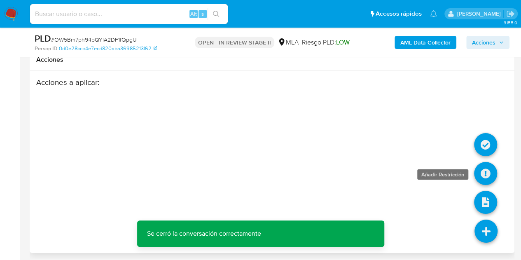
click at [478, 169] on icon at bounding box center [485, 173] width 23 height 23
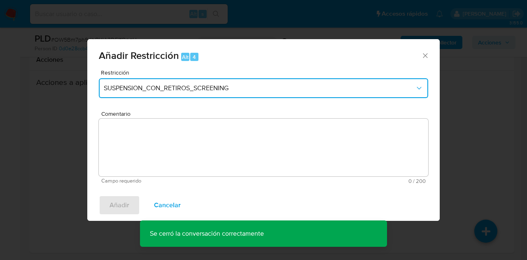
click at [228, 91] on span "SUSPENSION_CON_RETIROS_SCREENING" at bounding box center [259, 88] width 311 height 8
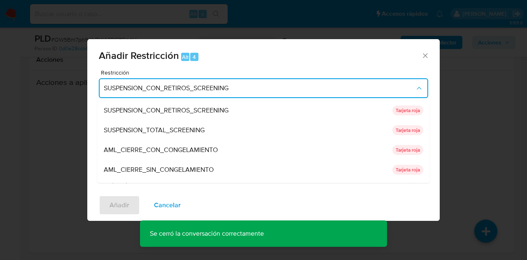
scroll to position [175, 0]
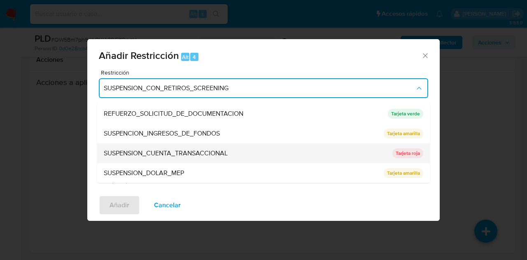
click at [210, 153] on span "SUSPENSION_CUENTA_TRANSACCIONAL" at bounding box center [166, 153] width 124 height 8
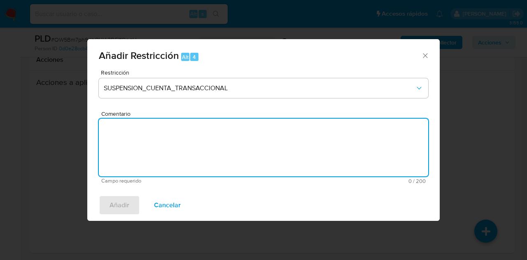
click at [210, 153] on textarea "Comentario" at bounding box center [263, 148] width 329 height 58
type textarea "AML"
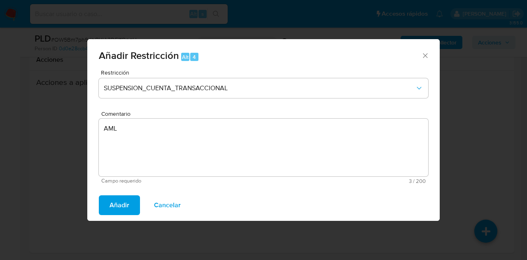
click at [117, 203] on span "Añadir" at bounding box center [119, 205] width 20 height 18
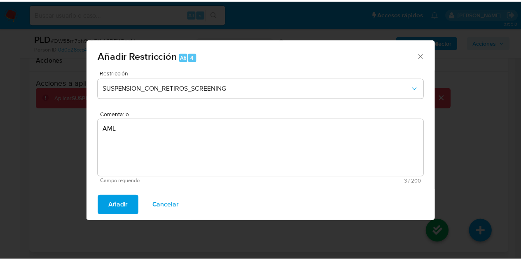
scroll to position [1465, 0]
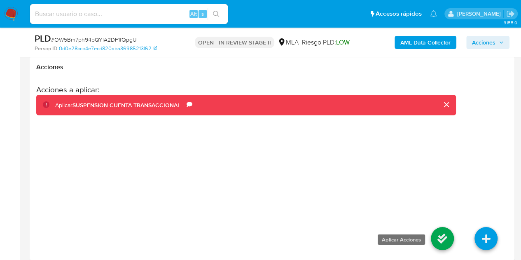
click at [436, 227] on icon at bounding box center [442, 238] width 23 height 23
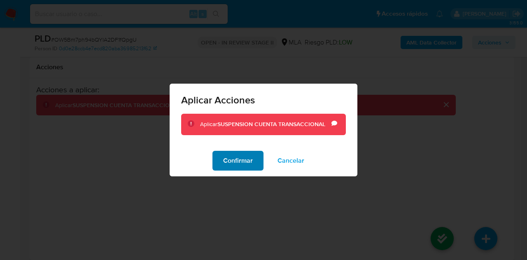
click at [226, 157] on span "Confirmar" at bounding box center [238, 160] width 30 height 18
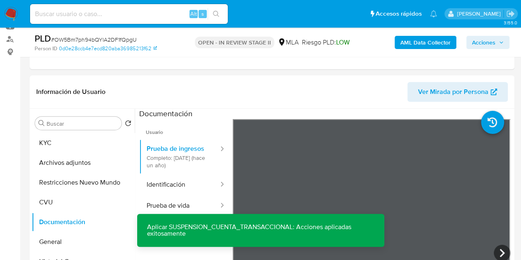
scroll to position [154, 0]
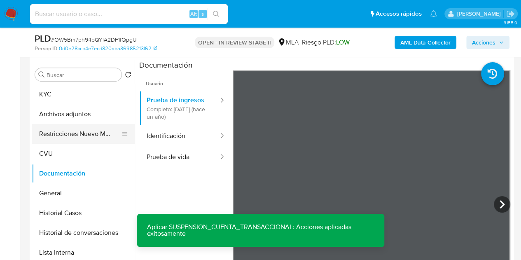
click at [78, 133] on button "Restricciones Nuevo Mundo" at bounding box center [80, 134] width 96 height 20
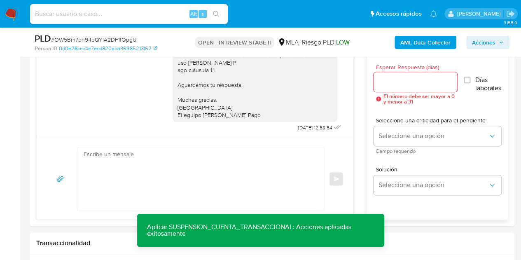
scroll to position [351, 0]
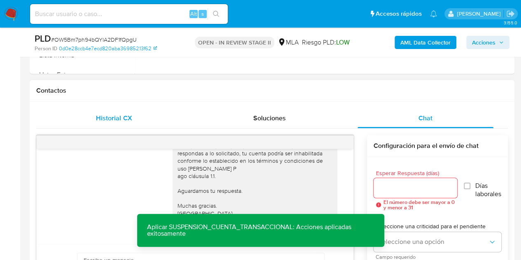
click at [121, 120] on span "Historial CX" at bounding box center [114, 117] width 36 height 9
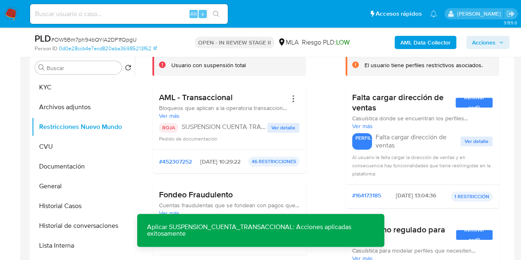
scroll to position [44, 0]
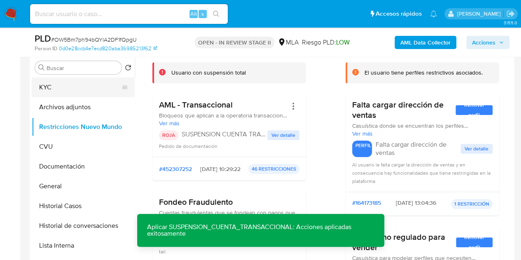
click at [53, 86] on button "KYC" at bounding box center [80, 87] width 96 height 20
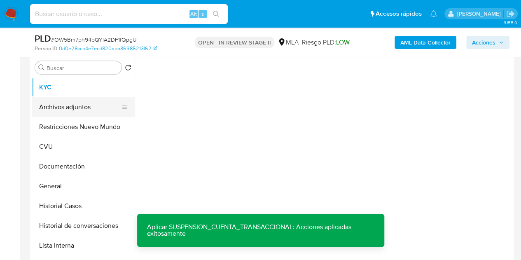
scroll to position [0, 0]
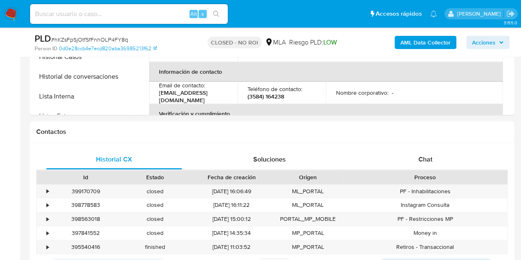
select select "10"
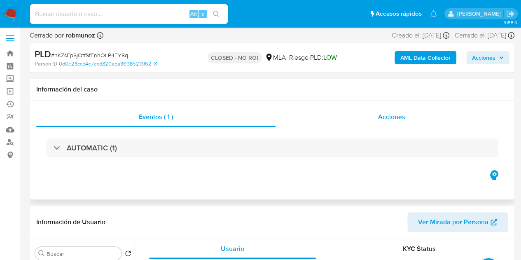
scroll to position [10, 0]
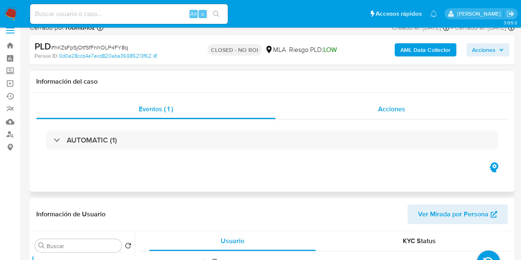
click at [392, 108] on span "Acciones" at bounding box center [391, 108] width 27 height 9
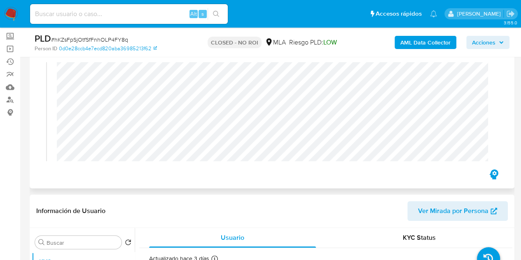
scroll to position [213, 0]
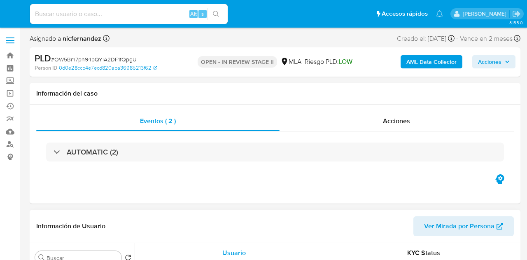
select select "10"
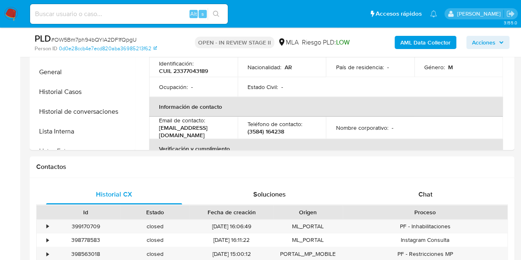
scroll to position [356, 0]
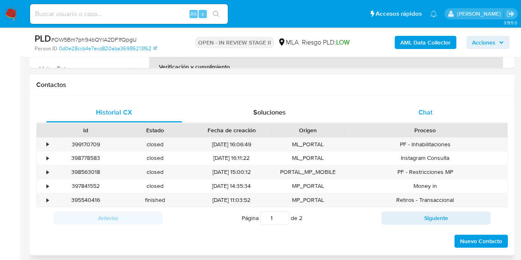
click at [443, 113] on div "Chat" at bounding box center [425, 112] width 136 height 20
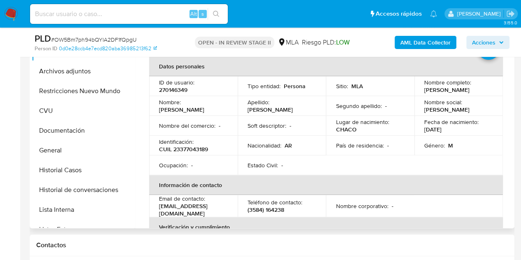
scroll to position [181, 0]
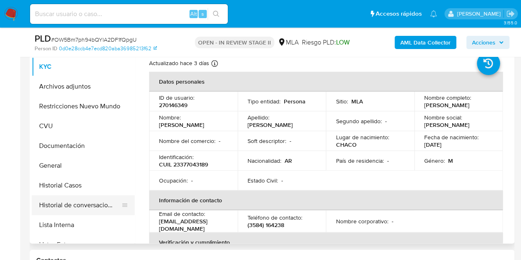
click at [68, 206] on button "Historial de conversaciones" at bounding box center [80, 205] width 96 height 20
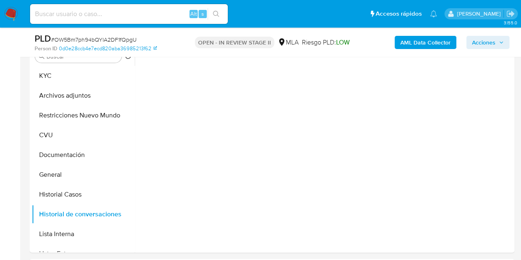
scroll to position [166, 0]
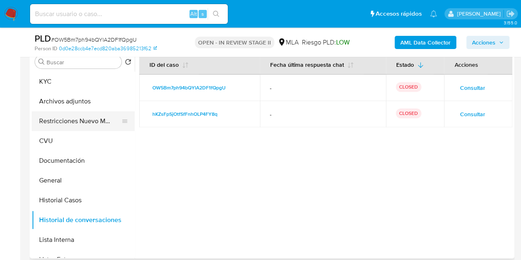
click at [65, 121] on button "Restricciones Nuevo Mundo" at bounding box center [80, 121] width 96 height 20
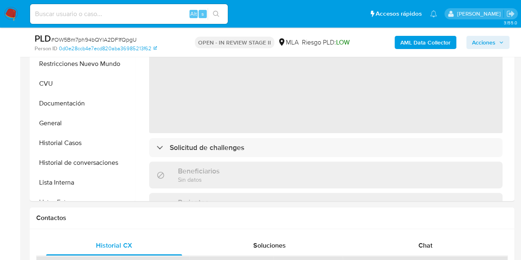
scroll to position [243, 0]
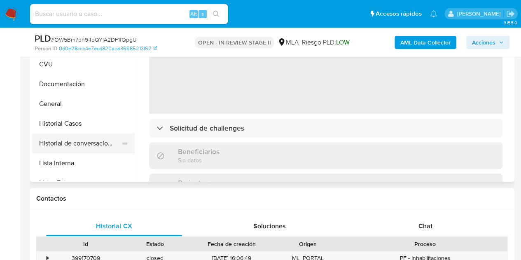
click at [92, 140] on button "Historial de conversaciones" at bounding box center [80, 143] width 96 height 20
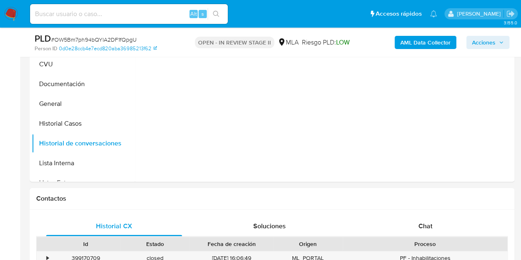
select select "10"
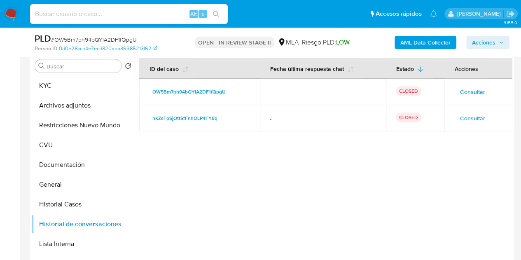
scroll to position [145, 0]
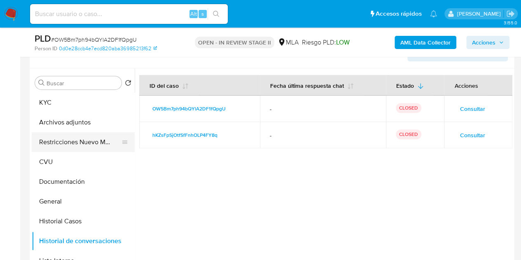
click at [60, 145] on button "Restricciones Nuevo Mundo" at bounding box center [80, 142] width 96 height 20
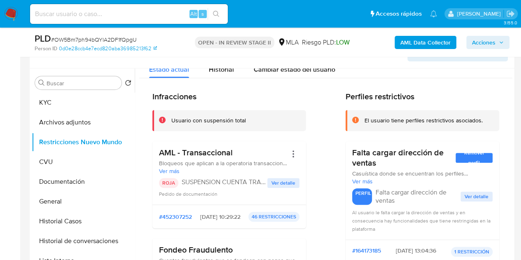
scroll to position [0, 0]
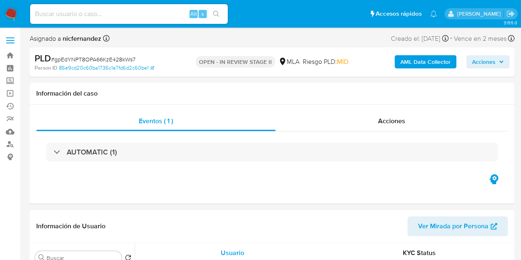
select select "10"
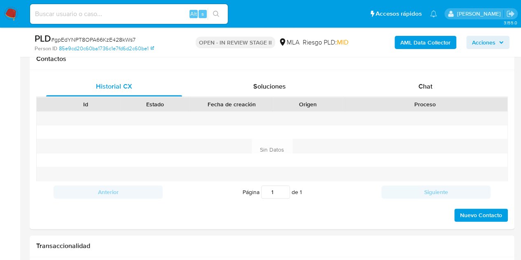
scroll to position [399, 0]
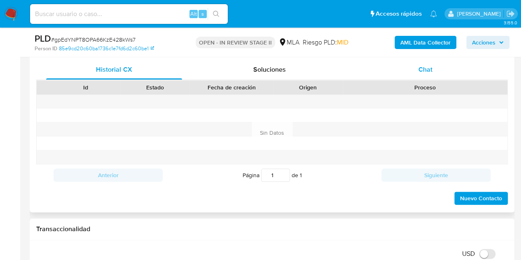
click at [434, 73] on div "Chat" at bounding box center [425, 70] width 136 height 20
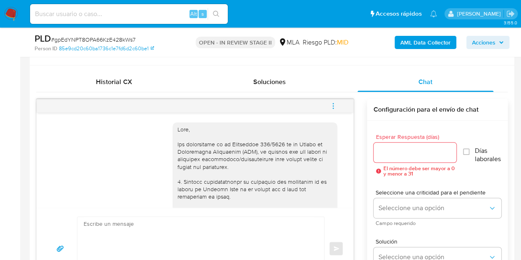
scroll to position [552, 0]
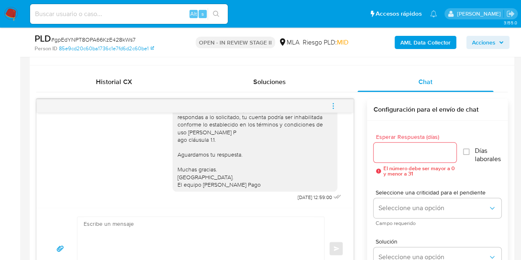
click at [160, 238] on textarea at bounding box center [199, 248] width 230 height 63
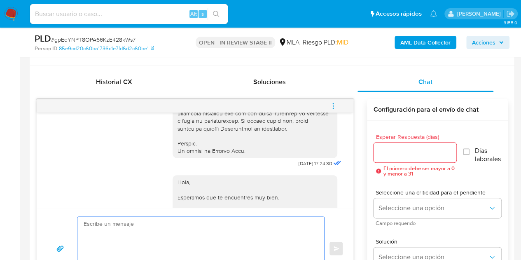
scroll to position [493, 0]
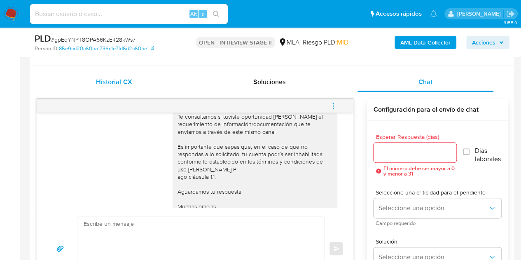
click at [109, 72] on div "Historial CX" at bounding box center [114, 82] width 136 height 20
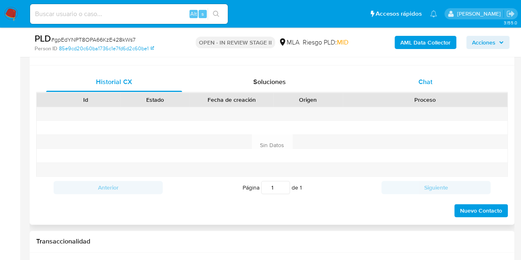
click at [436, 74] on div "Chat" at bounding box center [425, 82] width 136 height 20
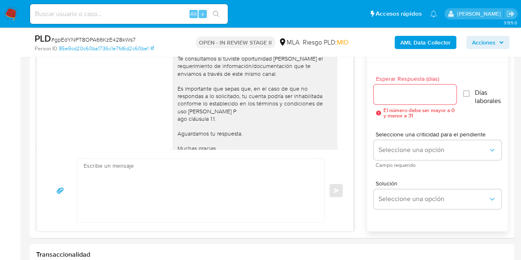
scroll to position [429, 0]
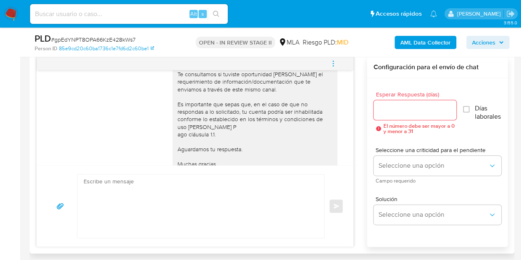
click at [332, 65] on icon "menu-action" at bounding box center [332, 63] width 7 height 7
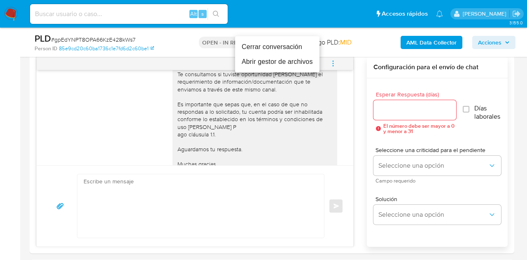
click at [297, 49] on li "Cerrar conversación" at bounding box center [277, 47] width 84 height 15
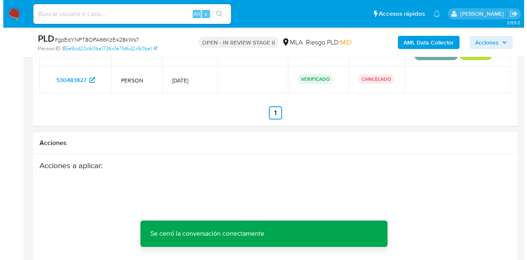
scroll to position [1492, 0]
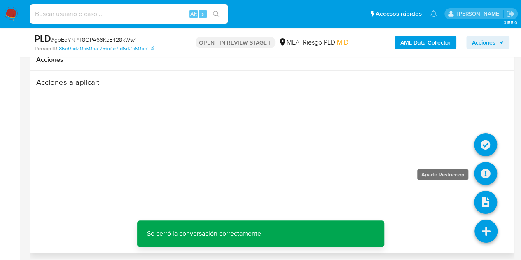
click at [486, 165] on icon at bounding box center [485, 173] width 23 height 23
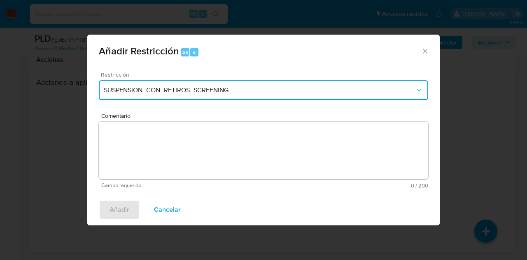
click at [241, 89] on span "SUSPENSION_CON_RETIROS_SCREENING" at bounding box center [259, 90] width 311 height 8
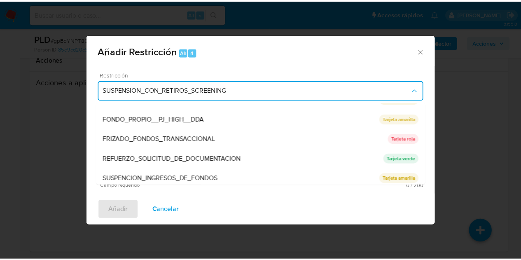
scroll to position [175, 0]
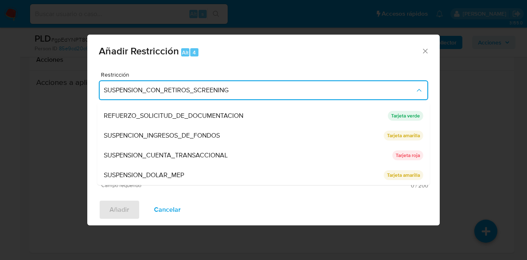
click at [212, 151] on span "SUSPENSION_CUENTA_TRANSACCIONAL" at bounding box center [166, 155] width 124 height 8
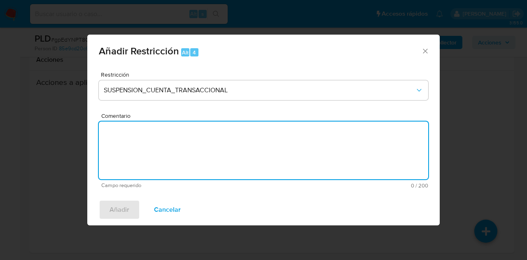
click at [210, 150] on textarea "Comentario" at bounding box center [263, 150] width 329 height 58
type textarea "AML"
click at [119, 204] on span "Añadir" at bounding box center [119, 209] width 20 height 18
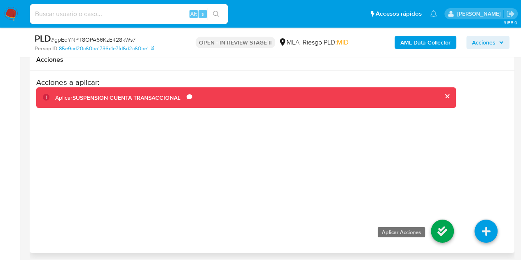
click at [450, 227] on icon at bounding box center [442, 230] width 23 height 23
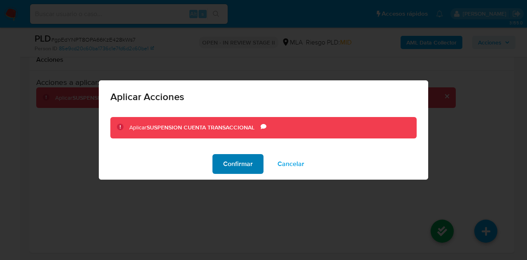
click at [230, 168] on span "Confirmar" at bounding box center [238, 164] width 30 height 18
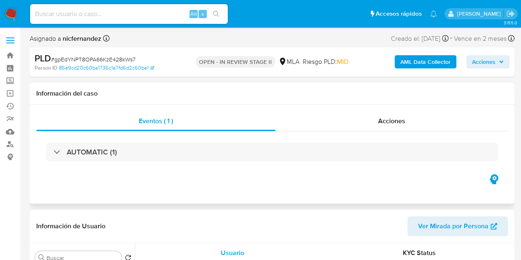
select select "10"
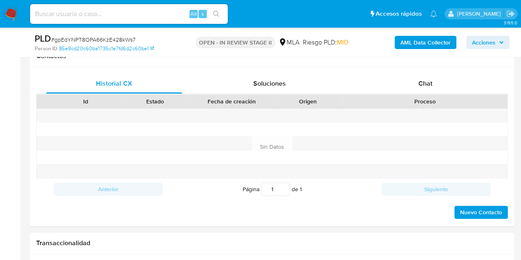
scroll to position [397, 0]
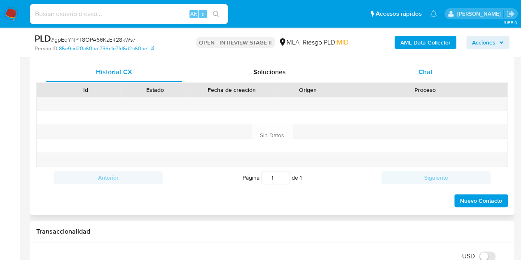
click at [434, 69] on div "Chat" at bounding box center [425, 72] width 136 height 20
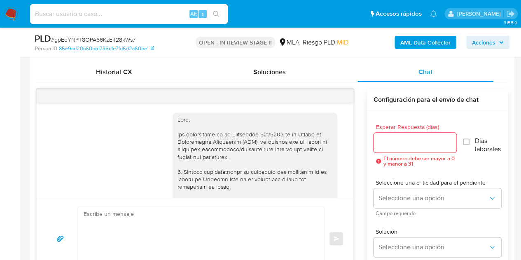
scroll to position [170, 0]
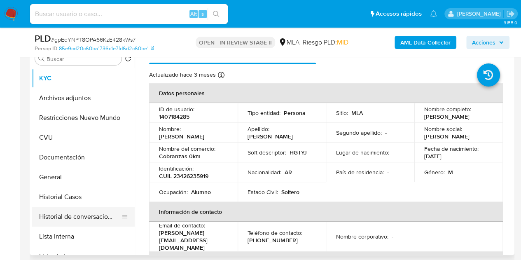
click at [39, 221] on button "Historial de conversaciones" at bounding box center [80, 217] width 96 height 20
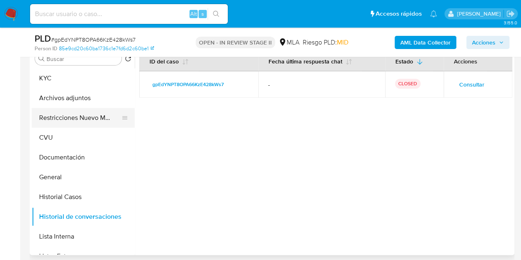
click at [75, 113] on button "Restricciones Nuevo Mundo" at bounding box center [80, 118] width 96 height 20
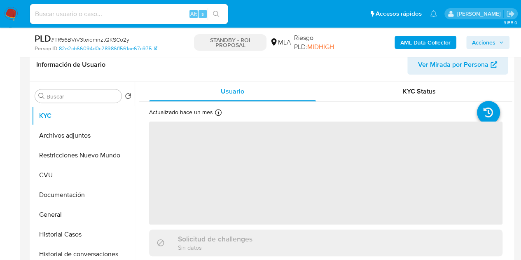
scroll to position [140, 0]
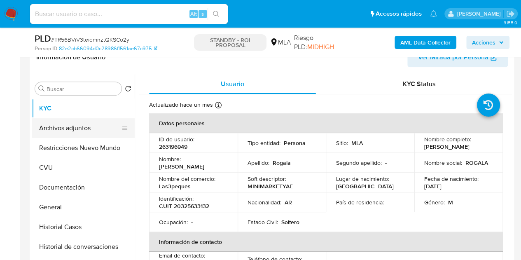
click at [74, 126] on button "Archivos adjuntos" at bounding box center [80, 128] width 96 height 20
select select "10"
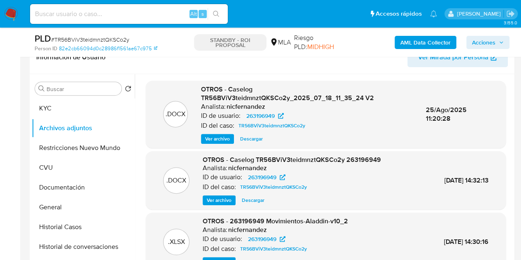
click at [254, 139] on span "Descargar" at bounding box center [251, 139] width 23 height 8
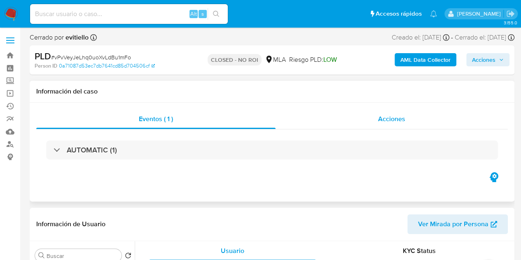
click at [380, 124] on div "Acciones" at bounding box center [391, 119] width 232 height 20
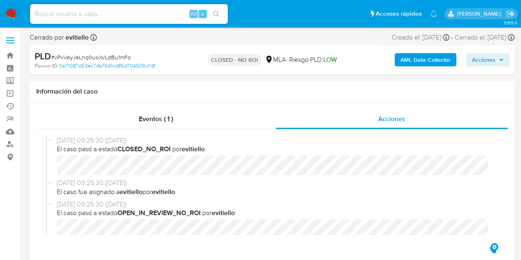
select select "10"
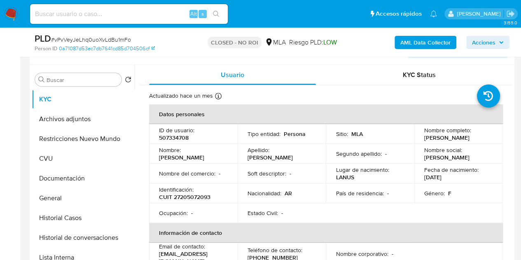
scroll to position [227, 0]
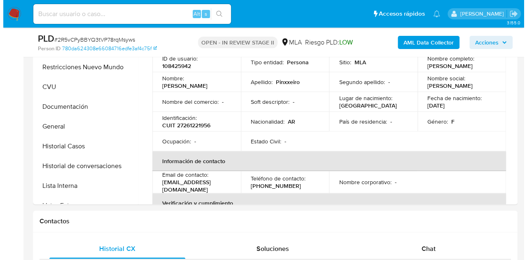
scroll to position [158, 0]
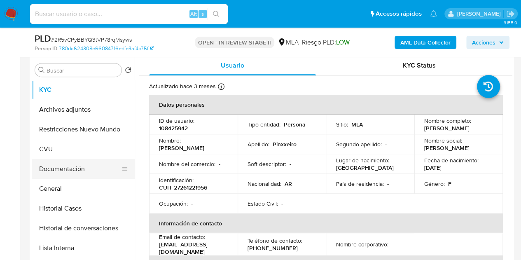
select select "10"
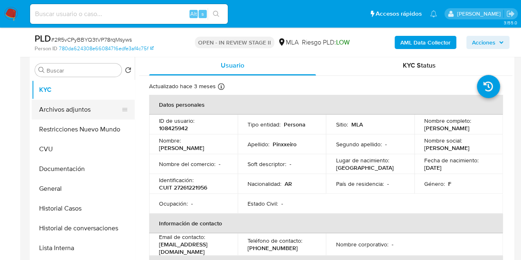
click at [71, 108] on button "Archivos adjuntos" at bounding box center [80, 110] width 96 height 20
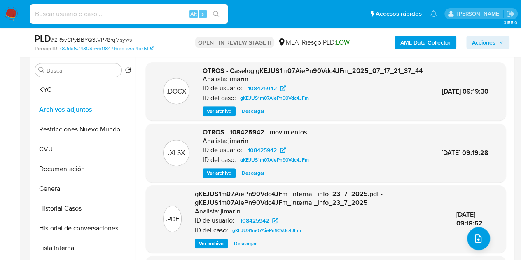
click at [171, 221] on div ".PDF" at bounding box center [172, 218] width 19 height 26
click at [217, 115] on span "Ver archivo" at bounding box center [219, 111] width 25 height 8
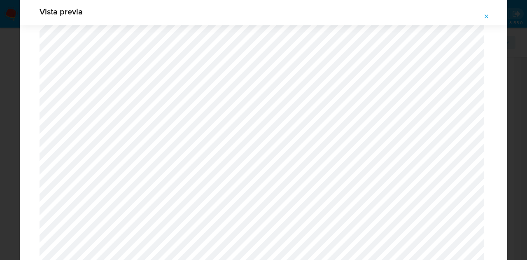
scroll to position [791, 0]
click at [485, 14] on icon "Attachment preview" at bounding box center [486, 16] width 7 height 7
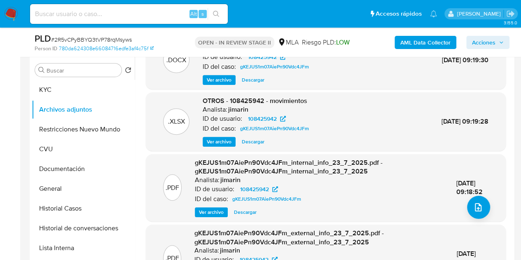
scroll to position [0, 0]
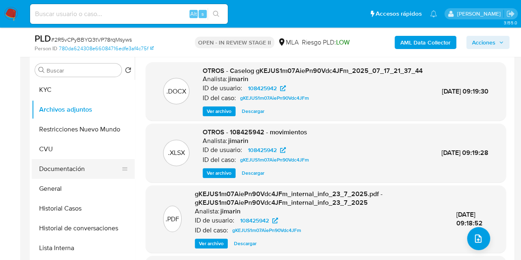
click at [60, 168] on button "Documentación" at bounding box center [80, 169] width 96 height 20
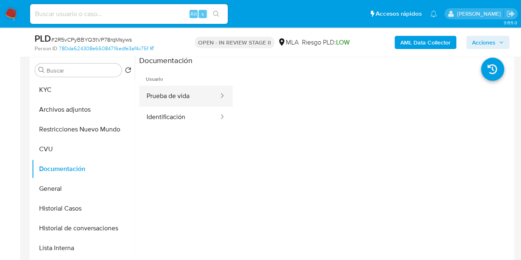
click at [188, 98] on button "Prueba de vida" at bounding box center [179, 96] width 80 height 21
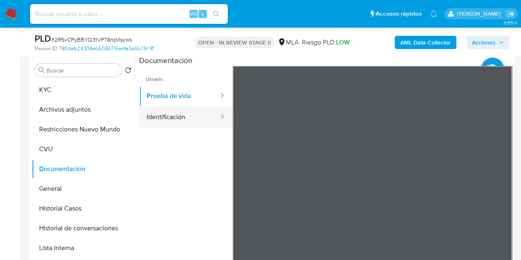
click at [175, 115] on button "Identificación" at bounding box center [179, 117] width 80 height 21
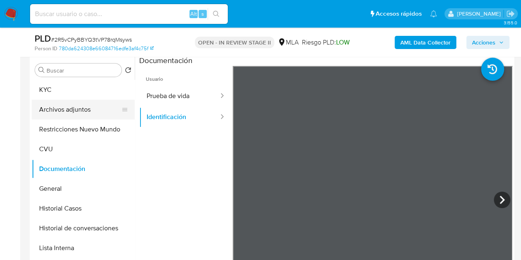
click at [56, 115] on button "Archivos adjuntos" at bounding box center [80, 110] width 96 height 20
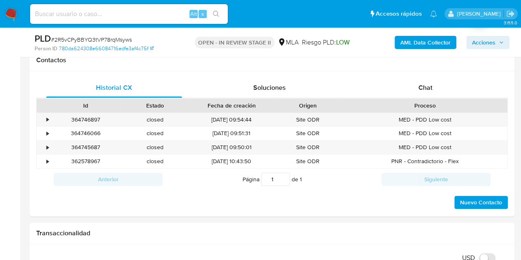
scroll to position [377, 0]
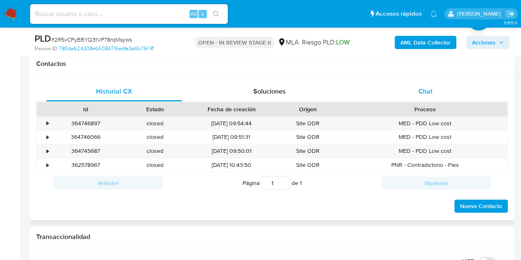
click at [438, 84] on div "Chat" at bounding box center [425, 92] width 136 height 20
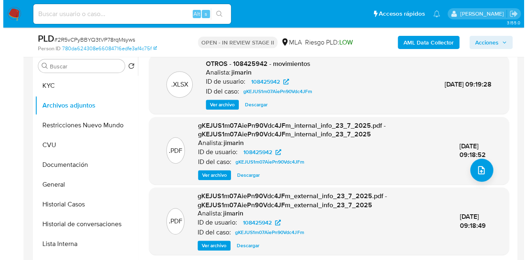
scroll to position [0, 0]
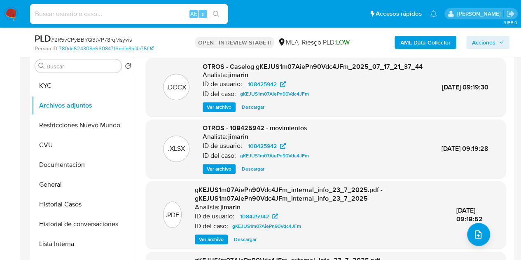
click at [214, 111] on span "Ver archivo" at bounding box center [219, 107] width 25 height 8
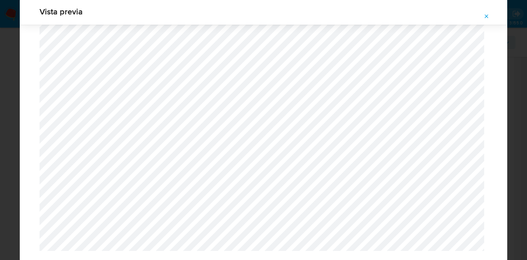
scroll to position [817, 0]
click at [491, 18] on button "Attachment preview" at bounding box center [486, 16] width 18 height 13
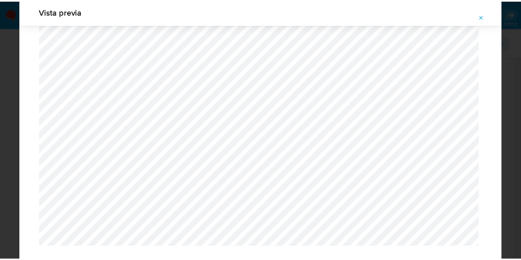
scroll to position [26, 0]
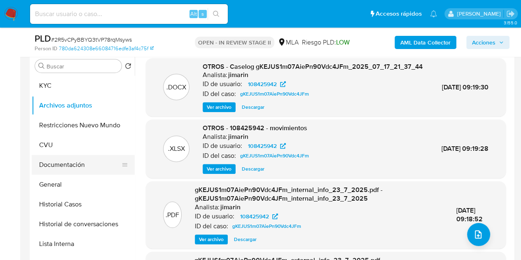
click at [58, 161] on button "Documentación" at bounding box center [80, 165] width 96 height 20
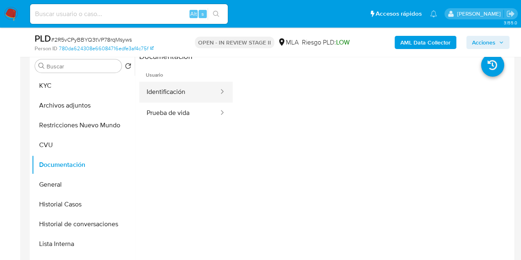
click at [173, 94] on button "Identificación" at bounding box center [179, 92] width 80 height 21
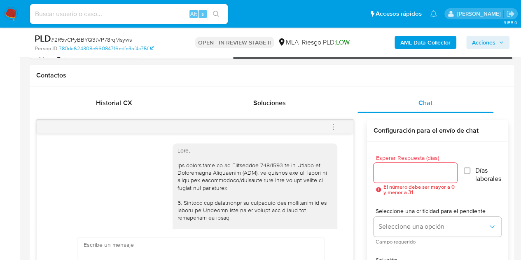
scroll to position [387, 0]
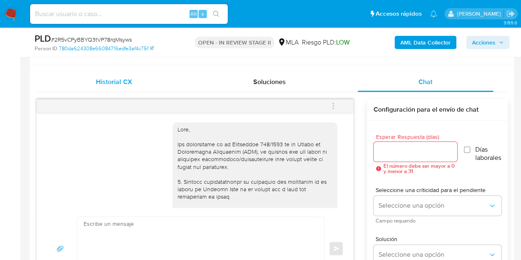
click at [123, 75] on div "Historial CX" at bounding box center [114, 82] width 136 height 20
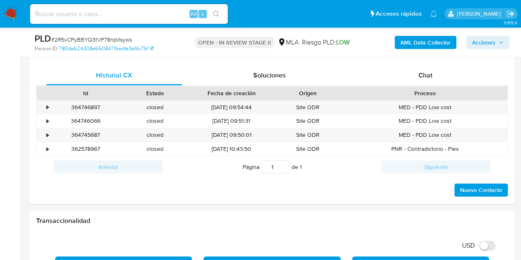
scroll to position [338, 0]
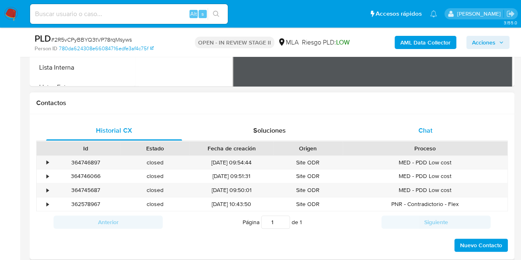
click at [465, 130] on div "Chat" at bounding box center [425, 131] width 136 height 20
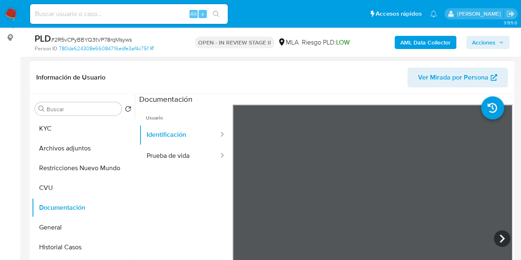
scroll to position [121, 0]
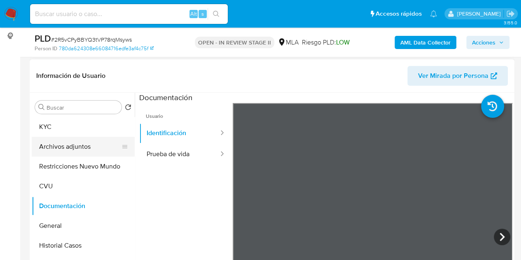
click at [66, 147] on button "Archivos adjuntos" at bounding box center [80, 147] width 96 height 20
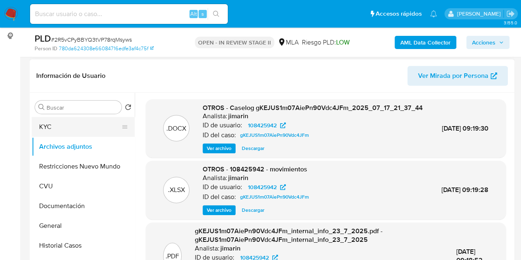
click at [47, 128] on button "KYC" at bounding box center [80, 127] width 96 height 20
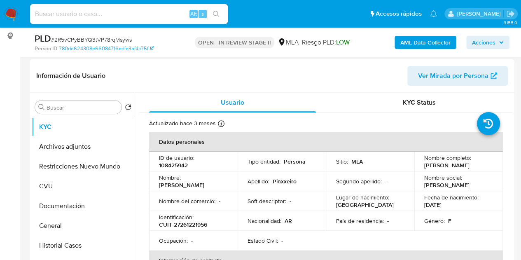
click at [196, 186] on td "Nombre : Patricia Lorena" at bounding box center [193, 181] width 88 height 20
drag, startPoint x: 183, startPoint y: 182, endPoint x: 223, endPoint y: 188, distance: 40.9
click at [223, 188] on td "Nombre : Patricia Lorena" at bounding box center [193, 181] width 88 height 20
copy div "Patricia Lorena"
click at [188, 181] on p "Patricia Lorena" at bounding box center [181, 184] width 45 height 7
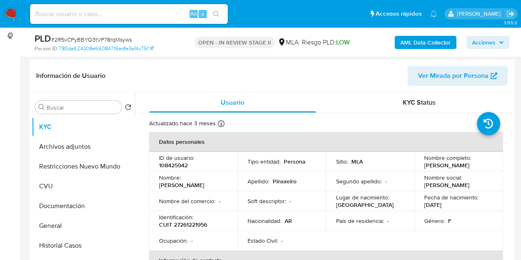
drag, startPoint x: 184, startPoint y: 181, endPoint x: 226, endPoint y: 188, distance: 42.6
click at [226, 186] on td "Nombre : Patricia Lorena" at bounding box center [193, 181] width 88 height 20
copy p "Patricia Lorena"
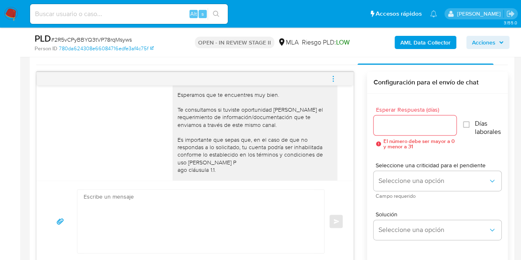
scroll to position [552, 0]
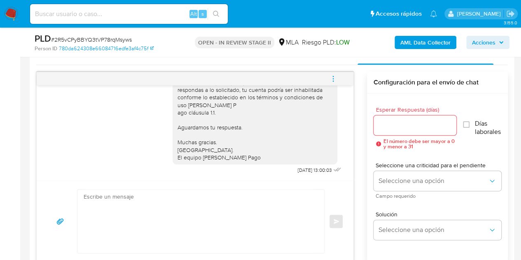
click at [271, 214] on textarea at bounding box center [199, 220] width 230 height 63
paste textarea "Hola Patricia Lorena, Esperamos que te encuentres muy bien. Necesitamos por fav…"
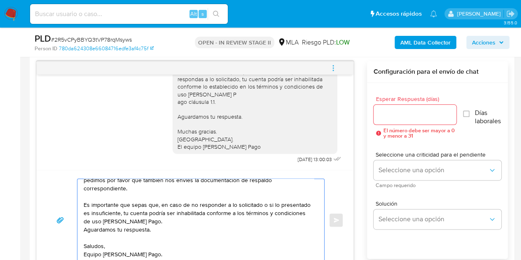
scroll to position [0, 0]
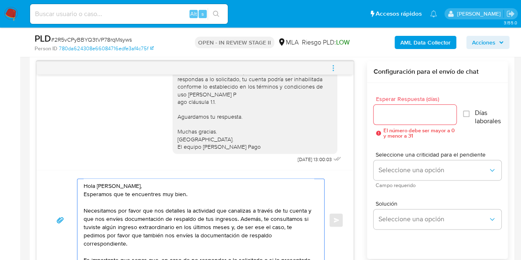
type textarea "Hola Patricia Lorena, Esperamos que te encuentres muy bien. Necesitamos por fav…"
click at [401, 115] on input "Esperar Respuesta (días)" at bounding box center [414, 114] width 83 height 11
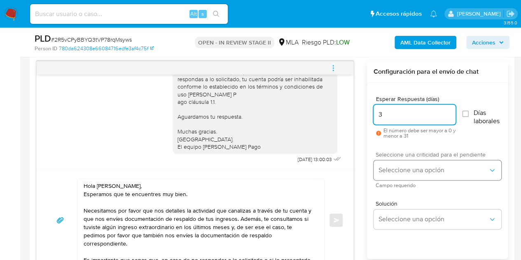
type input "3"
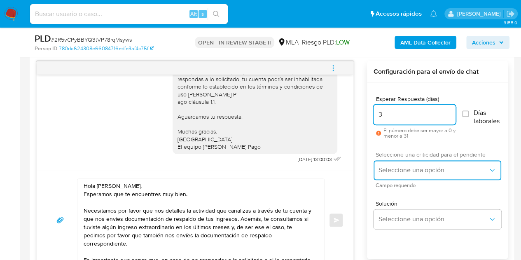
click at [393, 174] on button "Seleccione una opción" at bounding box center [437, 170] width 128 height 20
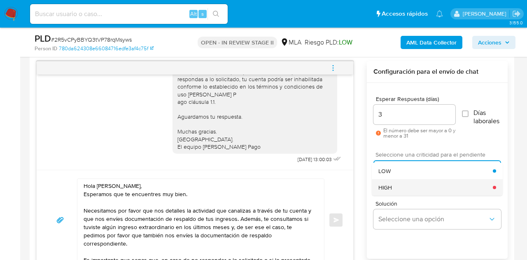
click at [398, 188] on div "HIGH" at bounding box center [435, 187] width 114 height 16
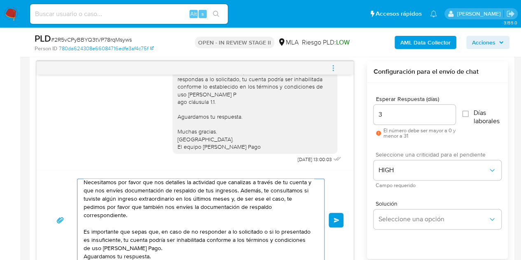
scroll to position [55, 0]
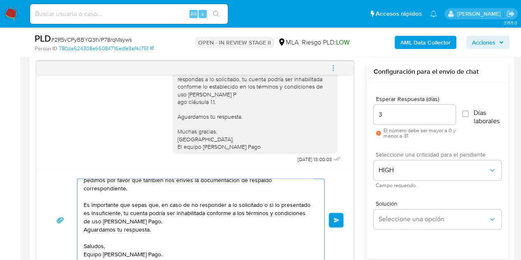
click at [333, 219] on span "Enviar" at bounding box center [336, 219] width 6 height 5
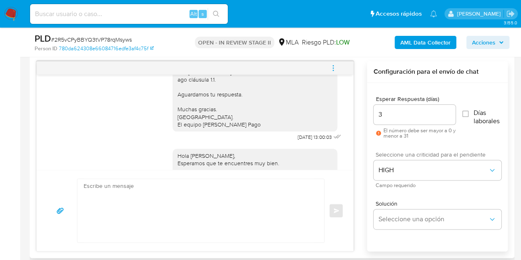
scroll to position [719, 0]
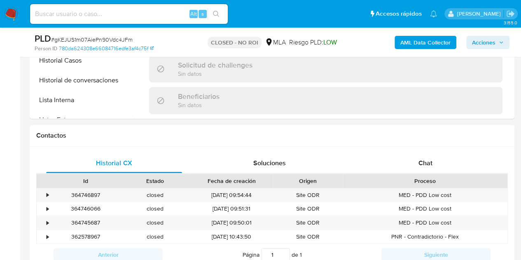
scroll to position [335, 0]
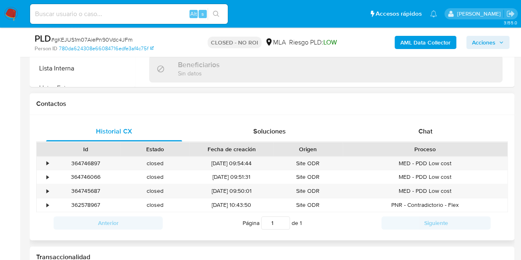
click at [450, 145] on div "Proceso" at bounding box center [424, 149] width 153 height 8
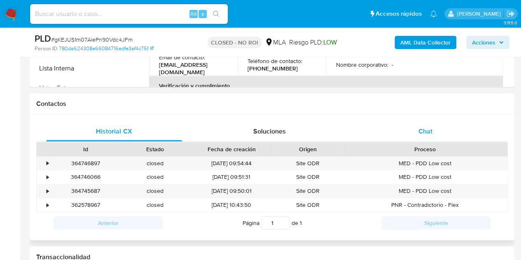
click at [442, 140] on div "Chat" at bounding box center [425, 131] width 136 height 20
select select "10"
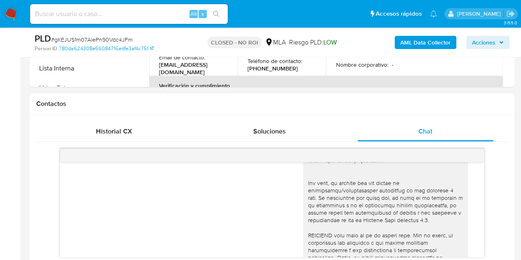
scroll to position [0, 0]
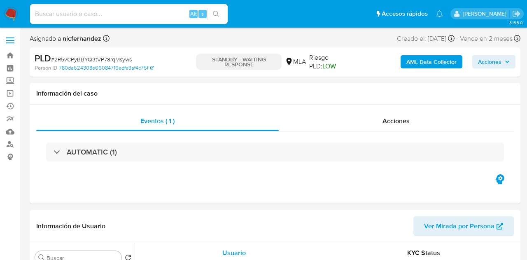
select select "10"
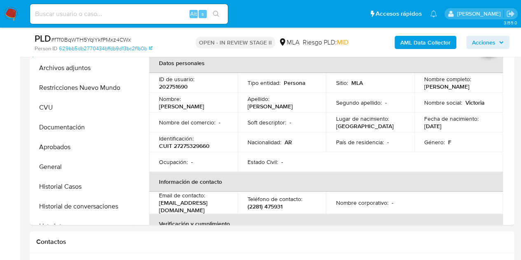
scroll to position [361, 0]
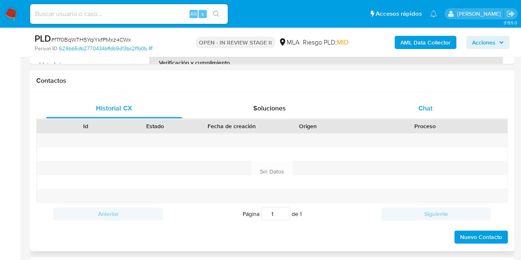
click at [441, 101] on div "Chat" at bounding box center [425, 108] width 136 height 20
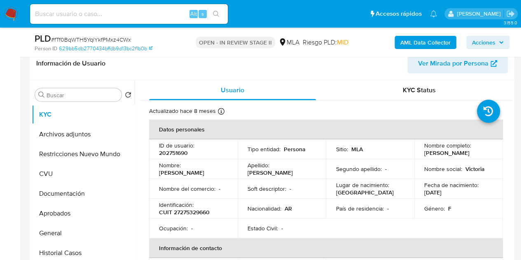
scroll to position [177, 0]
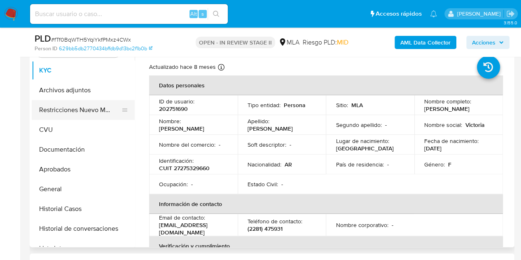
click at [50, 114] on button "Restricciones Nuevo Mundo" at bounding box center [80, 110] width 96 height 20
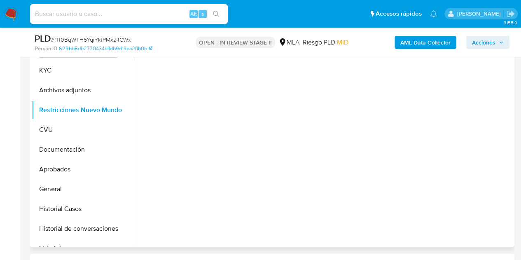
click at [165, 245] on div at bounding box center [323, 141] width 377 height 211
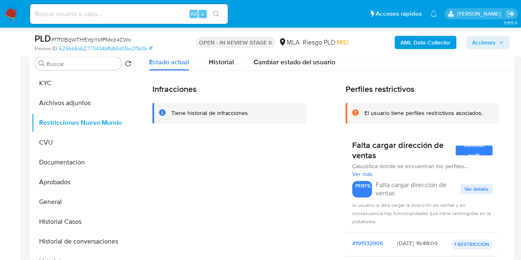
scroll to position [131, 0]
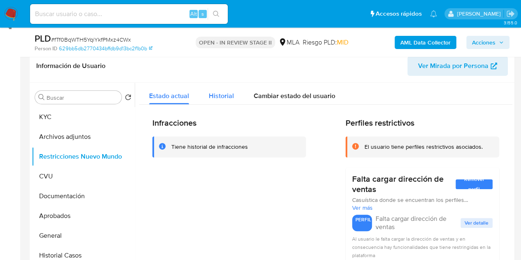
click at [216, 98] on span "Historial" at bounding box center [221, 95] width 25 height 9
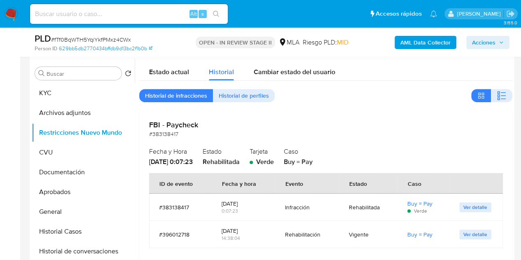
scroll to position [184, 0]
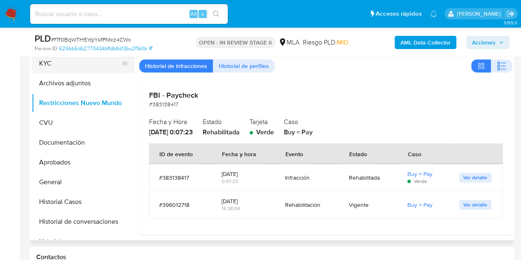
click at [56, 71] on button "KYC" at bounding box center [80, 64] width 96 height 20
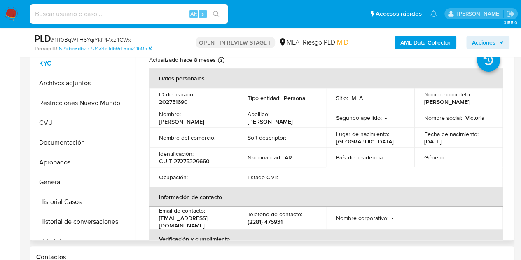
drag, startPoint x: 192, startPoint y: 121, endPoint x: 213, endPoint y: 127, distance: 22.3
click at [213, 127] on td "Nombre : Maria Victoria" at bounding box center [193, 118] width 88 height 20
copy p "Maria Victoria"
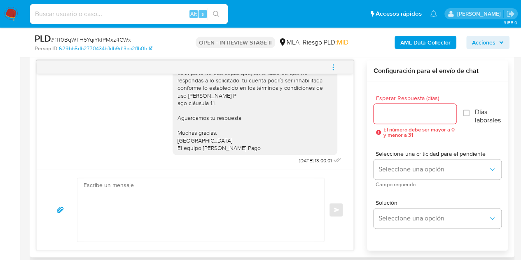
scroll to position [430, 0]
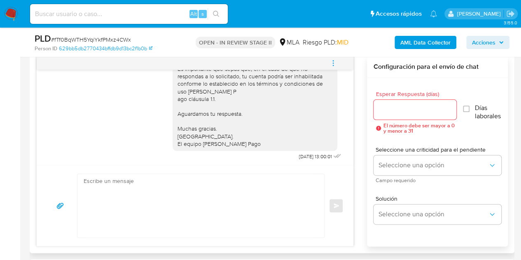
click at [185, 210] on textarea at bounding box center [199, 205] width 230 height 63
paste textarea "Hola Maria Victoria, Esperamos que te encuentres muy bien. Necesitamos por favo…"
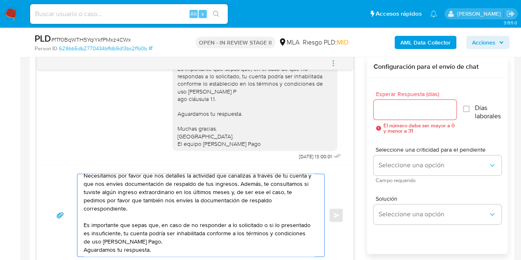
scroll to position [55, 0]
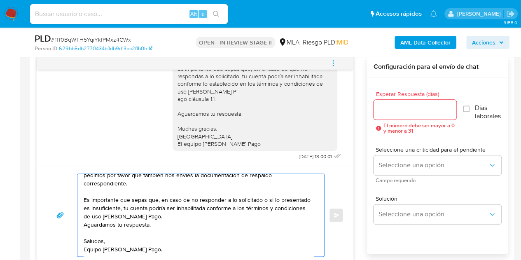
type textarea "Hola Maria Victoria, Esperamos que te encuentres muy bien. Necesitamos por favo…"
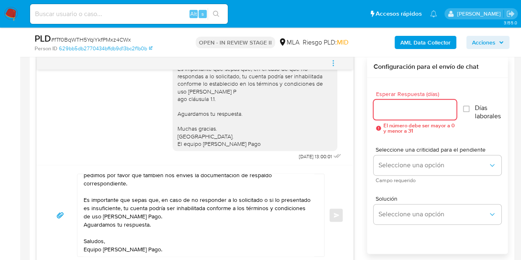
click at [395, 104] on input "Esperar Respuesta (días)" at bounding box center [414, 109] width 83 height 11
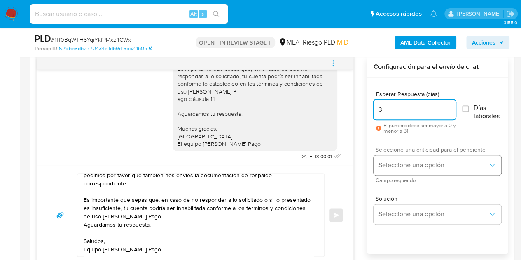
type input "3"
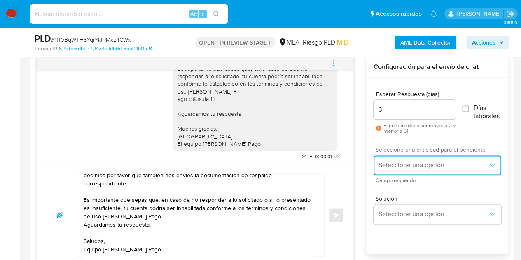
click at [389, 158] on button "Seleccione una opción" at bounding box center [437, 165] width 128 height 20
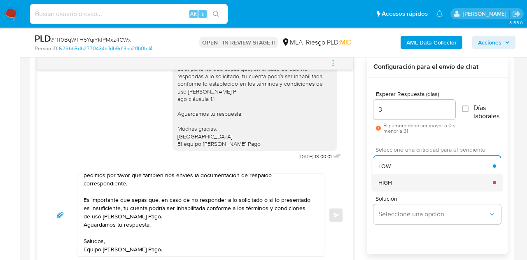
click at [389, 185] on span "HIGH" at bounding box center [385, 182] width 14 height 7
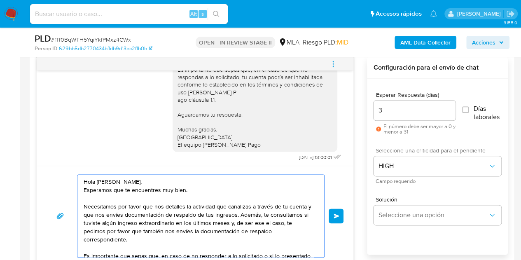
scroll to position [435, 0]
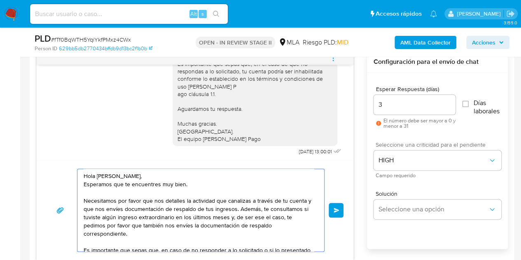
click at [333, 210] on button "Enviar" at bounding box center [335, 210] width 15 height 15
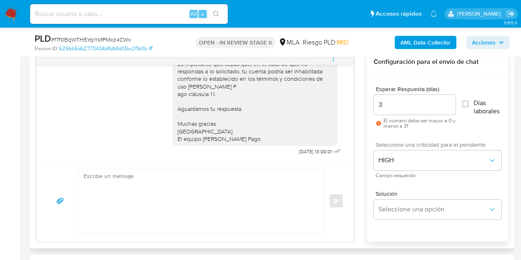
scroll to position [719, 0]
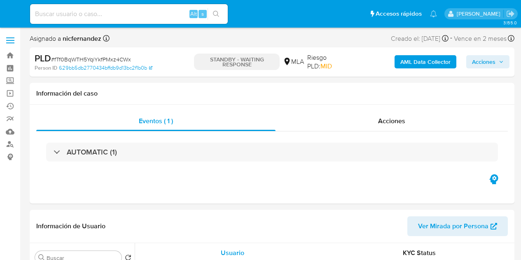
select select "10"
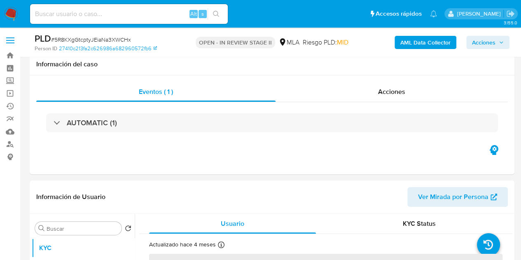
scroll to position [227, 0]
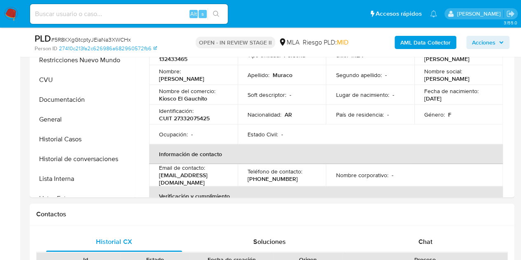
select select "10"
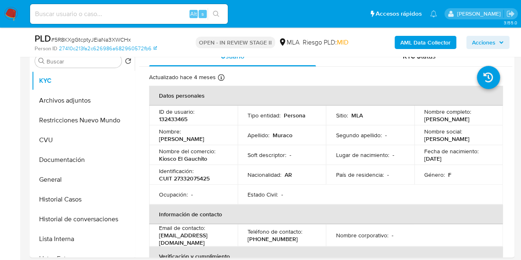
scroll to position [162, 0]
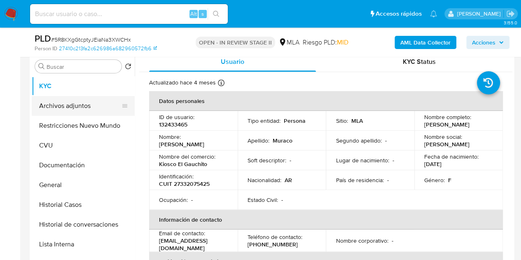
click at [74, 103] on button "Archivos adjuntos" at bounding box center [80, 106] width 96 height 20
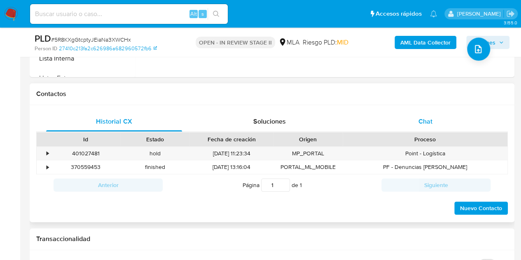
click at [424, 127] on div "Chat" at bounding box center [425, 122] width 136 height 20
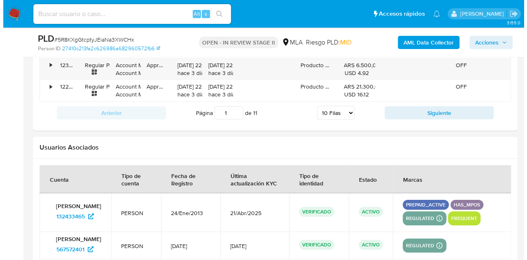
scroll to position [1493, 0]
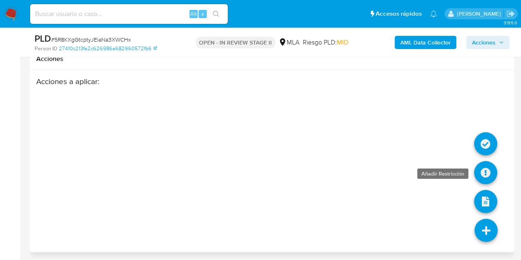
click at [485, 161] on icon at bounding box center [485, 172] width 23 height 23
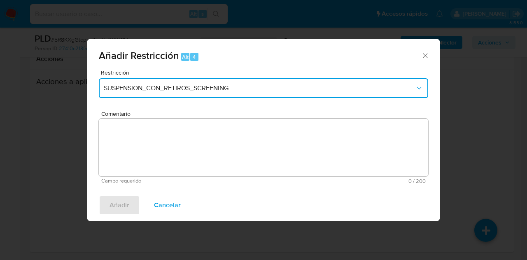
click at [304, 91] on span "SUSPENSION_CON_RETIROS_SCREENING" at bounding box center [259, 88] width 311 height 8
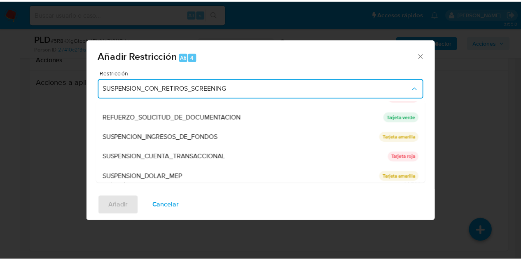
scroll to position [175, 0]
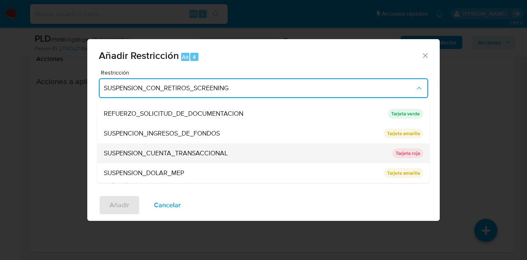
click at [286, 156] on div "SUSPENSION_CUENTA_TRANSACCIONAL" at bounding box center [246, 153] width 284 height 20
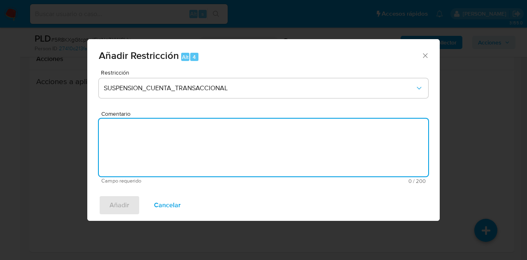
click at [265, 140] on textarea "Comentario" at bounding box center [263, 148] width 329 height 58
type textarea "AML"
click at [119, 200] on span "Añadir" at bounding box center [119, 205] width 20 height 18
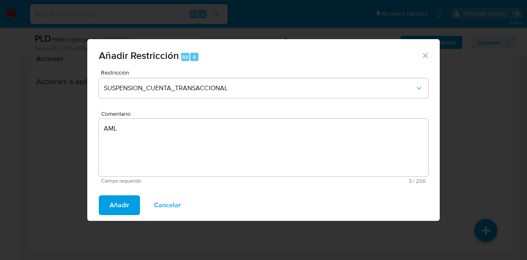
click at [119, 206] on span "Añadir" at bounding box center [119, 205] width 20 height 18
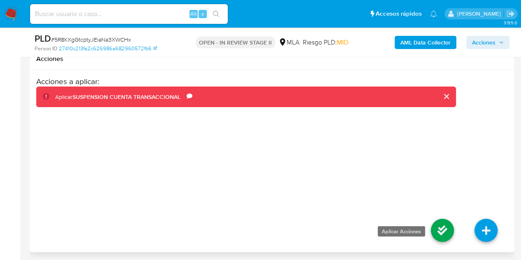
click at [442, 230] on icon at bounding box center [442, 230] width 23 height 23
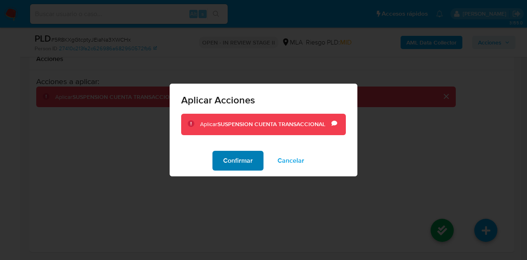
click at [247, 154] on span "Confirmar" at bounding box center [238, 160] width 30 height 18
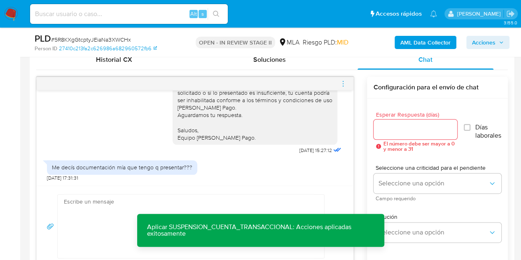
scroll to position [635, 0]
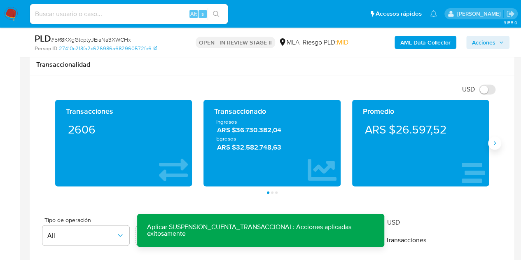
click at [490, 142] on button "Siguiente" at bounding box center [494, 142] width 13 height 13
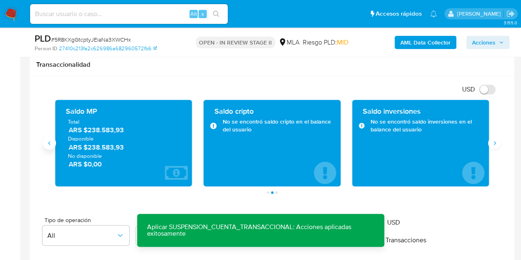
click at [45, 142] on button "Anterior" at bounding box center [49, 142] width 13 height 13
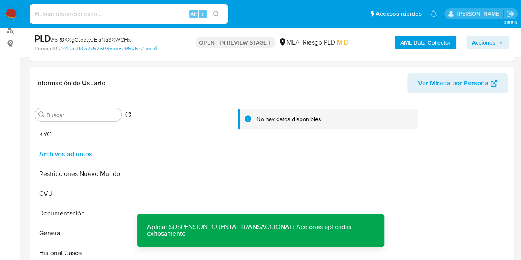
scroll to position [110, 0]
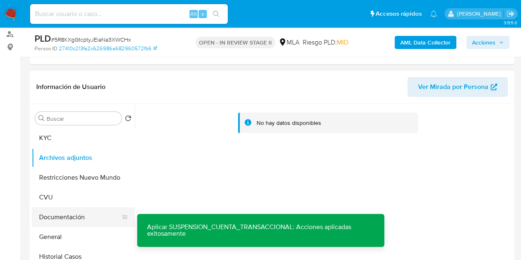
click at [51, 215] on button "Documentación" at bounding box center [80, 217] width 96 height 20
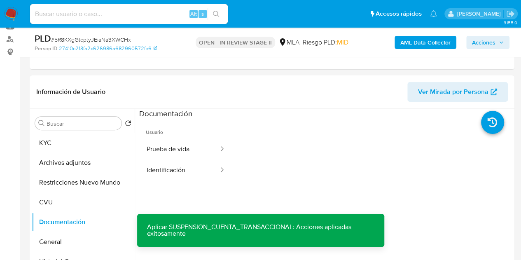
scroll to position [117, 0]
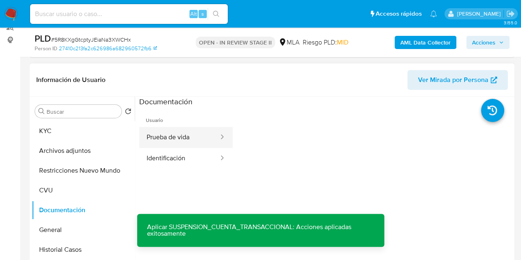
click at [165, 140] on button "Prueba de vida" at bounding box center [179, 137] width 80 height 21
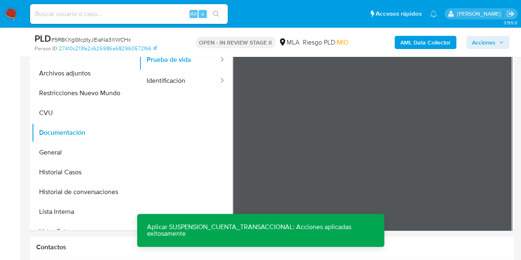
scroll to position [196, 0]
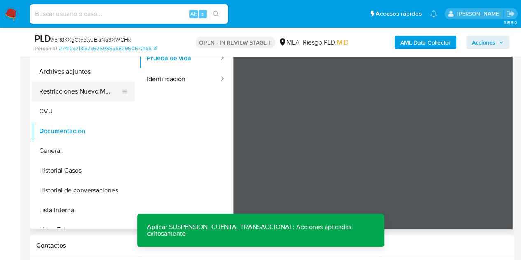
click at [66, 93] on button "Restricciones Nuevo Mundo" at bounding box center [80, 92] width 96 height 20
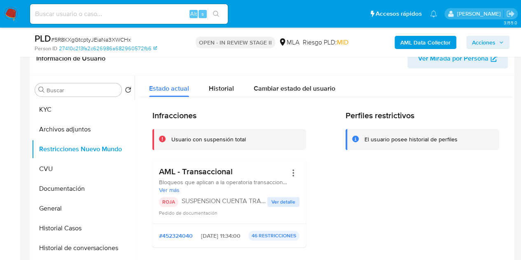
scroll to position [140, 0]
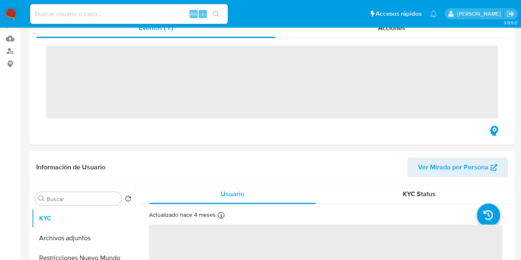
scroll to position [116, 0]
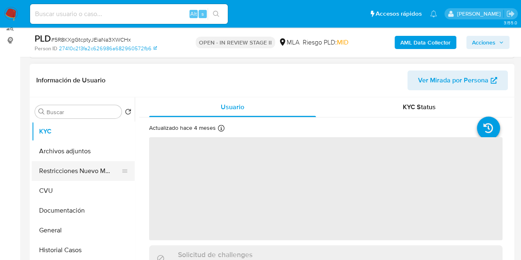
click at [88, 166] on button "Restricciones Nuevo Mundo" at bounding box center [80, 171] width 96 height 20
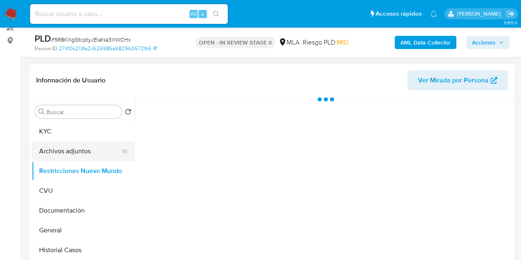
select select "10"
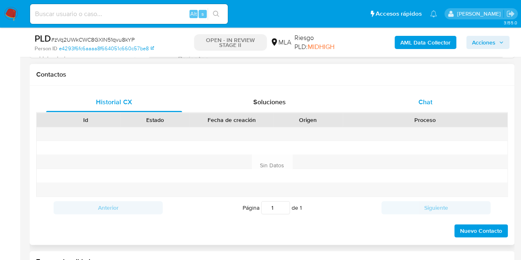
scroll to position [370, 0]
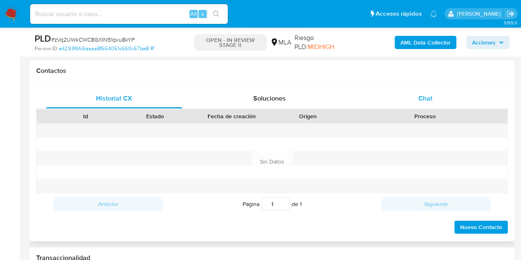
click at [415, 100] on div "Chat" at bounding box center [425, 98] width 136 height 20
select select "10"
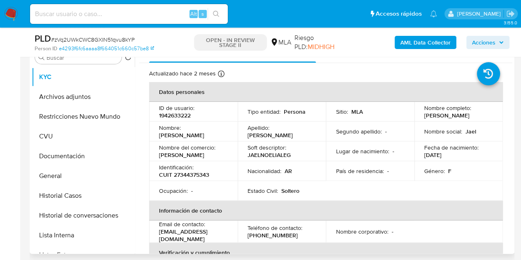
scroll to position [169, 0]
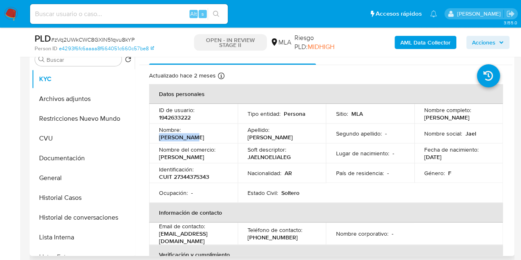
drag, startPoint x: 184, startPoint y: 135, endPoint x: 216, endPoint y: 136, distance: 32.6
click at [216, 136] on div "Nombre : [PERSON_NAME]" at bounding box center [193, 133] width 69 height 15
copy p "[PERSON_NAME]"
click at [179, 117] on p "1942633222" at bounding box center [175, 117] width 32 height 7
click at [64, 119] on button "Restricciones Nuevo Mundo" at bounding box center [80, 119] width 96 height 20
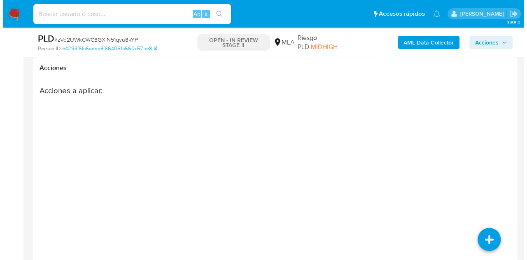
scroll to position [1579, 0]
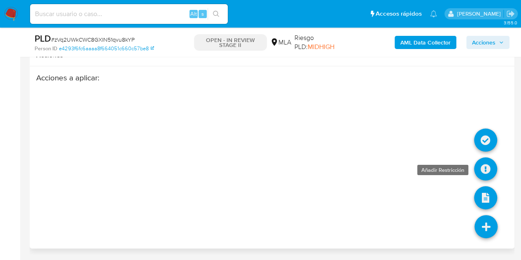
click at [486, 167] on icon at bounding box center [485, 168] width 23 height 23
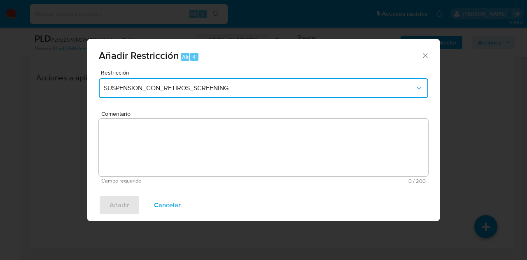
click at [200, 86] on span "SUSPENSION_CON_RETIROS_SCREENING" at bounding box center [259, 88] width 311 height 8
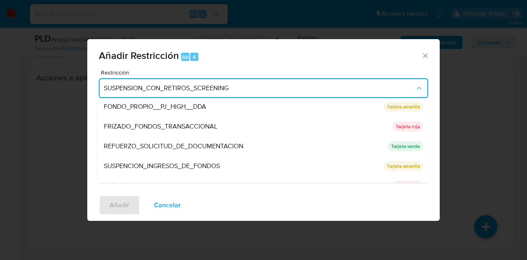
scroll to position [175, 0]
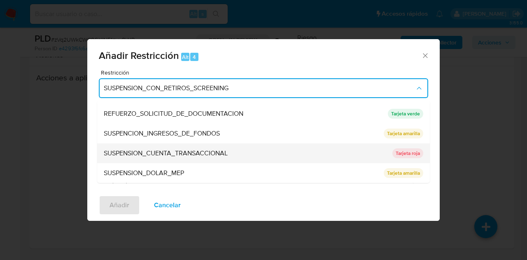
click at [220, 144] on div "SUSPENSION_CUENTA_TRANSACCIONAL" at bounding box center [246, 153] width 284 height 20
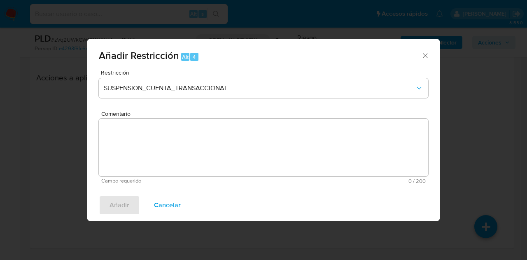
click at [212, 138] on textarea "Comentario" at bounding box center [263, 148] width 329 height 58
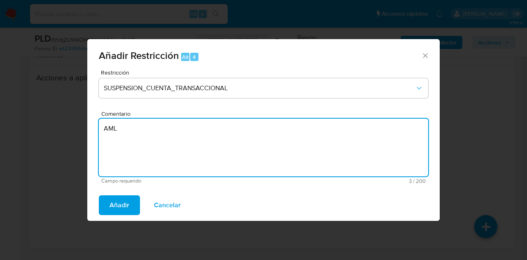
type textarea "AML"
click at [120, 193] on div "Añadir Cancelar" at bounding box center [263, 204] width 352 height 31
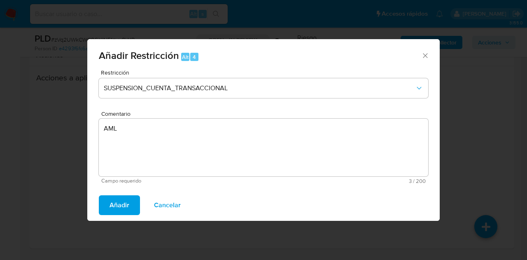
click at [119, 198] on span "Añadir" at bounding box center [119, 205] width 20 height 18
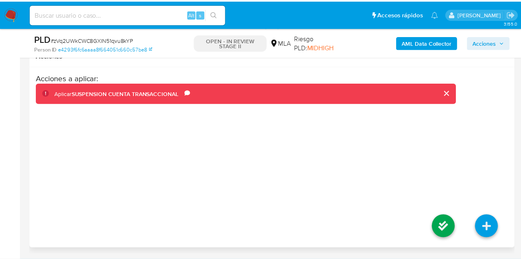
scroll to position [1567, 0]
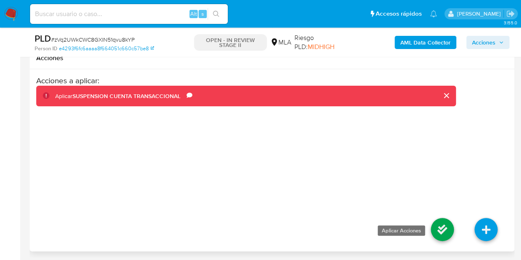
click at [443, 241] on icon at bounding box center [442, 229] width 23 height 23
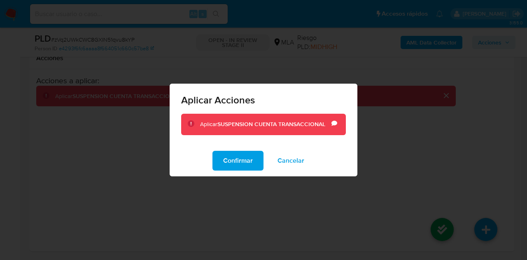
drag, startPoint x: 239, startPoint y: 156, endPoint x: 320, endPoint y: 172, distance: 82.7
click at [239, 156] on span "Confirmar" at bounding box center [238, 160] width 30 height 18
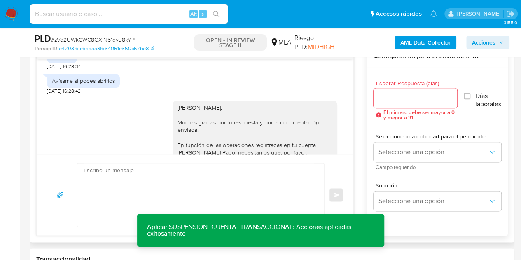
scroll to position [845, 0]
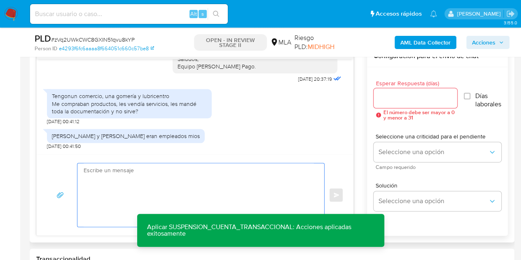
click at [143, 188] on textarea at bounding box center [199, 194] width 230 height 63
paste textarea "[PERSON_NAME], Muchas gracias por la respuesta. Analizamos tu caso y notamos qu…"
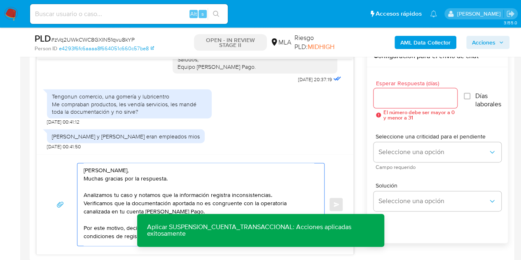
scroll to position [36, 0]
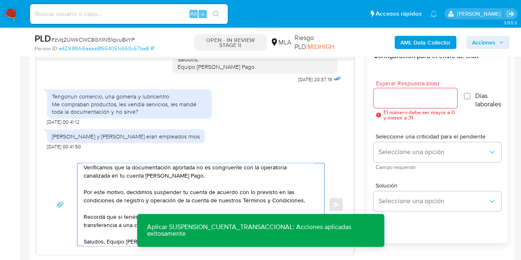
type textarea "[PERSON_NAME], Muchas gracias por la respuesta. Analizamos tu caso y notamos qu…"
click at [418, 99] on input "Esperar Respuesta (días)" at bounding box center [415, 98] width 84 height 11
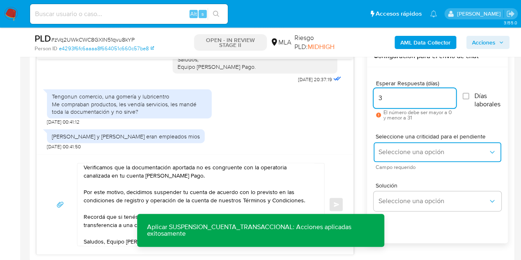
click at [398, 151] on span "Seleccione una opción" at bounding box center [432, 152] width 109 height 8
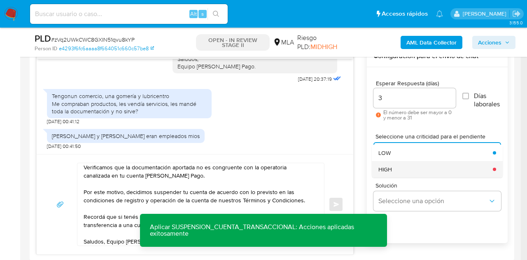
click at [397, 165] on div "HIGH" at bounding box center [432, 169] width 109 height 16
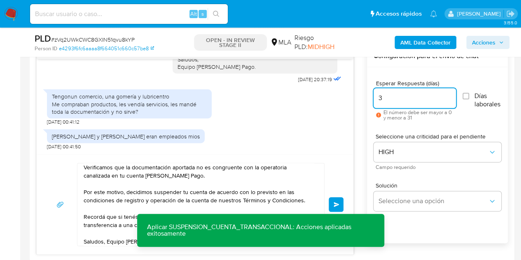
scroll to position [0, 0]
drag, startPoint x: 399, startPoint y: 98, endPoint x: 330, endPoint y: 105, distance: 69.5
click at [321, 100] on div "18/08/2025 17:21:54 PDF PDF melifile5244469847351713816.pdf PDF PDF melifile803…" at bounding box center [271, 149] width 471 height 209
type input "1"
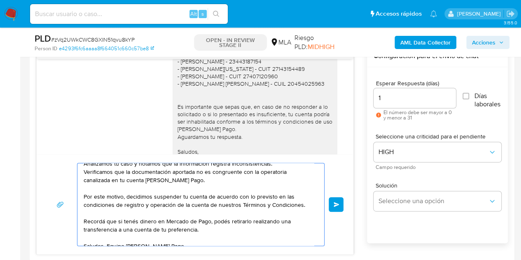
scroll to position [39, 0]
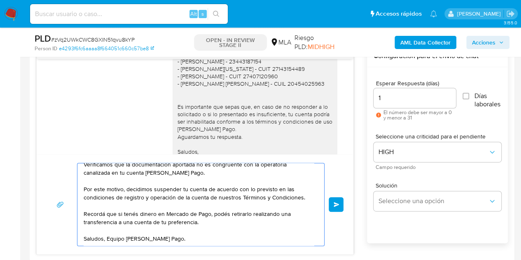
click at [340, 200] on button "Enviar" at bounding box center [335, 204] width 15 height 15
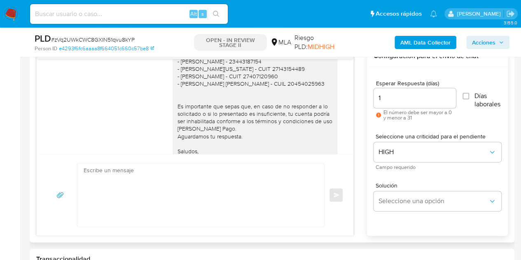
scroll to position [1004, 0]
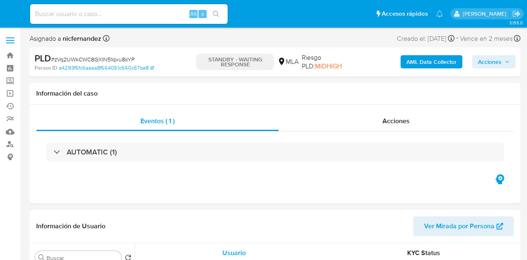
select select "10"
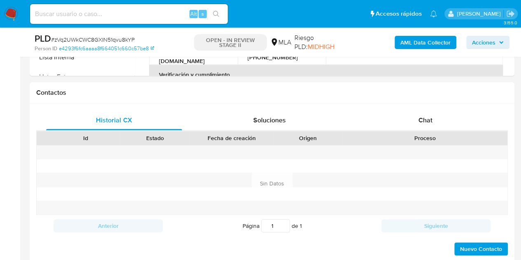
select select "10"
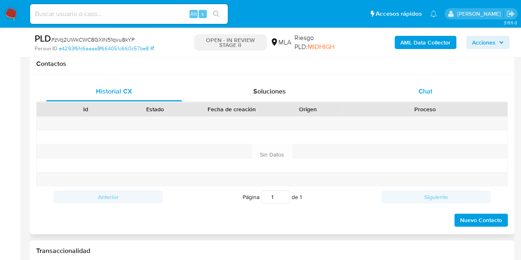
click at [445, 91] on div "Chat" at bounding box center [425, 92] width 136 height 20
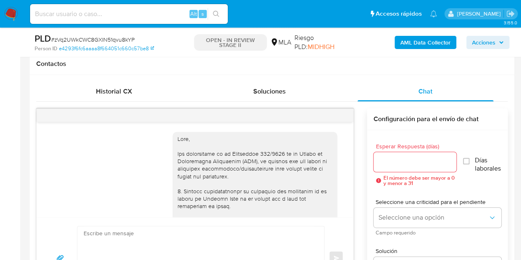
scroll to position [1004, 0]
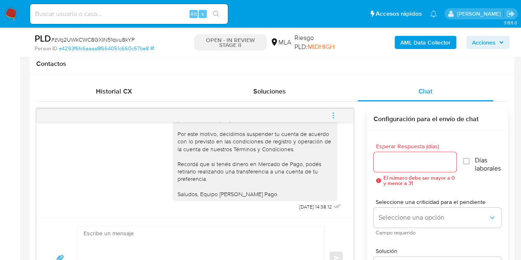
click at [330, 116] on icon "menu-action" at bounding box center [332, 115] width 7 height 7
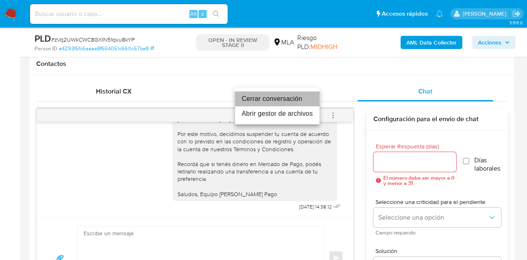
click at [286, 95] on li "Cerrar conversación" at bounding box center [277, 98] width 84 height 15
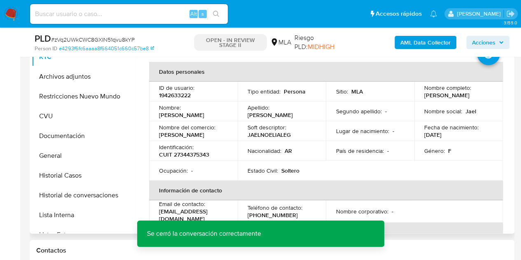
scroll to position [181, 0]
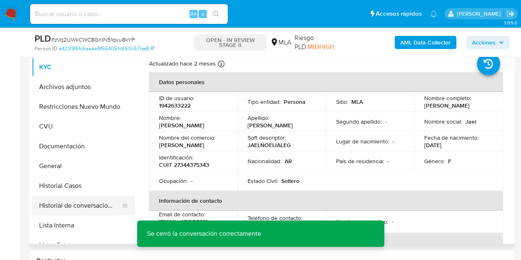
click at [77, 205] on button "Historial de conversaciones" at bounding box center [80, 206] width 96 height 20
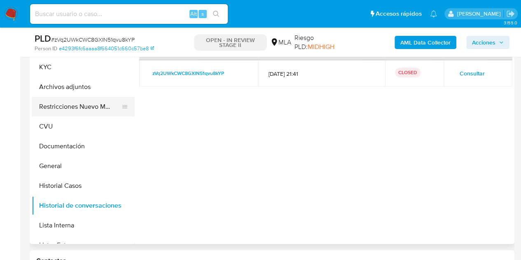
click at [68, 99] on button "Restricciones Nuevo Mundo" at bounding box center [80, 107] width 96 height 20
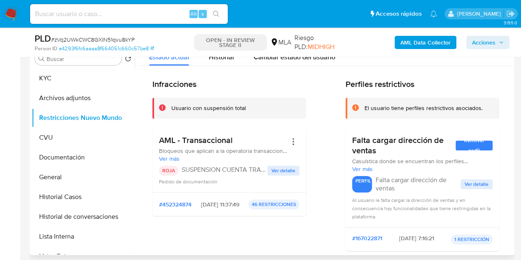
scroll to position [174, 0]
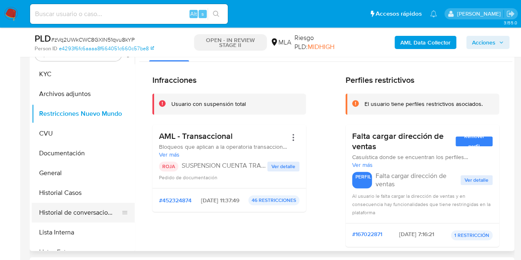
click at [72, 215] on button "Historial de conversaciones" at bounding box center [80, 213] width 96 height 20
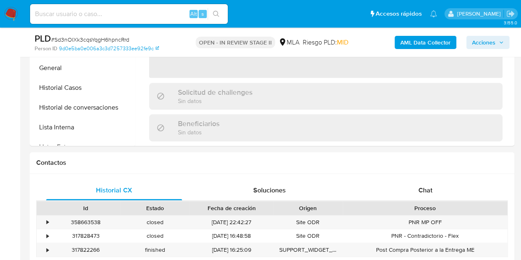
scroll to position [387, 0]
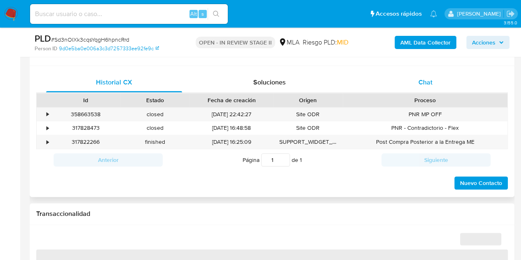
select select "10"
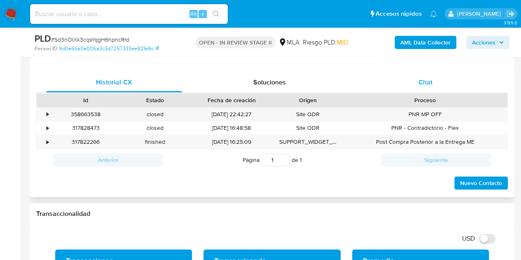
click at [423, 88] on div "Chat" at bounding box center [425, 82] width 136 height 20
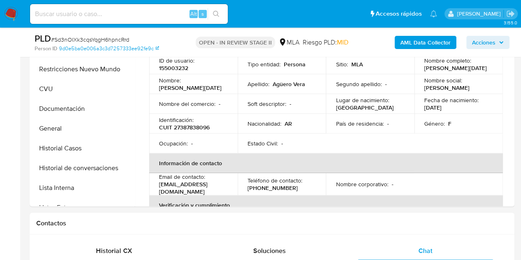
scroll to position [177, 0]
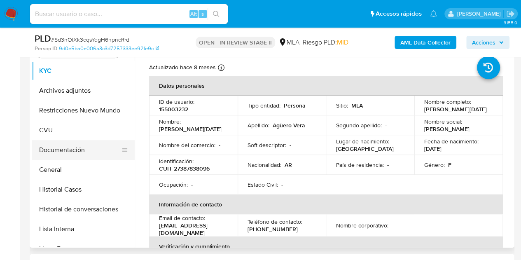
click at [49, 149] on button "Documentación" at bounding box center [80, 150] width 96 height 20
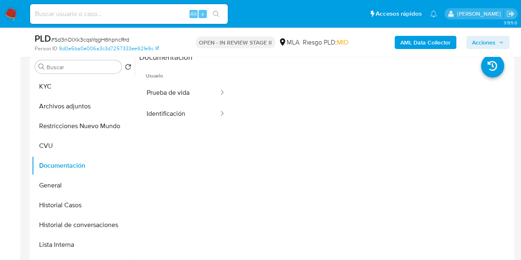
scroll to position [134, 0]
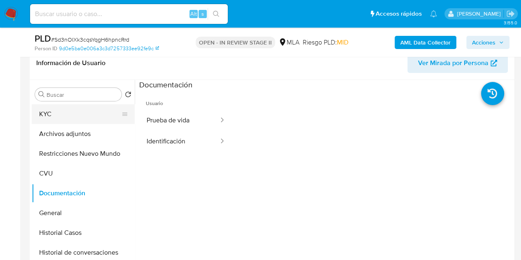
click at [61, 116] on button "KYC" at bounding box center [80, 114] width 96 height 20
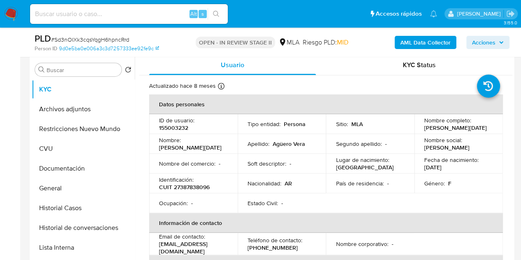
scroll to position [164, 0]
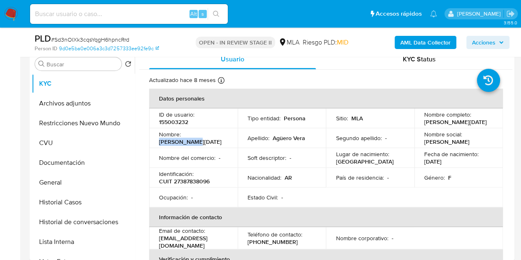
drag, startPoint x: 184, startPoint y: 140, endPoint x: 215, endPoint y: 142, distance: 31.4
click at [215, 142] on td "Nombre : [PERSON_NAME][DATE]" at bounding box center [193, 138] width 88 height 20
copy p "[PERSON_NAME][DATE]"
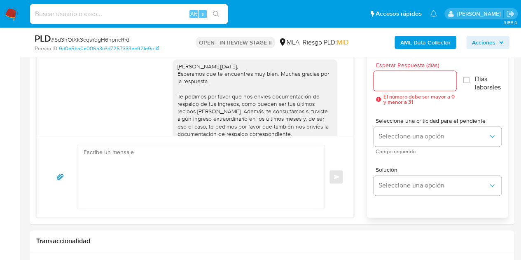
scroll to position [476, 0]
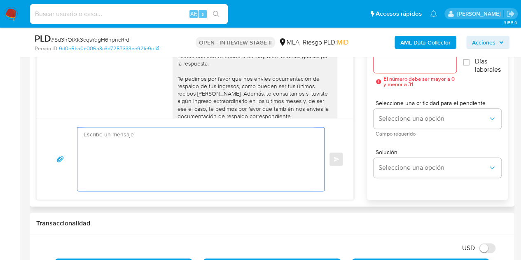
click at [252, 157] on textarea at bounding box center [199, 158] width 230 height 63
paste textarea "[PERSON_NAME][DATE], Esperamos que te encuentres muy bien. Notamos que tuviste …"
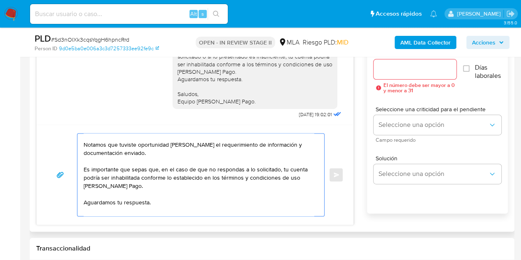
scroll to position [47, 0]
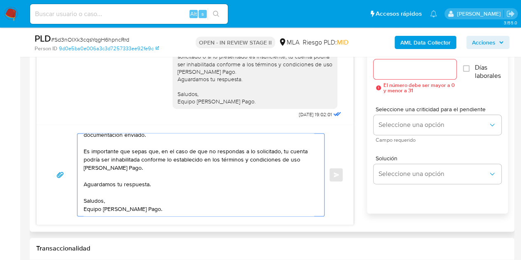
type textarea "[PERSON_NAME][DATE], Esperamos que te encuentres muy bien. Notamos que tuviste …"
click at [392, 74] on div at bounding box center [414, 69] width 83 height 20
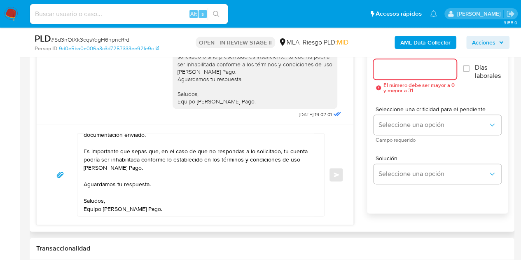
click at [389, 71] on input "Esperar Respuesta (días)" at bounding box center [414, 69] width 83 height 11
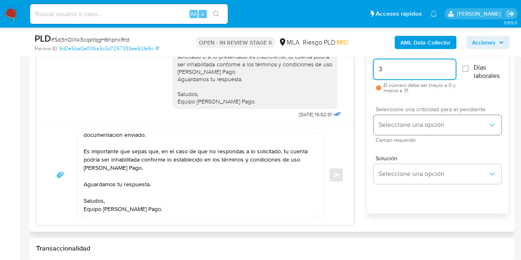
type input "3"
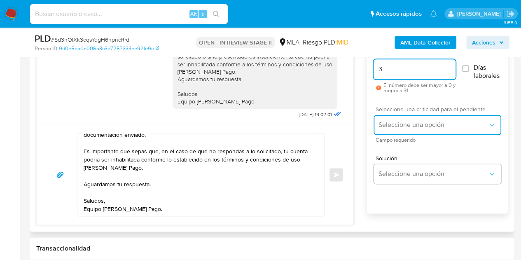
click at [395, 123] on span "Seleccione una opción" at bounding box center [432, 125] width 109 height 8
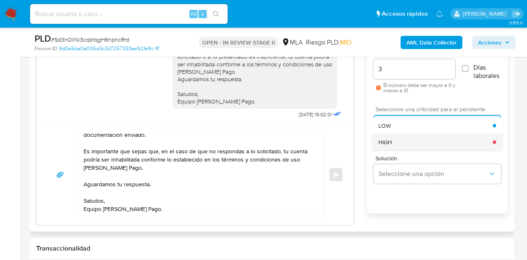
click at [395, 142] on div "HIGH" at bounding box center [435, 142] width 114 height 16
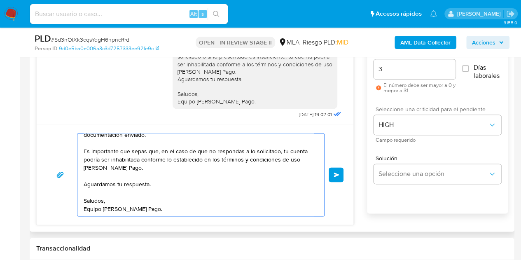
click at [338, 172] on span "Enviar" at bounding box center [336, 174] width 6 height 5
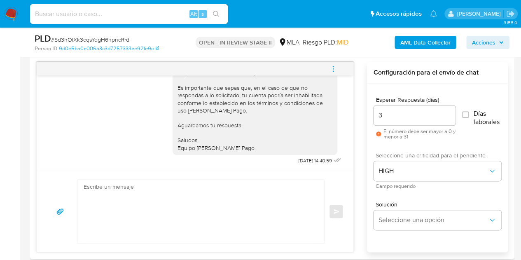
scroll to position [398, 0]
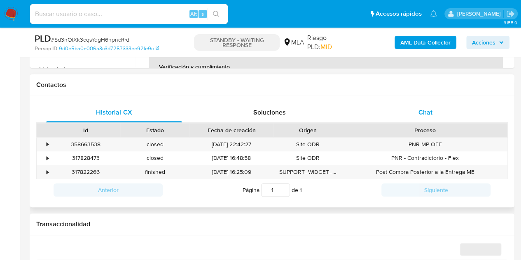
click at [429, 111] on span "Chat" at bounding box center [425, 111] width 14 height 9
select select "10"
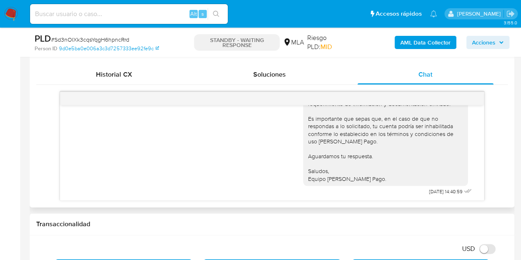
scroll to position [803, 0]
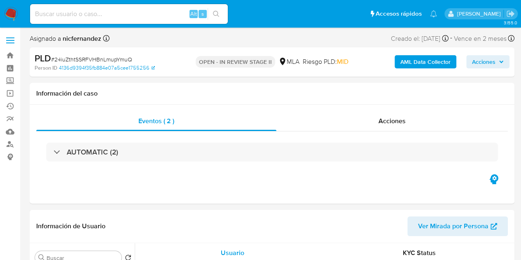
select select "10"
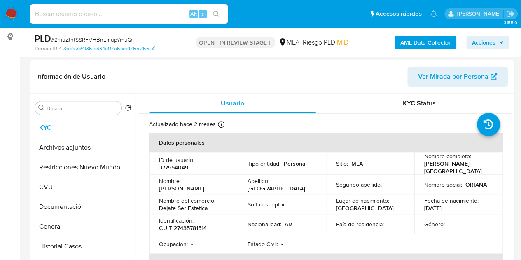
scroll to position [127, 0]
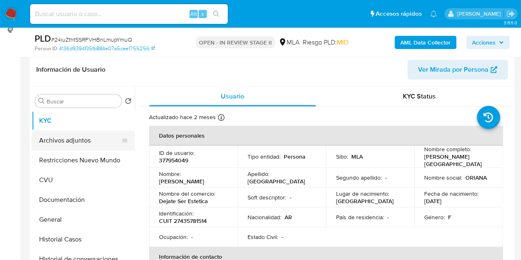
click at [77, 143] on button "Archivos adjuntos" at bounding box center [80, 140] width 96 height 20
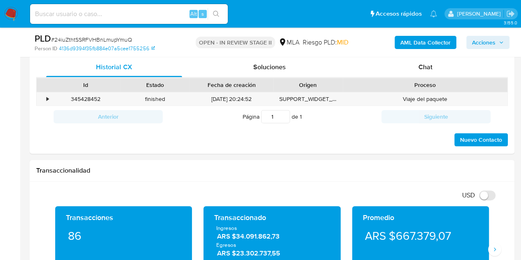
scroll to position [400, 0]
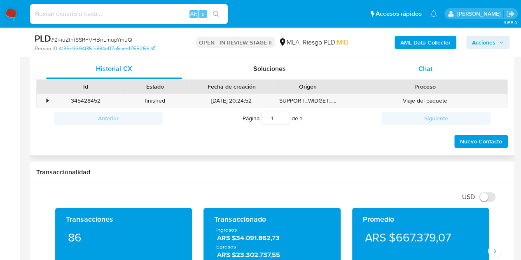
click at [424, 78] on div "Historial CX Soluciones Chat" at bounding box center [271, 69] width 471 height 20
click at [423, 74] on div "Chat" at bounding box center [425, 69] width 136 height 20
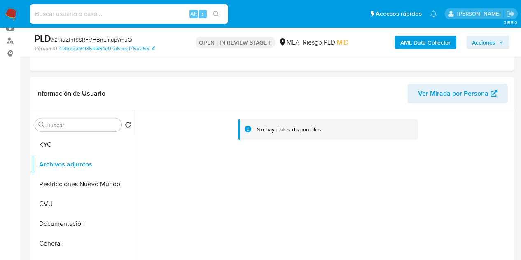
scroll to position [127, 0]
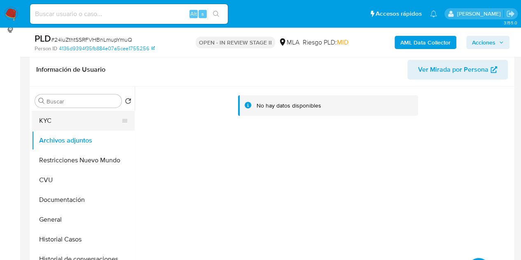
drag, startPoint x: 40, startPoint y: 119, endPoint x: 108, endPoint y: 116, distance: 68.0
click at [40, 120] on button "KYC" at bounding box center [80, 121] width 96 height 20
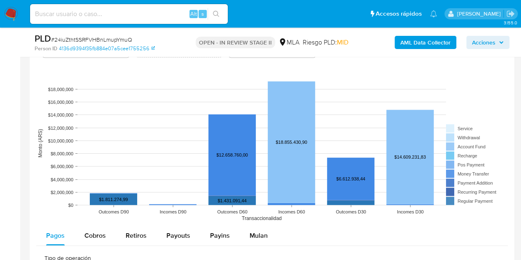
scroll to position [824, 0]
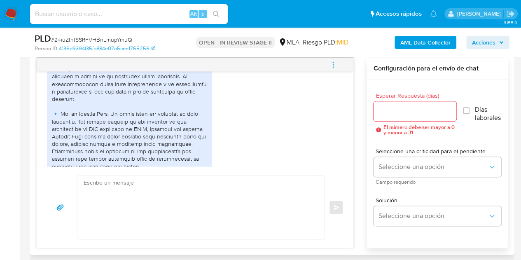
scroll to position [1288, 0]
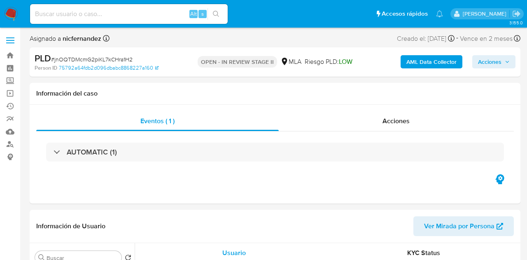
select select "10"
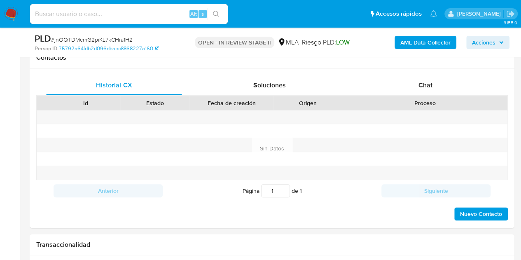
scroll to position [387, 0]
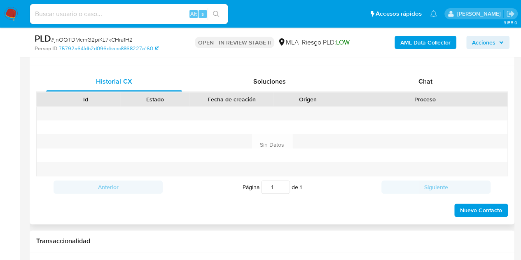
click at [435, 92] on div "Proceso" at bounding box center [424, 99] width 165 height 14
click at [430, 84] on span "Chat" at bounding box center [425, 81] width 14 height 9
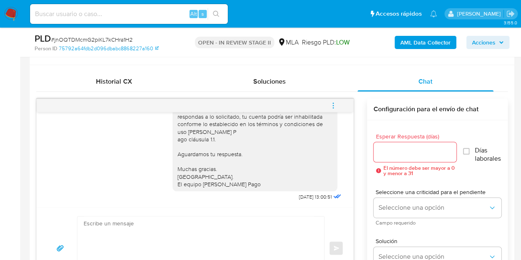
drag, startPoint x: 519, startPoint y: 117, endPoint x: 508, endPoint y: 150, distance: 34.6
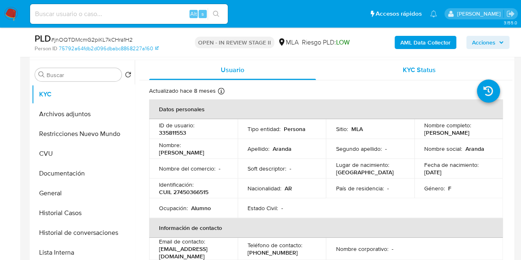
scroll to position [156, 0]
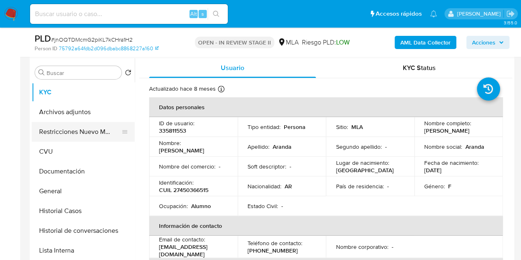
click at [71, 128] on button "Restricciones Nuevo Mundo" at bounding box center [80, 132] width 96 height 20
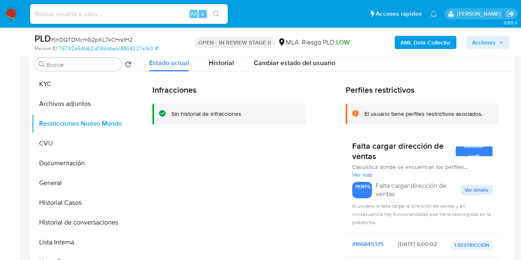
scroll to position [162, 0]
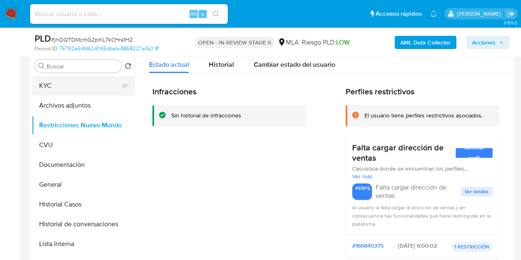
click at [45, 81] on button "KYC" at bounding box center [80, 86] width 96 height 20
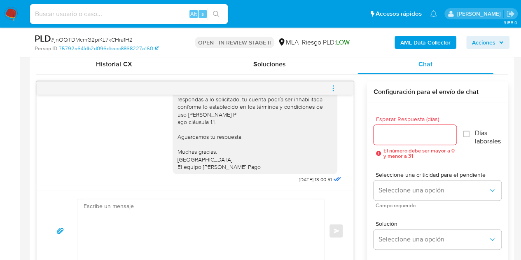
scroll to position [407, 0]
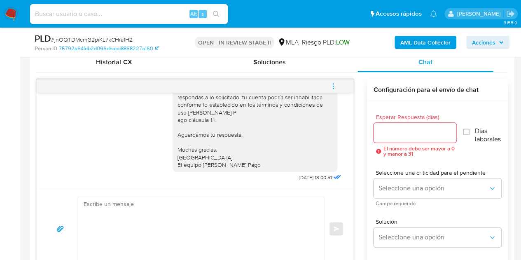
click at [336, 86] on icon "menu-action" at bounding box center [332, 85] width 7 height 7
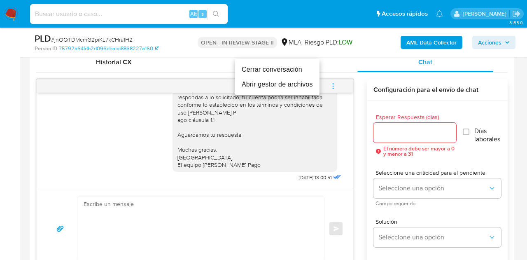
click at [300, 66] on li "Cerrar conversación" at bounding box center [277, 69] width 84 height 15
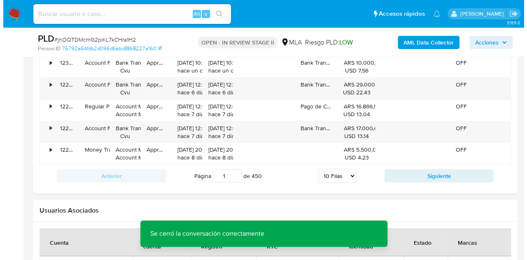
scroll to position [1454, 0]
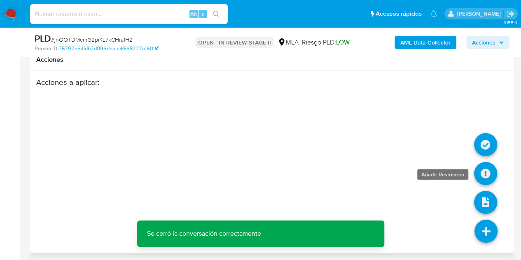
click at [488, 168] on icon at bounding box center [485, 173] width 23 height 23
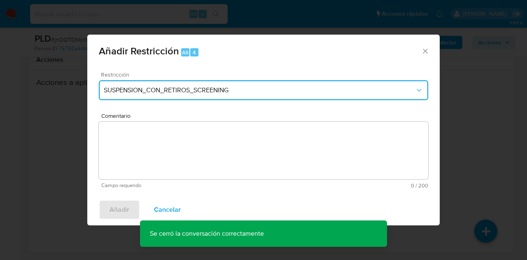
drag, startPoint x: 290, startPoint y: 98, endPoint x: 298, endPoint y: 100, distance: 7.7
click at [290, 98] on button "SUSPENSION_CON_RETIROS_SCREENING" at bounding box center [263, 90] width 329 height 20
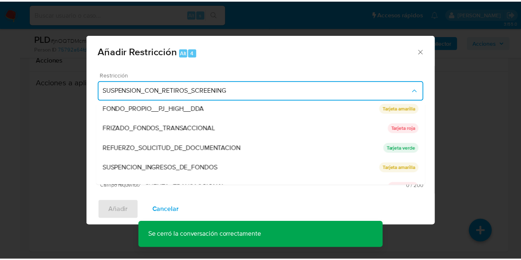
scroll to position [175, 0]
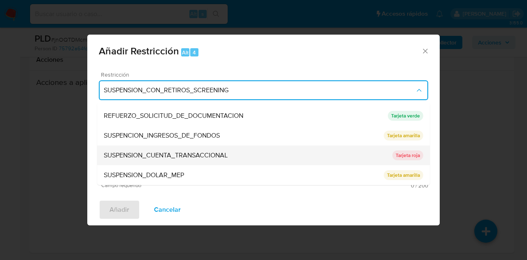
click at [193, 156] on span "SUSPENSION_CUENTA_TRANSACCIONAL" at bounding box center [166, 155] width 124 height 8
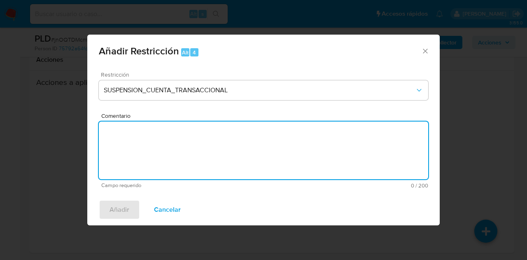
click at [193, 153] on textarea "Comentario" at bounding box center [263, 150] width 329 height 58
type textarea "AML"
click at [108, 211] on button "Añadir" at bounding box center [119, 210] width 41 height 20
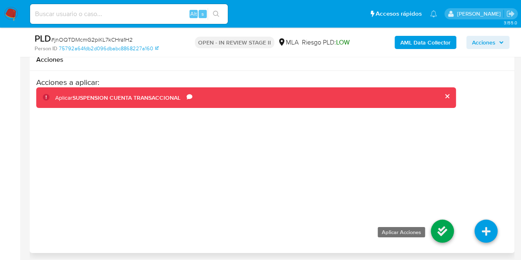
click at [440, 223] on icon at bounding box center [442, 230] width 23 height 23
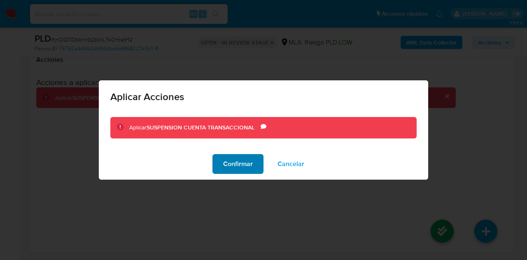
click at [239, 163] on span "Confirmar" at bounding box center [238, 164] width 30 height 18
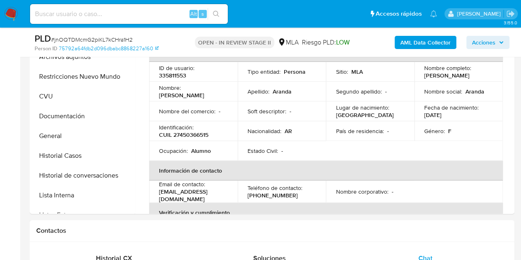
scroll to position [212, 0]
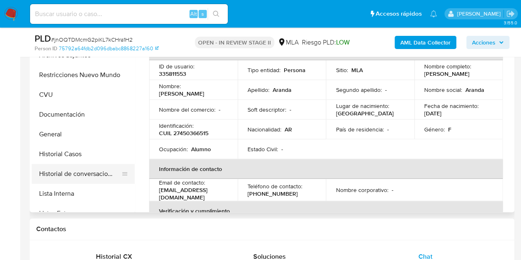
click at [67, 172] on button "Historial de conversaciones" at bounding box center [80, 174] width 96 height 20
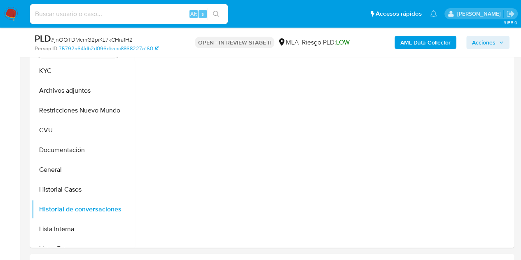
scroll to position [152, 0]
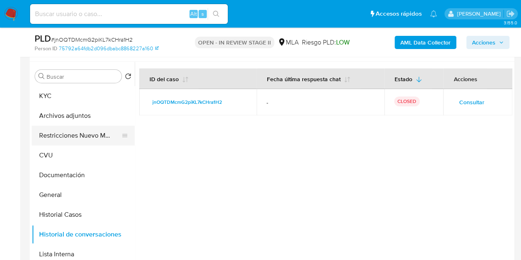
click at [46, 128] on button "Restricciones Nuevo Mundo" at bounding box center [80, 136] width 96 height 20
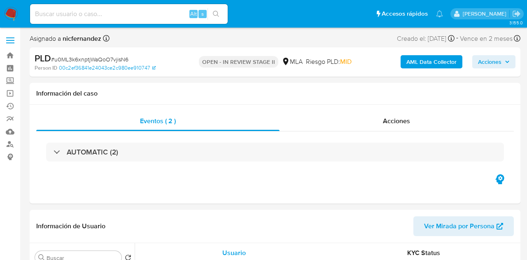
select select "10"
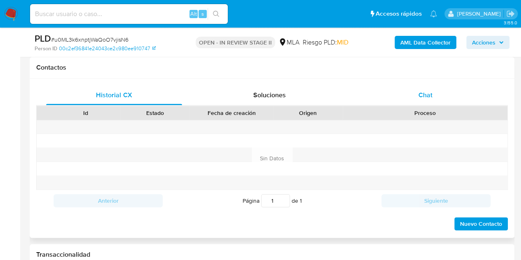
scroll to position [377, 0]
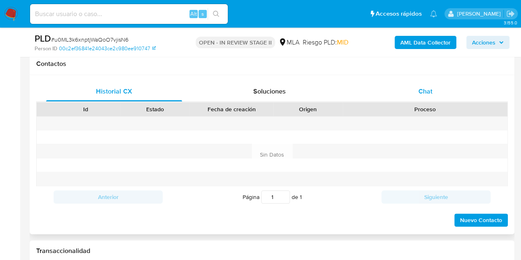
click at [442, 90] on div "Chat" at bounding box center [425, 92] width 136 height 20
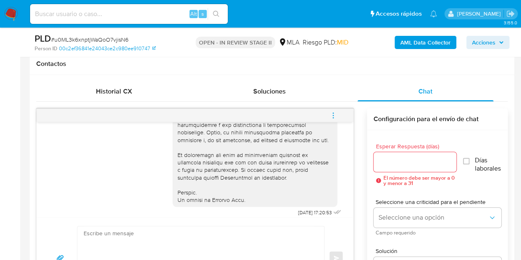
scroll to position [552, 0]
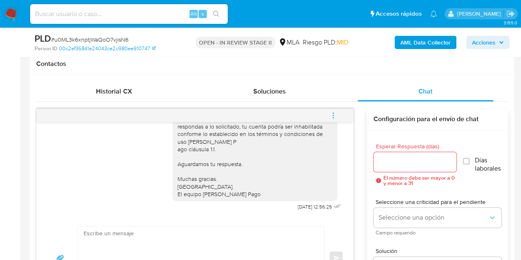
click at [336, 116] on icon "menu-action" at bounding box center [332, 115] width 7 height 7
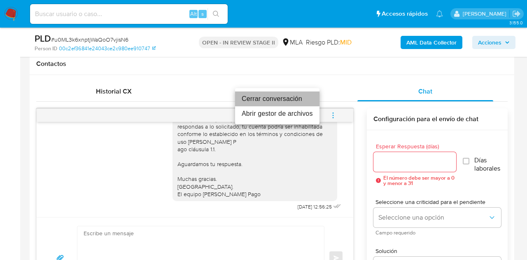
click at [303, 95] on li "Cerrar conversación" at bounding box center [277, 98] width 84 height 15
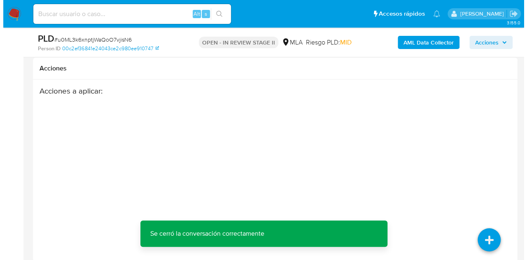
scroll to position [1521, 0]
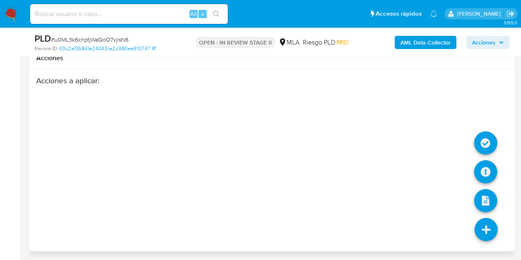
click at [485, 233] on icon at bounding box center [485, 229] width 23 height 23
click at [481, 167] on icon at bounding box center [485, 171] width 23 height 23
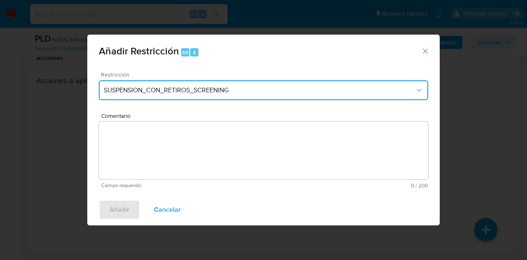
click at [279, 94] on span "SUSPENSION_CON_RETIROS_SCREENING" at bounding box center [259, 90] width 311 height 8
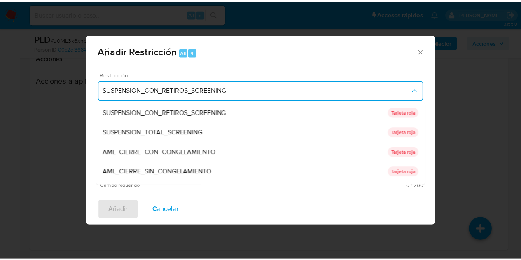
scroll to position [175, 0]
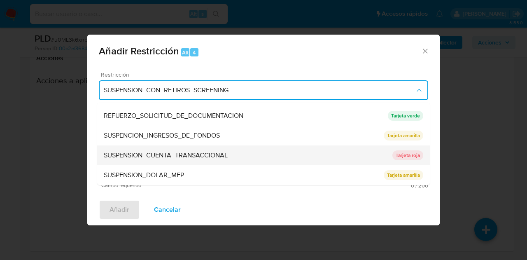
click at [231, 154] on div "SUSPENSION_CUENTA_TRANSACCIONAL" at bounding box center [248, 155] width 289 height 20
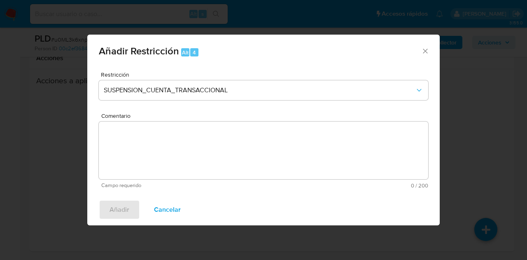
click at [228, 152] on textarea "Comentario" at bounding box center [263, 150] width 329 height 58
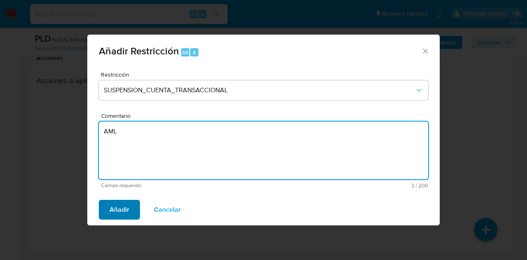
type textarea "AML"
click at [126, 207] on span "Añadir" at bounding box center [119, 209] width 20 height 18
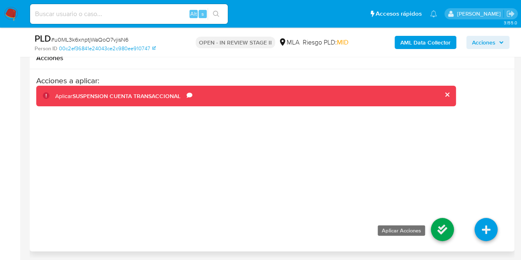
click at [449, 226] on icon at bounding box center [442, 229] width 23 height 23
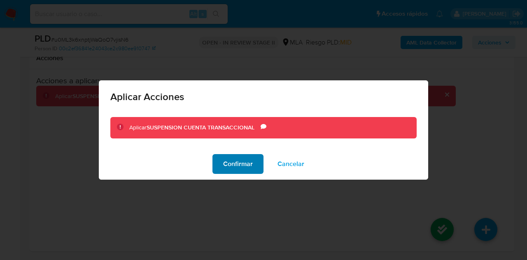
click at [223, 162] on button "Confirmar" at bounding box center [237, 164] width 51 height 20
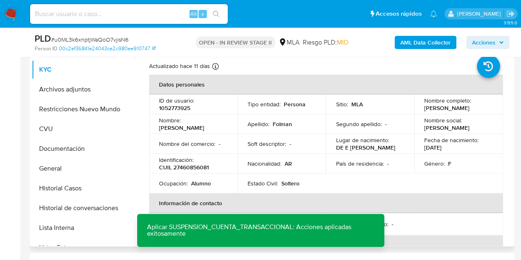
scroll to position [176, 0]
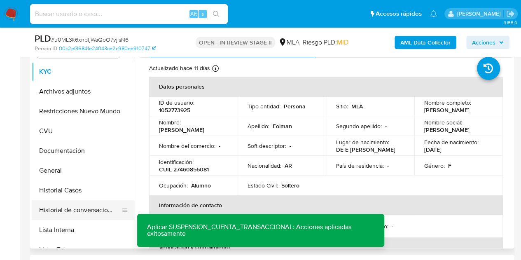
click at [63, 209] on button "Historial de conversaciones" at bounding box center [80, 210] width 96 height 20
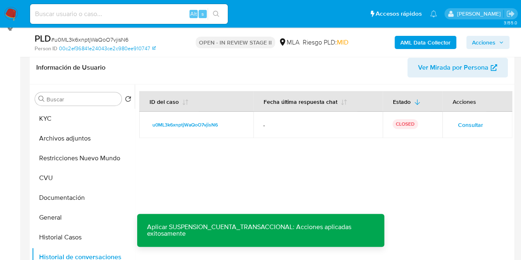
scroll to position [91, 0]
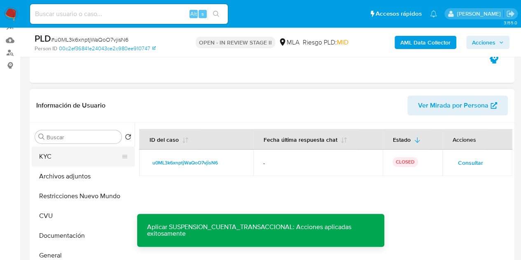
click at [53, 159] on button "KYC" at bounding box center [80, 157] width 96 height 20
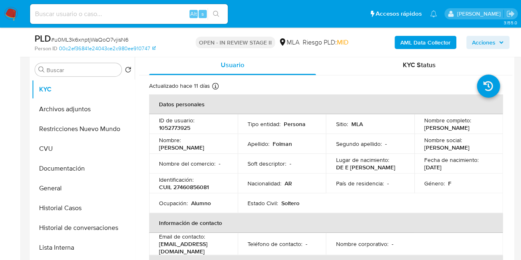
scroll to position [161, 0]
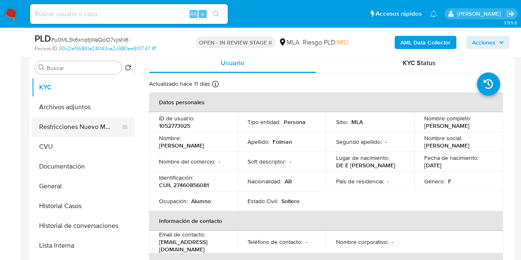
click at [69, 133] on button "Restricciones Nuevo Mundo" at bounding box center [80, 127] width 96 height 20
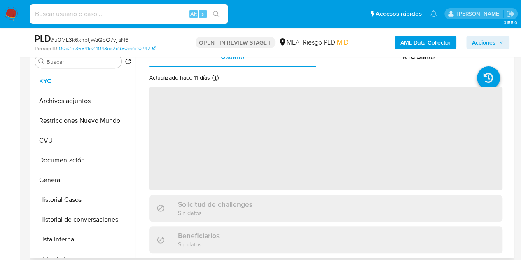
scroll to position [171, 0]
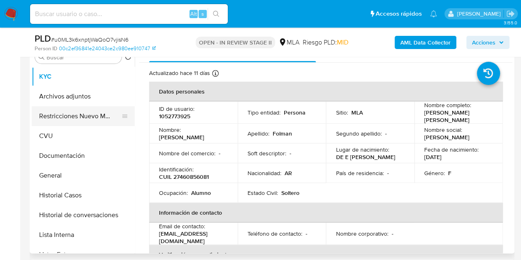
click at [44, 118] on button "Restricciones Nuevo Mundo" at bounding box center [80, 116] width 96 height 20
select select "10"
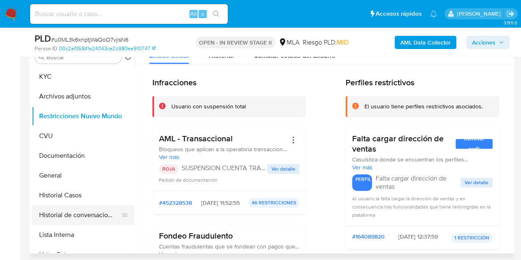
click at [48, 210] on button "Historial de conversaciones" at bounding box center [80, 215] width 96 height 20
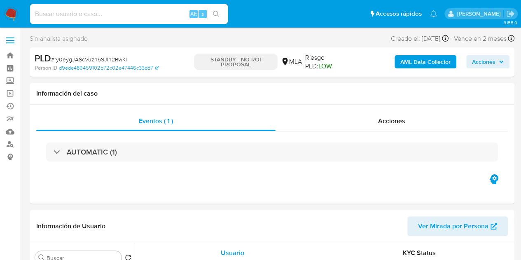
select select "10"
click at [361, 121] on div "Acciones" at bounding box center [391, 121] width 232 height 20
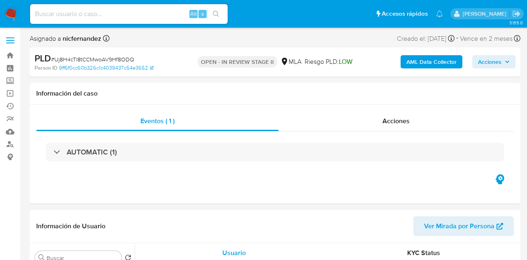
select select "10"
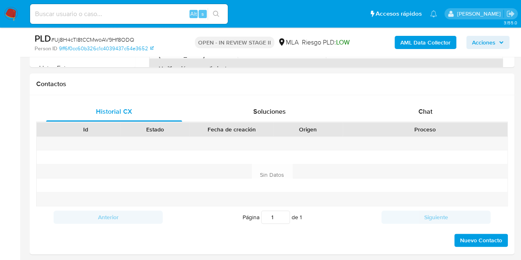
scroll to position [361, 0]
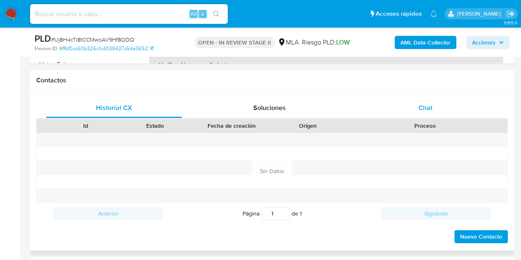
click at [468, 103] on div "Chat" at bounding box center [425, 108] width 136 height 20
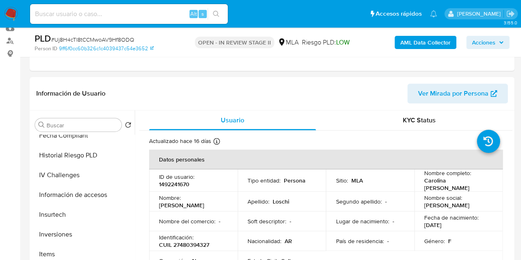
scroll to position [105, 0]
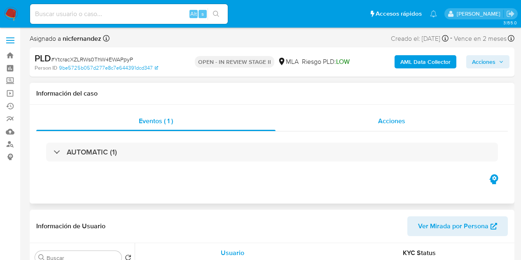
select select "10"
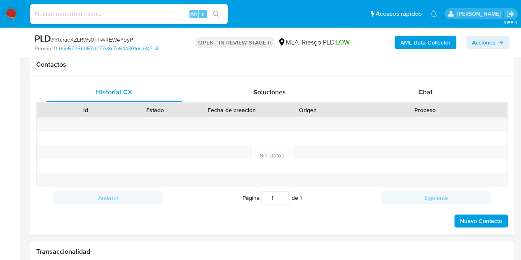
scroll to position [382, 0]
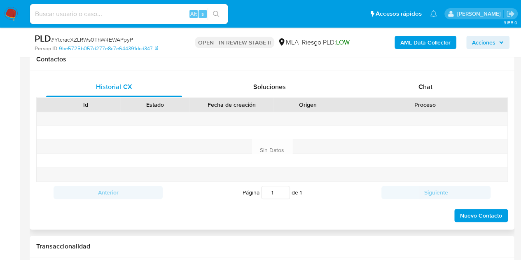
click at [407, 100] on div "Proceso" at bounding box center [424, 104] width 153 height 8
click at [414, 87] on div "Chat" at bounding box center [425, 87] width 136 height 20
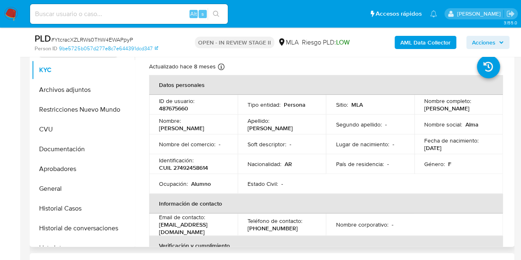
scroll to position [179, 0]
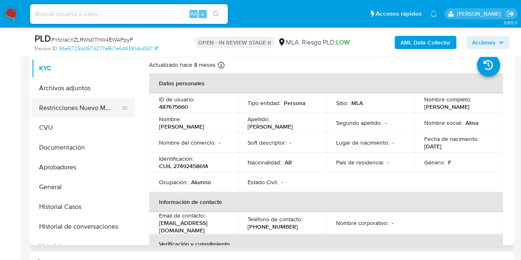
click at [57, 109] on button "Restricciones Nuevo Mundo" at bounding box center [80, 108] width 96 height 20
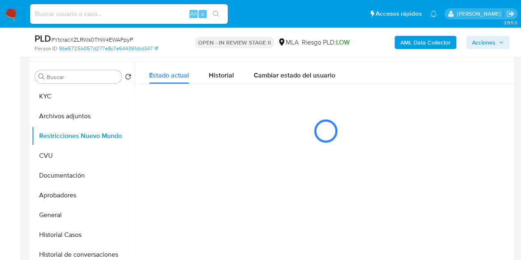
scroll to position [154, 0]
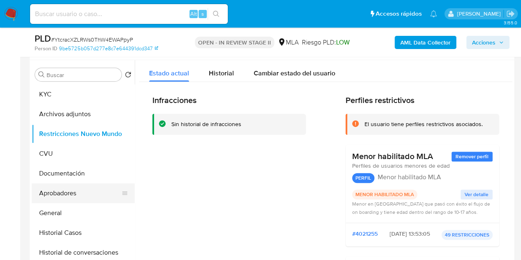
click at [36, 192] on button "Aprobadores" at bounding box center [80, 193] width 96 height 20
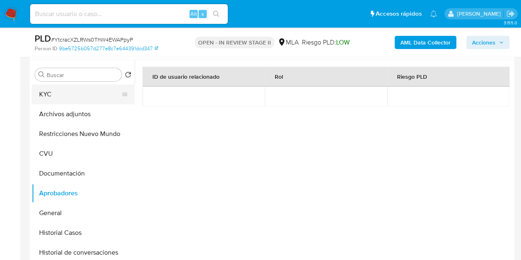
click at [56, 96] on button "KYC" at bounding box center [80, 94] width 96 height 20
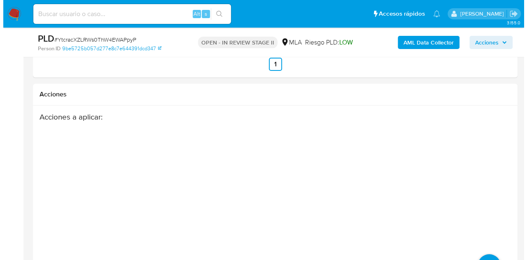
scroll to position [1465, 0]
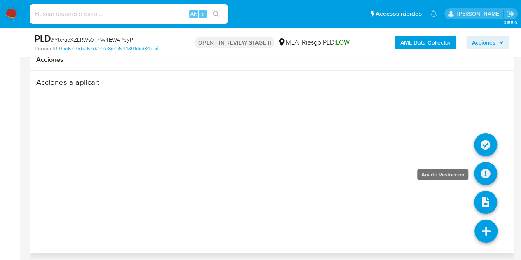
click at [488, 173] on icon at bounding box center [485, 173] width 23 height 23
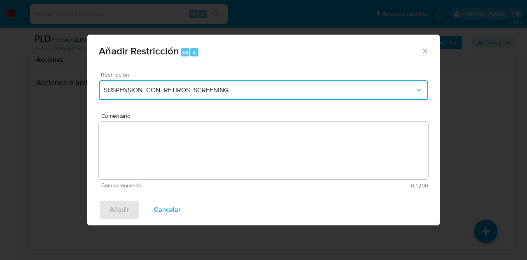
drag, startPoint x: 280, startPoint y: 87, endPoint x: 288, endPoint y: 91, distance: 8.8
click at [280, 87] on span "SUSPENSION_CON_RETIROS_SCREENING" at bounding box center [259, 90] width 311 height 8
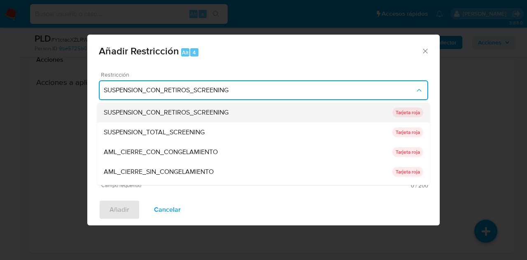
click at [426, 121] on li "SUSPENSION_CON_RETIROS_SCREENING SUSPENSION_CON_RETIROS_SCREENING Tarjeta roja" at bounding box center [263, 112] width 333 height 20
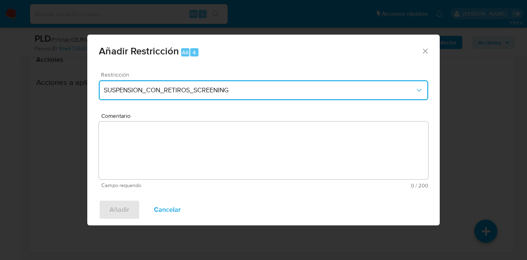
click at [410, 97] on button "SUSPENSION_CON_RETIROS_SCREENING" at bounding box center [263, 90] width 329 height 20
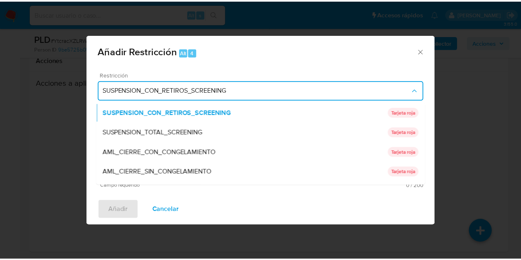
scroll to position [175, 0]
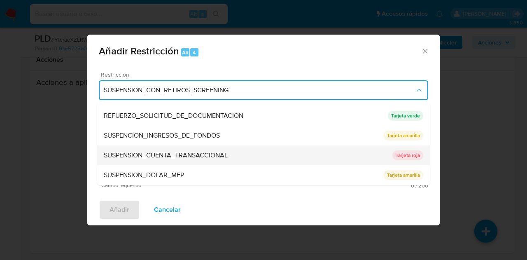
click at [209, 158] on span "SUSPENSION_CUENTA_TRANSACCIONAL" at bounding box center [166, 155] width 124 height 8
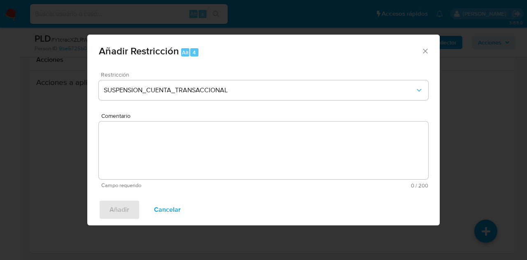
click at [208, 154] on textarea "Comentario" at bounding box center [263, 150] width 329 height 58
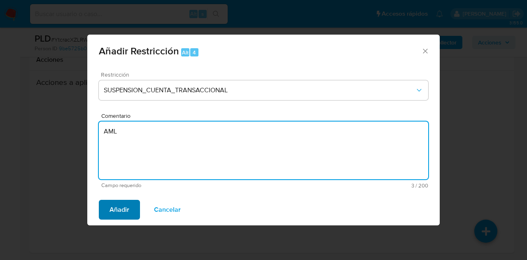
type textarea "AML"
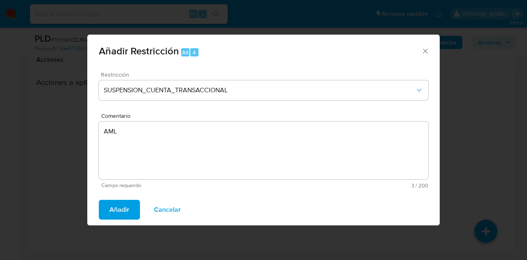
click at [112, 209] on span "Añadir" at bounding box center [119, 209] width 20 height 18
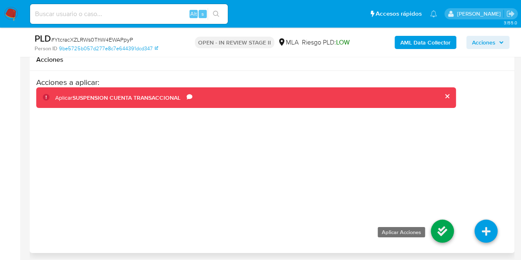
click at [436, 223] on icon at bounding box center [442, 230] width 23 height 23
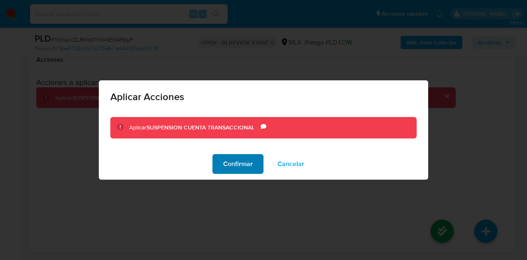
click at [247, 167] on span "Confirmar" at bounding box center [238, 164] width 30 height 18
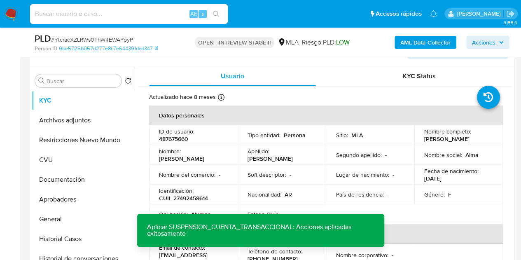
scroll to position [138, 0]
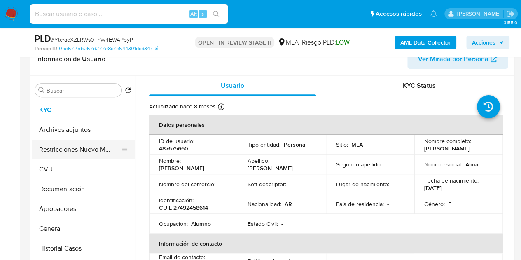
click at [62, 142] on button "Restricciones Nuevo Mundo" at bounding box center [80, 150] width 96 height 20
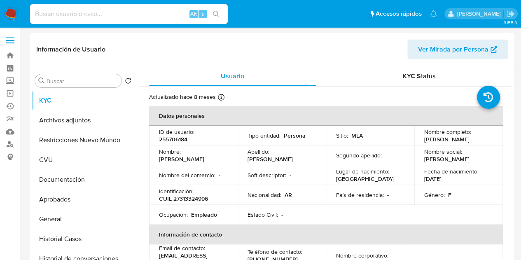
select select "10"
click at [203, 196] on p "CUIL 27313324996" at bounding box center [183, 198] width 49 height 7
copy p "27313324996"
click at [275, 179] on td "Soft descriptor : -" at bounding box center [282, 175] width 88 height 20
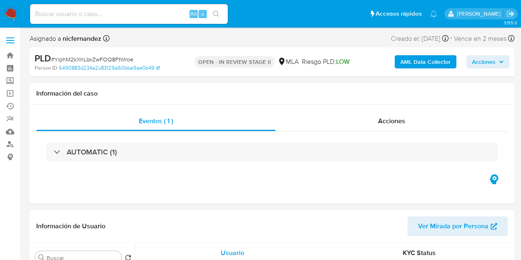
select select "10"
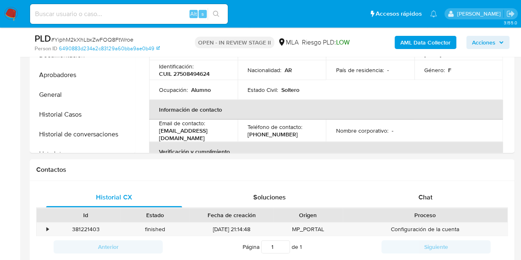
scroll to position [298, 0]
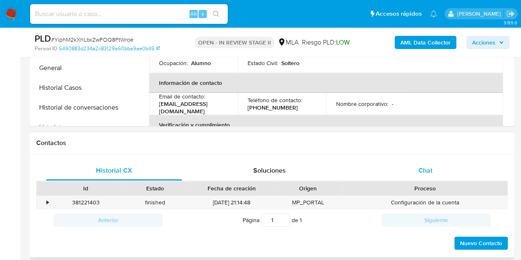
click at [433, 170] on div "Chat" at bounding box center [425, 171] width 136 height 20
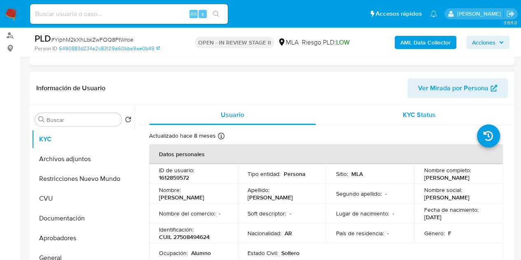
scroll to position [101, 0]
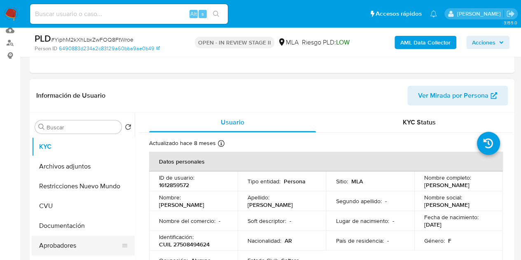
click at [68, 247] on button "Aprobadores" at bounding box center [80, 245] width 96 height 20
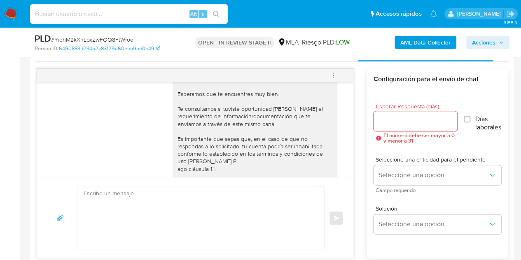
scroll to position [425, 0]
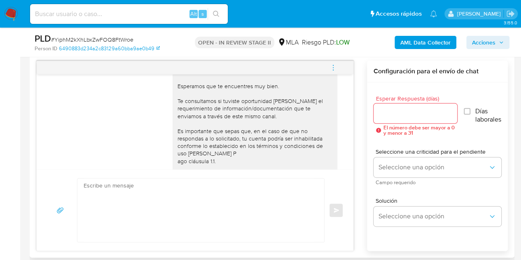
click at [333, 72] on span "menu-action" at bounding box center [332, 68] width 7 height 20
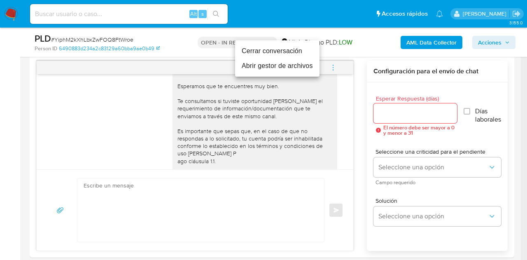
click at [281, 52] on li "Cerrar conversación" at bounding box center [277, 51] width 84 height 15
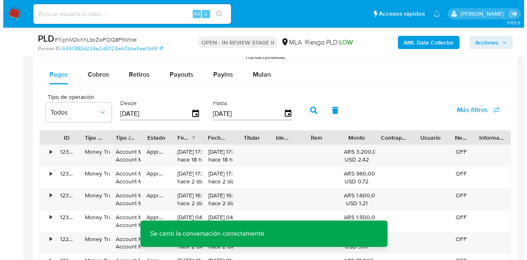
scroll to position [1473, 0]
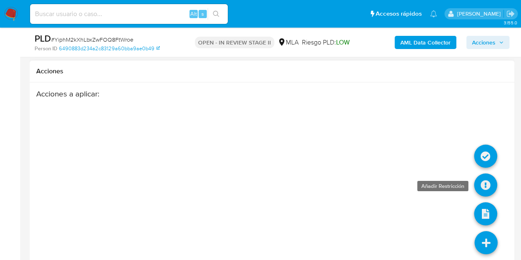
click at [487, 173] on icon at bounding box center [485, 184] width 23 height 23
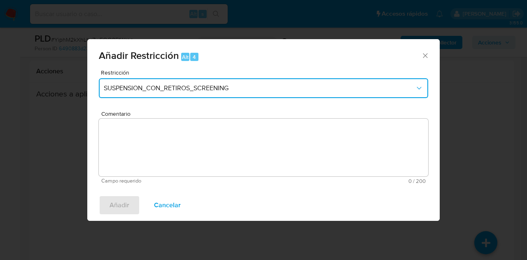
click at [256, 91] on span "SUSPENSION_CON_RETIROS_SCREENING" at bounding box center [259, 88] width 311 height 8
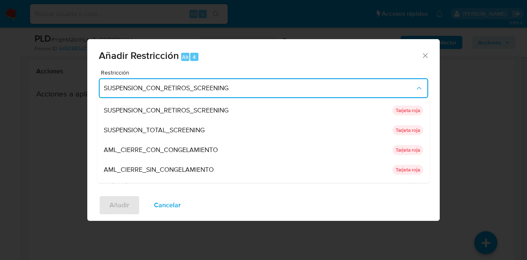
scroll to position [175, 0]
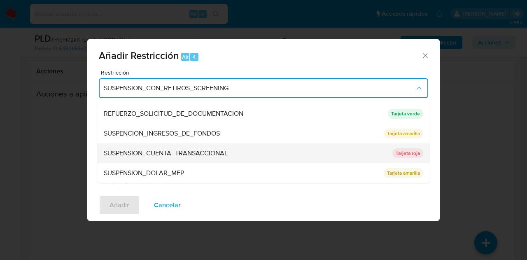
click at [238, 154] on div "SUSPENSION_CUENTA_TRANSACCIONAL" at bounding box center [246, 153] width 284 height 20
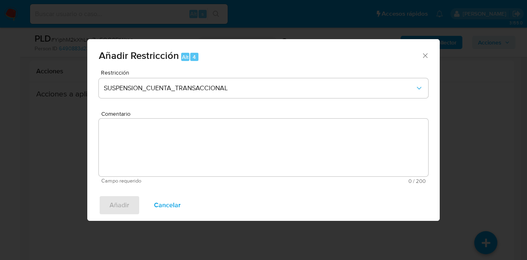
click at [238, 153] on textarea "Comentario" at bounding box center [263, 148] width 329 height 58
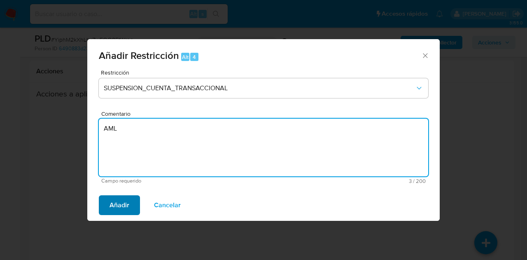
type textarea "AML"
click at [110, 198] on span "Añadir" at bounding box center [119, 205] width 20 height 18
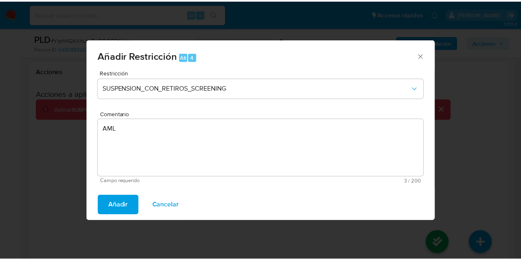
scroll to position [1465, 0]
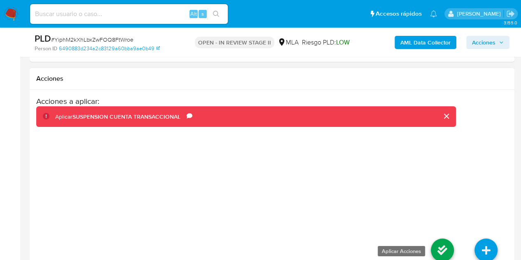
click at [449, 238] on icon at bounding box center [442, 249] width 23 height 23
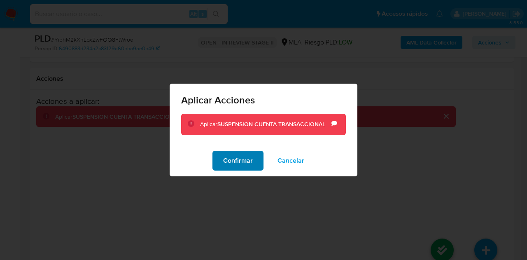
click at [233, 160] on span "Confirmar" at bounding box center [238, 160] width 30 height 18
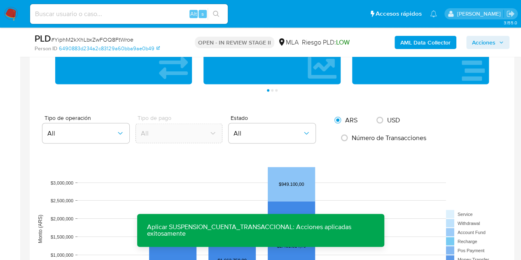
scroll to position [686, 0]
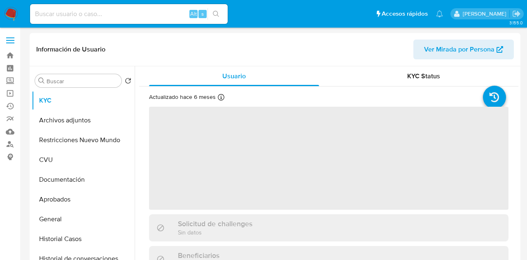
select select "10"
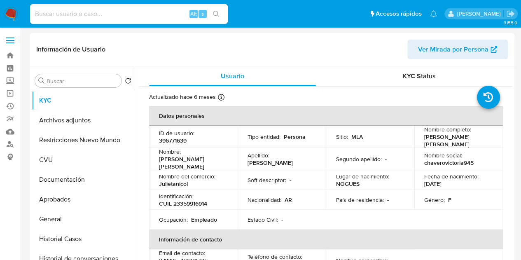
click at [191, 200] on p "CUIL 23359916914" at bounding box center [183, 203] width 48 height 7
copy p "23359916914"
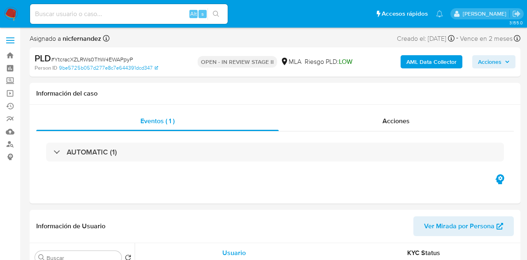
select select "10"
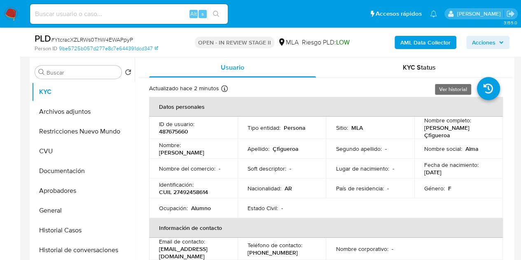
scroll to position [154, 0]
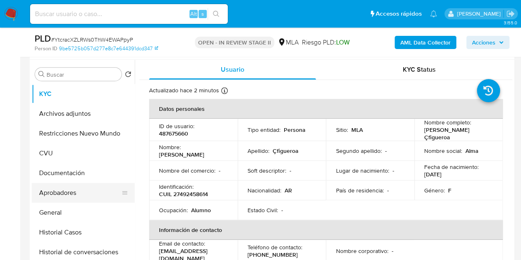
click at [60, 190] on button "Aprobadores" at bounding box center [80, 193] width 96 height 20
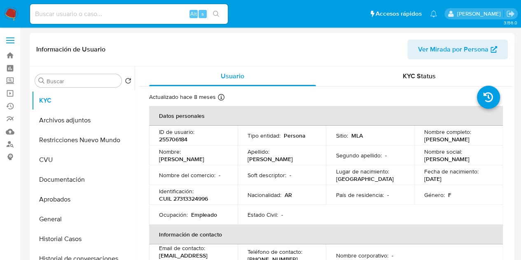
select select "10"
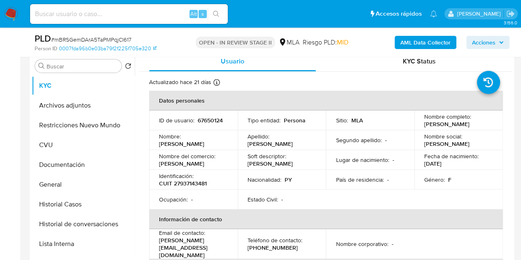
scroll to position [164, 0]
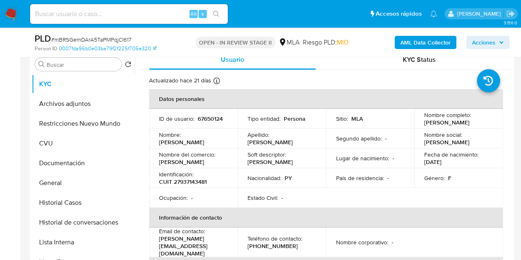
select select "10"
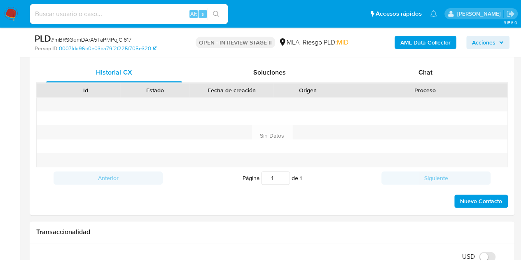
scroll to position [387, 0]
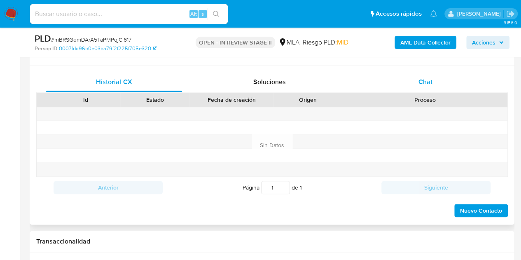
click at [457, 82] on div "Chat" at bounding box center [425, 82] width 136 height 20
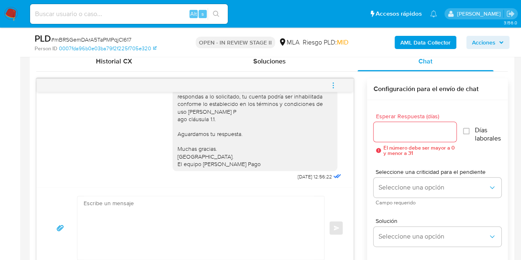
scroll to position [406, 0]
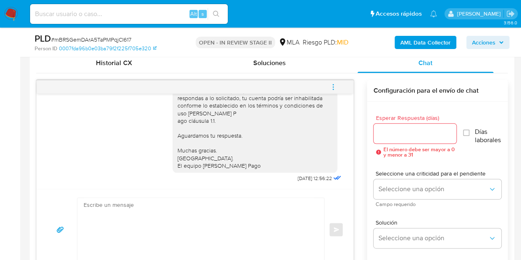
click at [338, 80] on button "menu-action" at bounding box center [332, 87] width 27 height 20
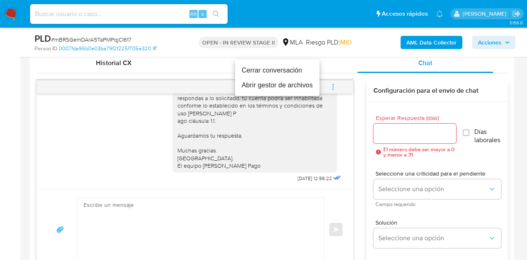
click at [289, 72] on li "Cerrar conversación" at bounding box center [277, 70] width 84 height 15
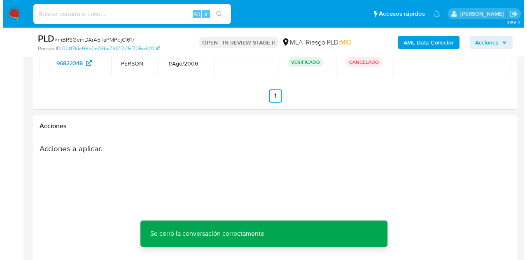
scroll to position [1515, 0]
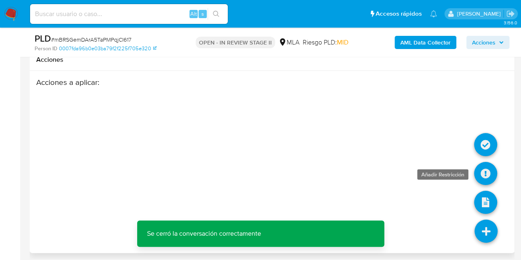
click at [490, 175] on icon at bounding box center [485, 173] width 23 height 23
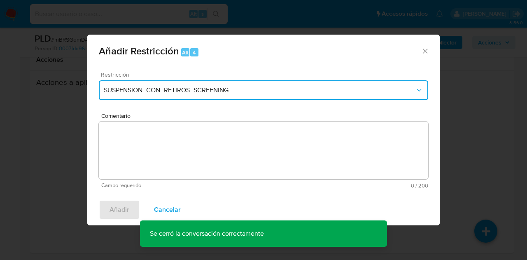
click at [270, 90] on span "SUSPENSION_CON_RETIROS_SCREENING" at bounding box center [259, 90] width 311 height 8
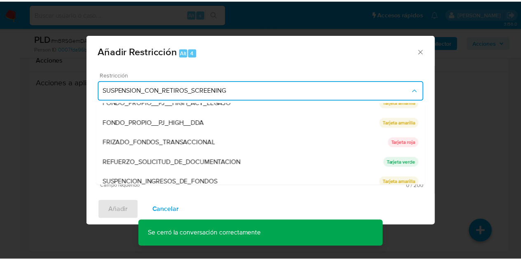
scroll to position [175, 0]
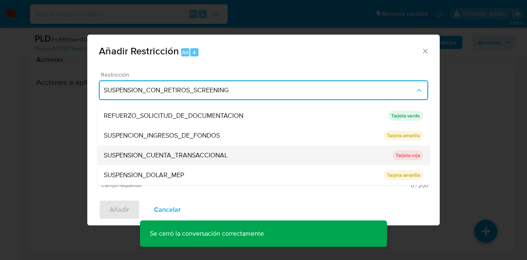
click at [266, 150] on div "SUSPENSION_CUENTA_TRANSACCIONAL" at bounding box center [248, 155] width 289 height 20
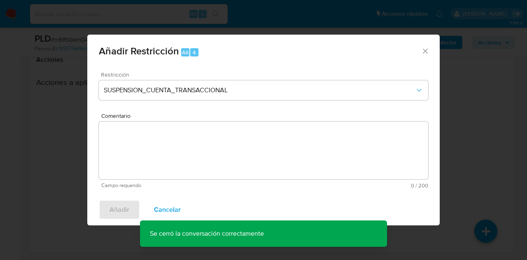
click at [265, 149] on textarea "Comentario" at bounding box center [263, 150] width 329 height 58
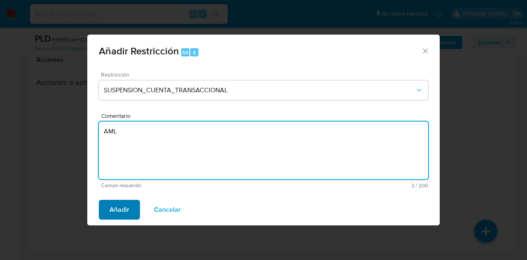
type textarea "AML"
click at [120, 200] on span "Añadir" at bounding box center [119, 209] width 20 height 18
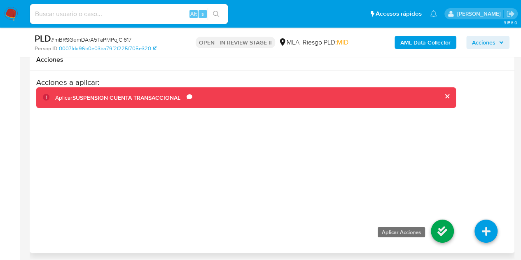
click at [439, 222] on icon at bounding box center [442, 230] width 23 height 23
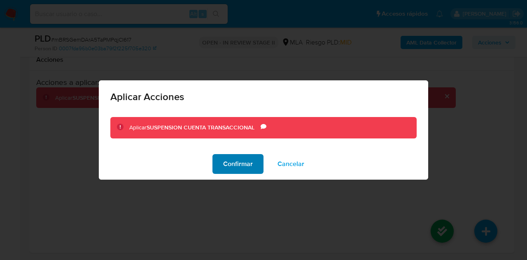
click at [218, 164] on button "Confirmar" at bounding box center [237, 164] width 51 height 20
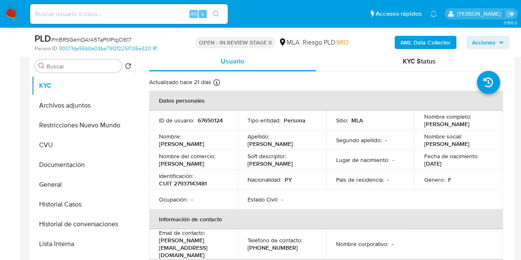
scroll to position [158, 0]
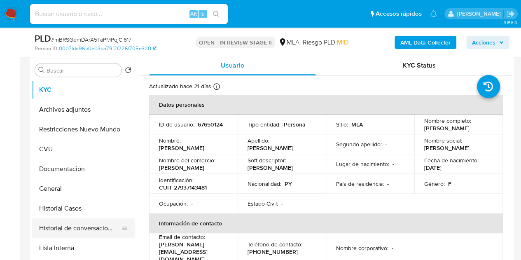
click at [82, 228] on button "Historial de conversaciones" at bounding box center [80, 228] width 96 height 20
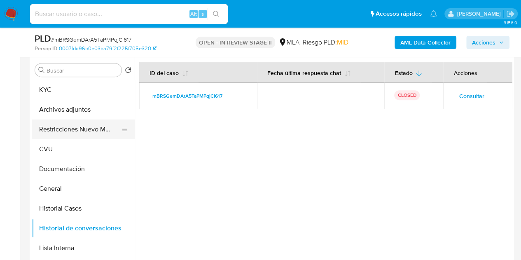
click at [44, 122] on button "Restricciones Nuevo Mundo" at bounding box center [80, 129] width 96 height 20
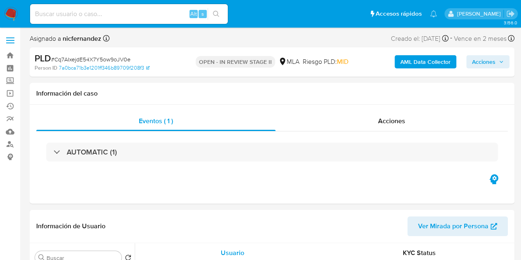
select select "10"
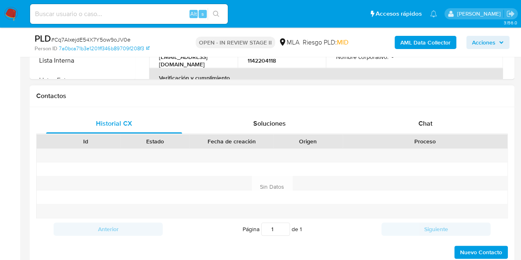
scroll to position [347, 0]
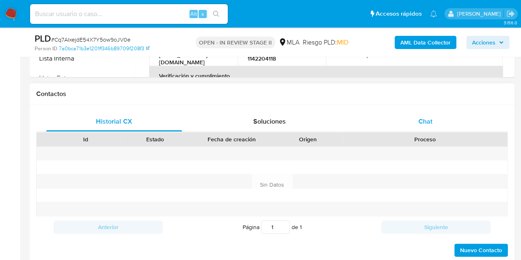
click at [446, 124] on div "Chat" at bounding box center [425, 122] width 136 height 20
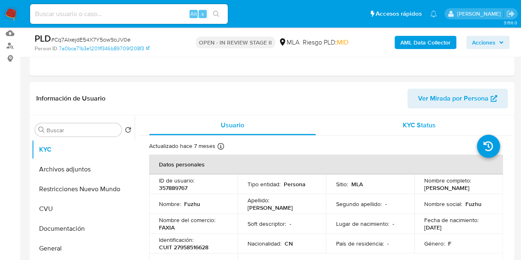
scroll to position [100, 0]
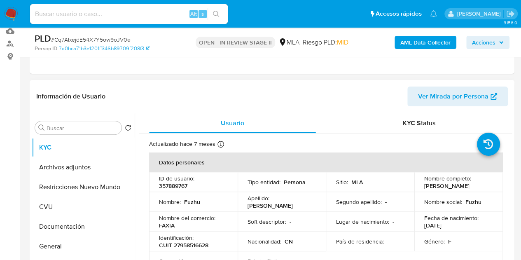
click at [431, 100] on span "Ver Mirada por Persona" at bounding box center [453, 96] width 70 height 20
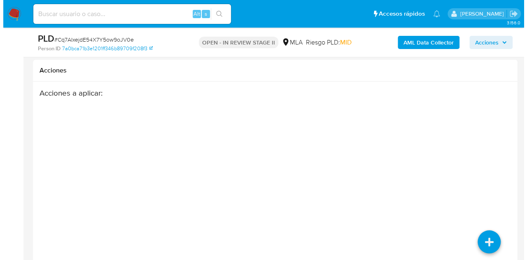
scroll to position [1511, 0]
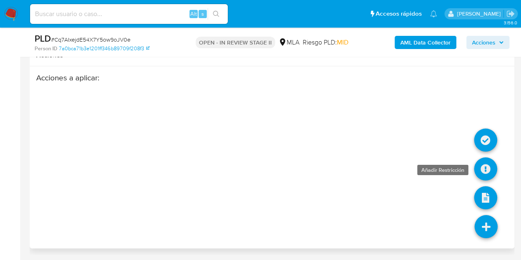
click at [493, 173] on icon at bounding box center [485, 168] width 23 height 23
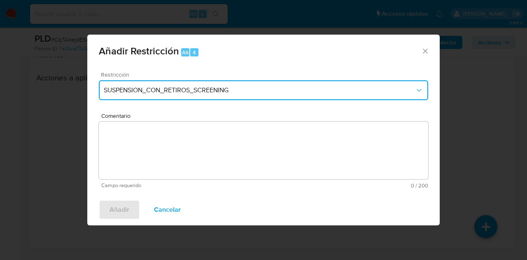
click at [251, 97] on button "SUSPENSION_CON_RETIROS_SCREENING" at bounding box center [263, 90] width 329 height 20
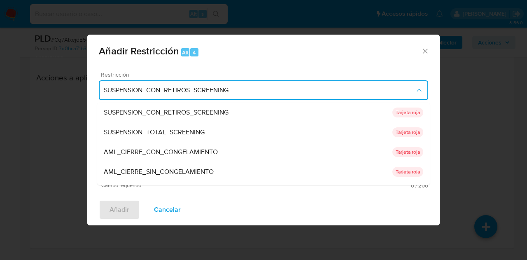
scroll to position [175, 0]
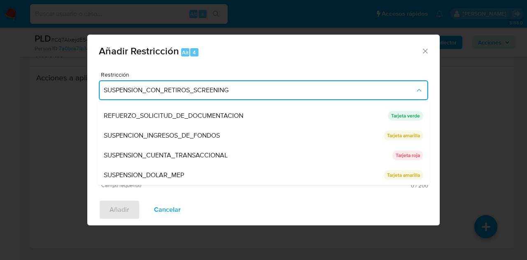
click at [179, 157] on span "SUSPENSION_CUENTA_TRANSACCIONAL" at bounding box center [166, 155] width 124 height 8
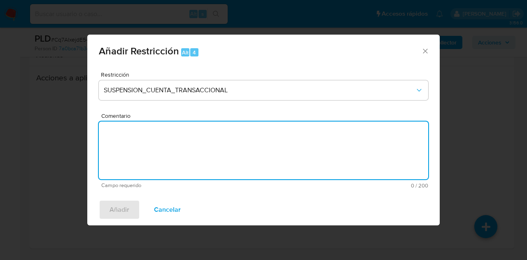
click at [179, 157] on textarea "Comentario" at bounding box center [263, 150] width 329 height 58
type textarea "AML"
click at [123, 204] on span "Añadir" at bounding box center [119, 209] width 20 height 18
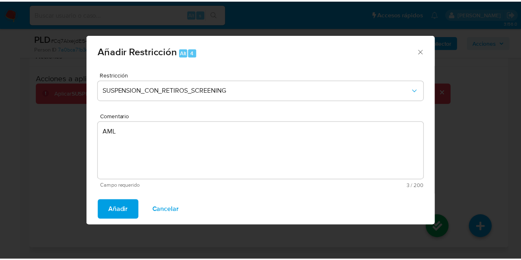
scroll to position [1500, 0]
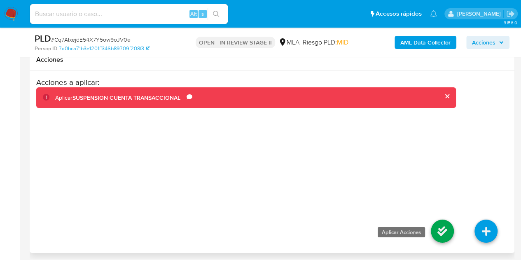
click at [436, 238] on icon at bounding box center [442, 230] width 23 height 23
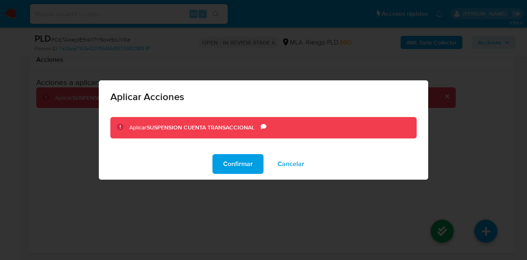
click at [239, 156] on span "Confirmar" at bounding box center [238, 164] width 30 height 18
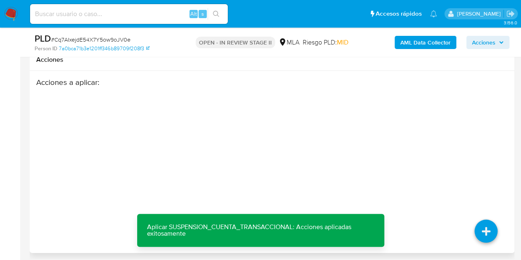
click at [119, 236] on div "Acciones a aplicar : Aplicar SUSPENSION_CUENTA_TRANSACCIONAL: Acciones aplicada…" at bounding box center [271, 161] width 471 height 169
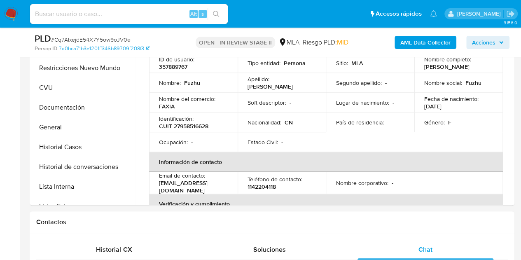
scroll to position [184, 0]
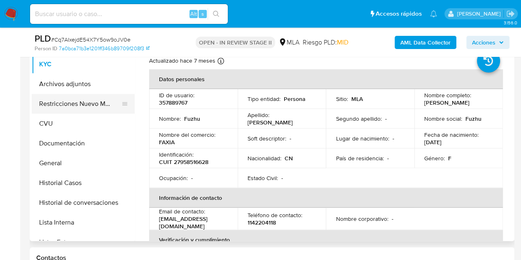
click at [72, 105] on button "Restricciones Nuevo Mundo" at bounding box center [80, 104] width 96 height 20
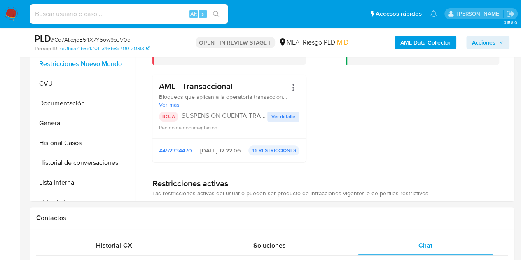
scroll to position [217, 0]
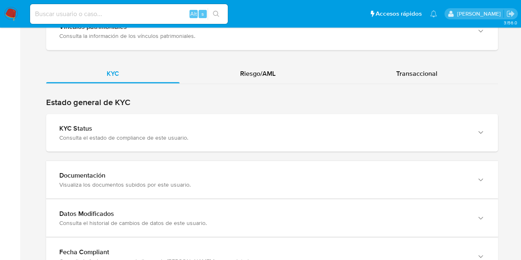
scroll to position [805, 0]
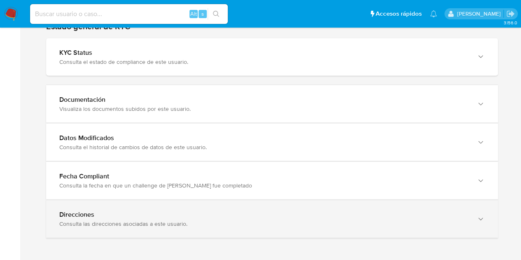
click at [477, 227] on div "Direcciones Consulta las direcciones asociadas a este usuario." at bounding box center [272, 218] width 452 height 37
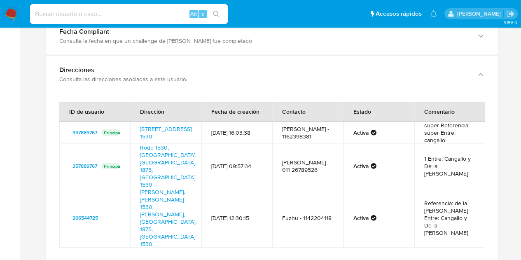
scroll to position [961, 0]
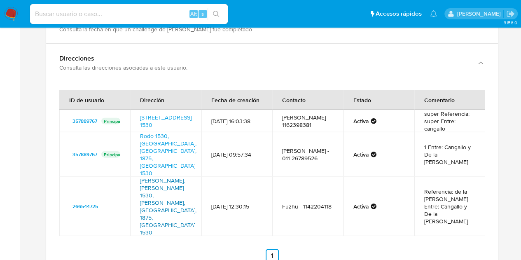
click at [165, 176] on link "[PERSON_NAME].[PERSON_NAME] 1530, [PERSON_NAME], [GEOGRAPHIC_DATA], 1875, [GEOG…" at bounding box center [168, 206] width 56 height 60
click at [165, 113] on link "[STREET_ADDRESS] 1530" at bounding box center [165, 121] width 51 height 16
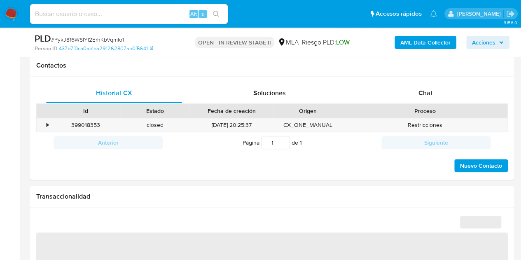
scroll to position [371, 0]
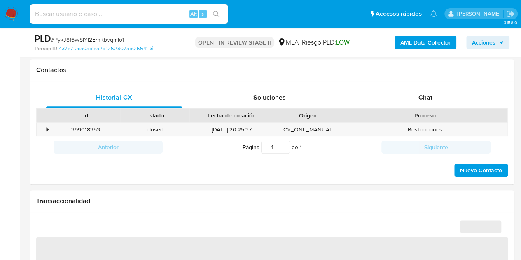
select select "10"
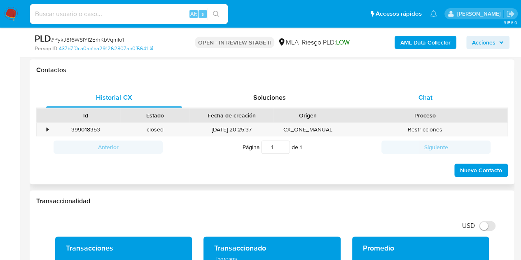
click at [407, 98] on div "Chat" at bounding box center [425, 98] width 136 height 20
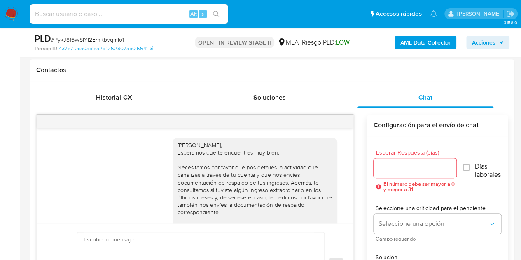
scroll to position [557, 0]
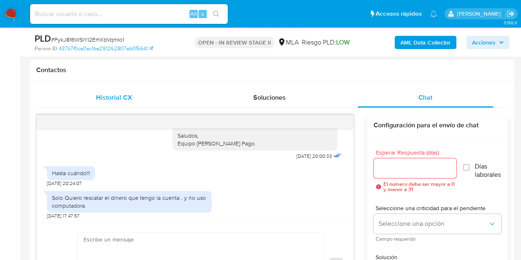
click at [142, 106] on div "Historial CX" at bounding box center [114, 98] width 136 height 20
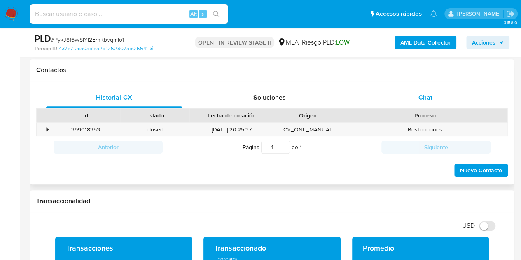
click at [412, 93] on div "Chat" at bounding box center [425, 98] width 136 height 20
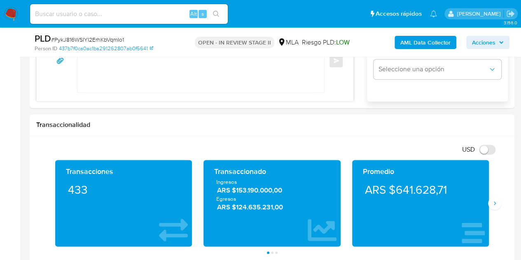
scroll to position [608, 0]
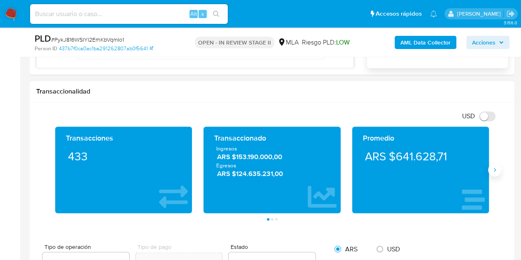
click at [497, 170] on button "Siguiente" at bounding box center [494, 169] width 13 height 13
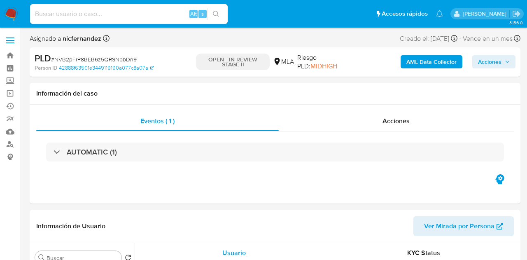
select select "10"
